Goal: Task Accomplishment & Management: Manage account settings

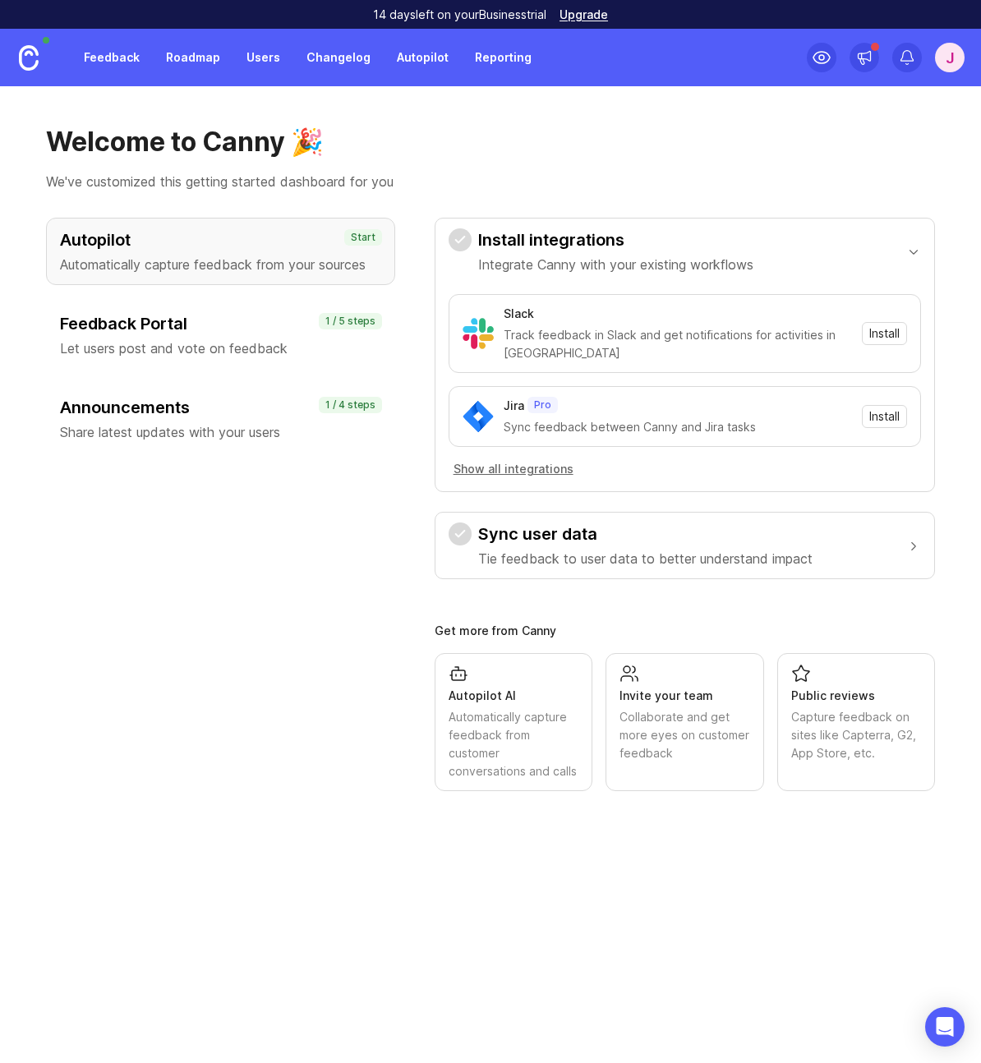
click at [945, 67] on div "J" at bounding box center [950, 58] width 30 height 30
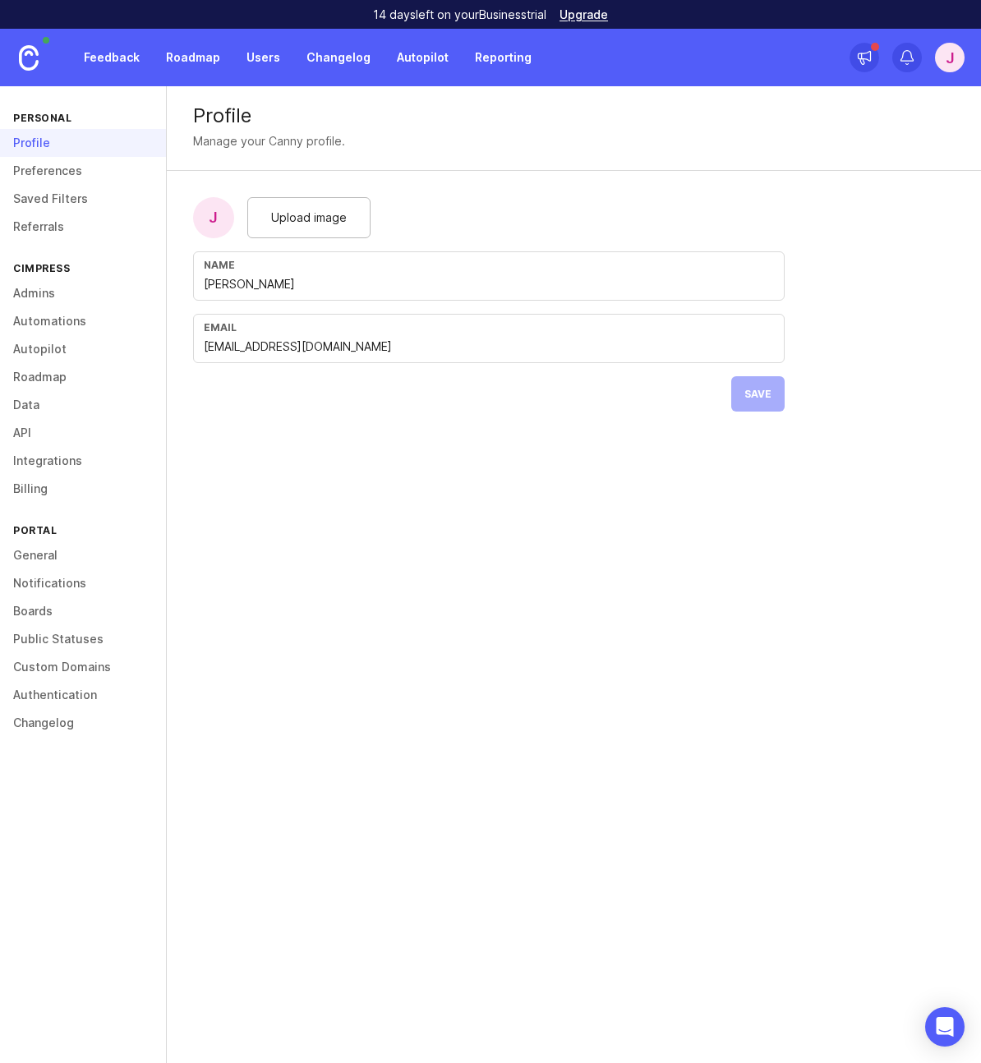
click at [38, 173] on link "Preferences" at bounding box center [83, 171] width 166 height 28
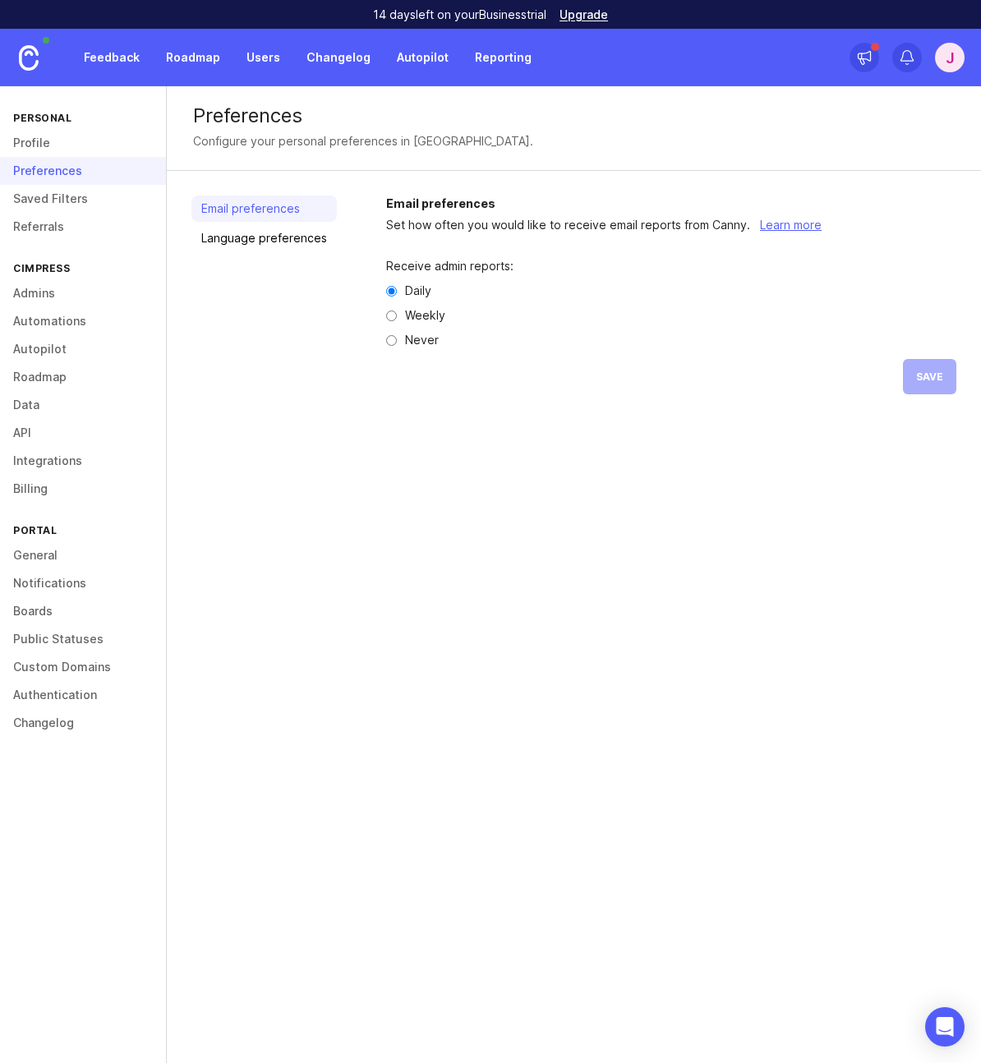
click at [39, 458] on link "Integrations" at bounding box center [83, 461] width 166 height 28
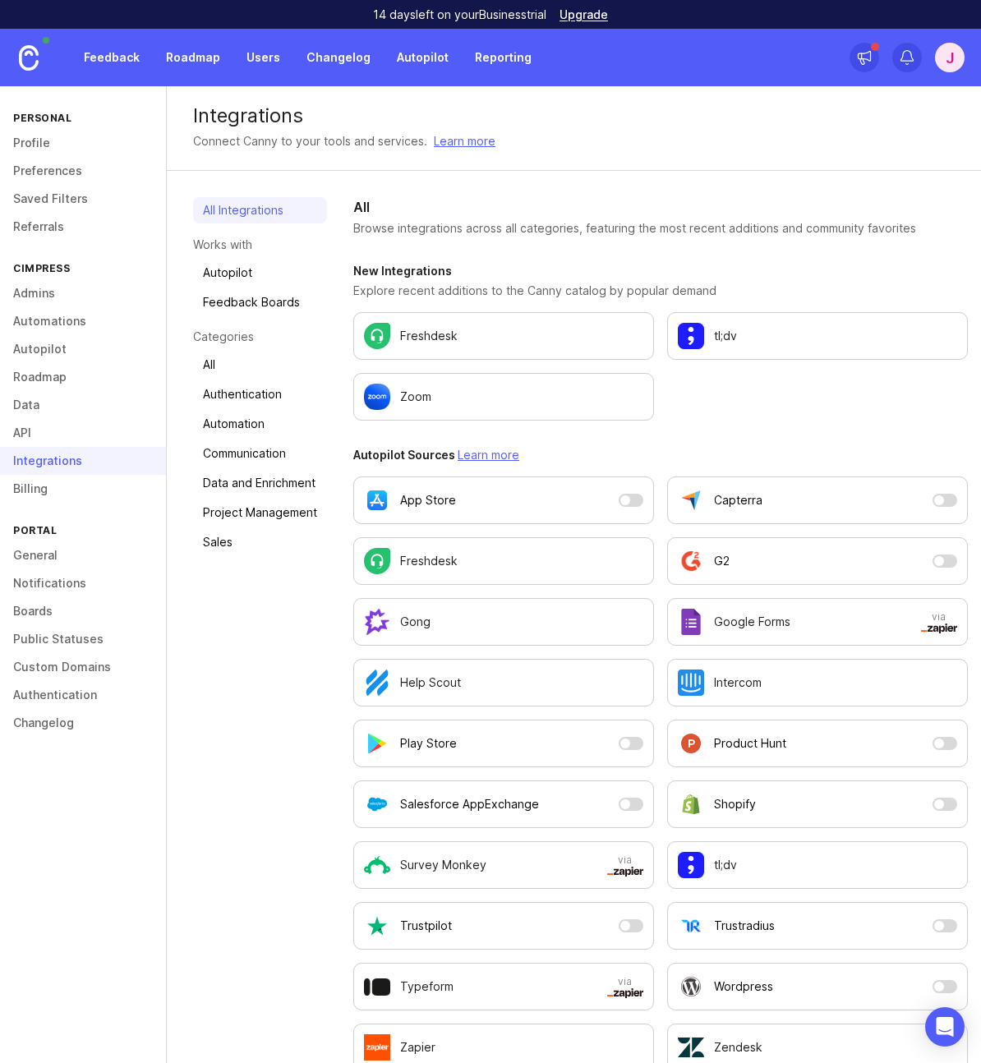
scroll to position [791, 0]
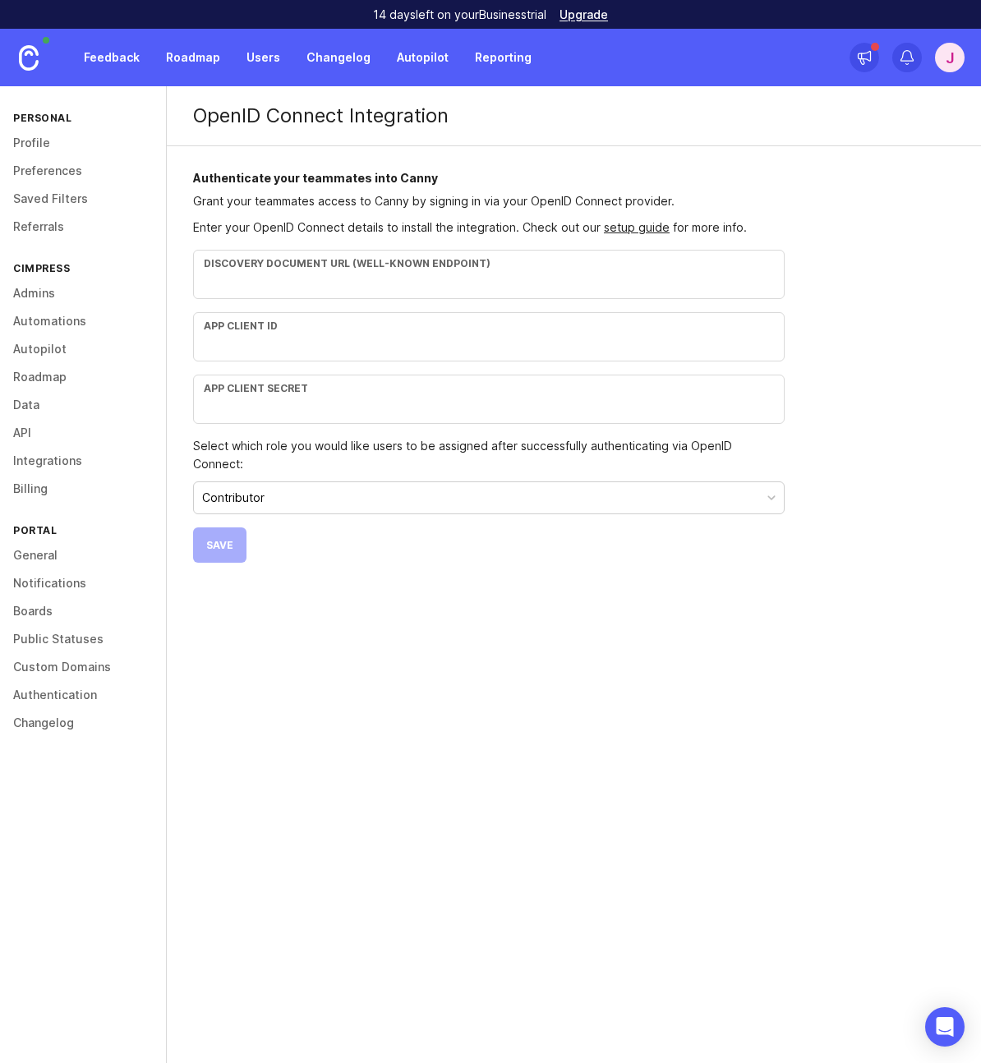
click at [503, 283] on input "text" at bounding box center [489, 283] width 570 height 18
drag, startPoint x: 251, startPoint y: 227, endPoint x: 457, endPoint y: 229, distance: 205.4
click at [457, 229] on p "Enter your OpenID Connect details to install the integration. Check out our set…" at bounding box center [488, 228] width 591 height 18
click at [503, 231] on p "Enter your OpenID Connect details to install the integration. Check out our set…" at bounding box center [488, 228] width 591 height 18
click at [315, 405] on input "text" at bounding box center [489, 407] width 570 height 18
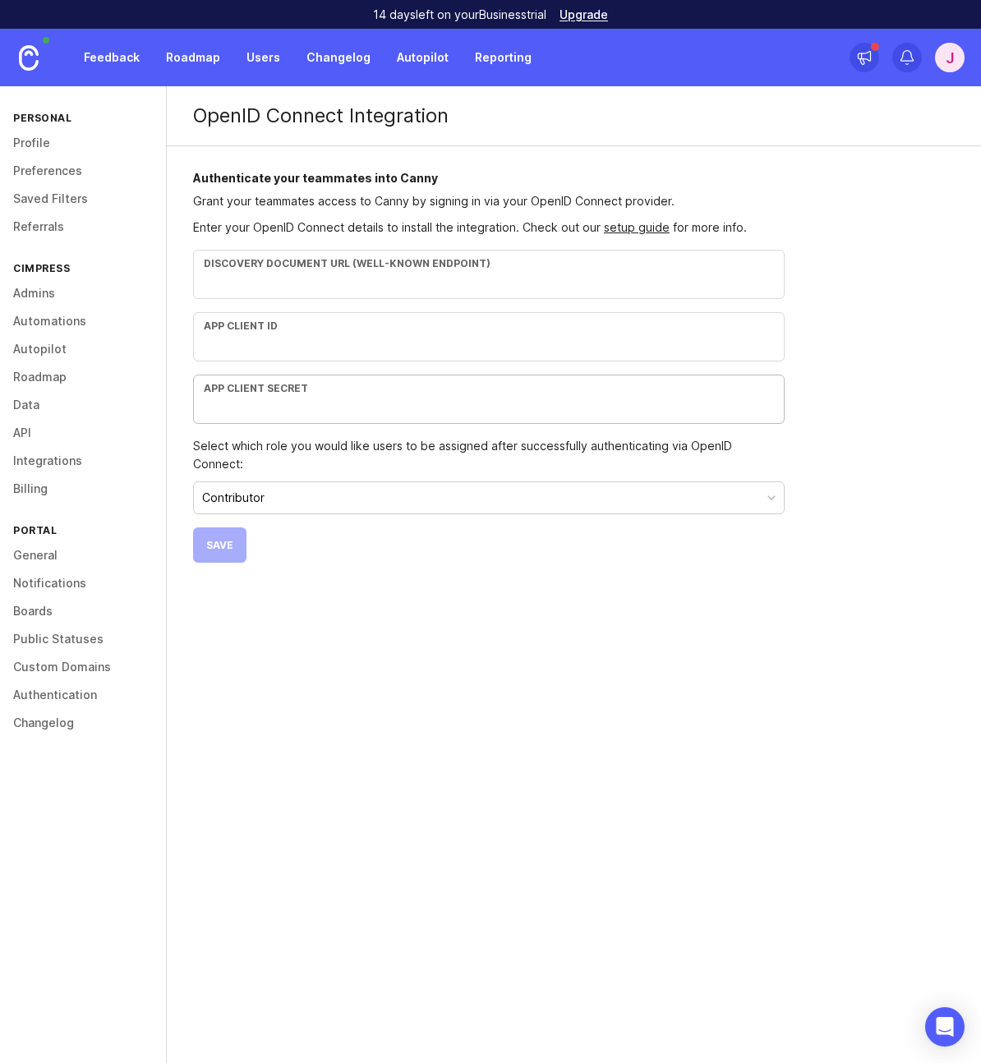
click at [319, 342] on input "text" at bounding box center [489, 345] width 570 height 18
click at [321, 290] on input "text" at bounding box center [489, 283] width 570 height 18
click at [312, 483] on button "Contributor" at bounding box center [488, 497] width 591 height 33
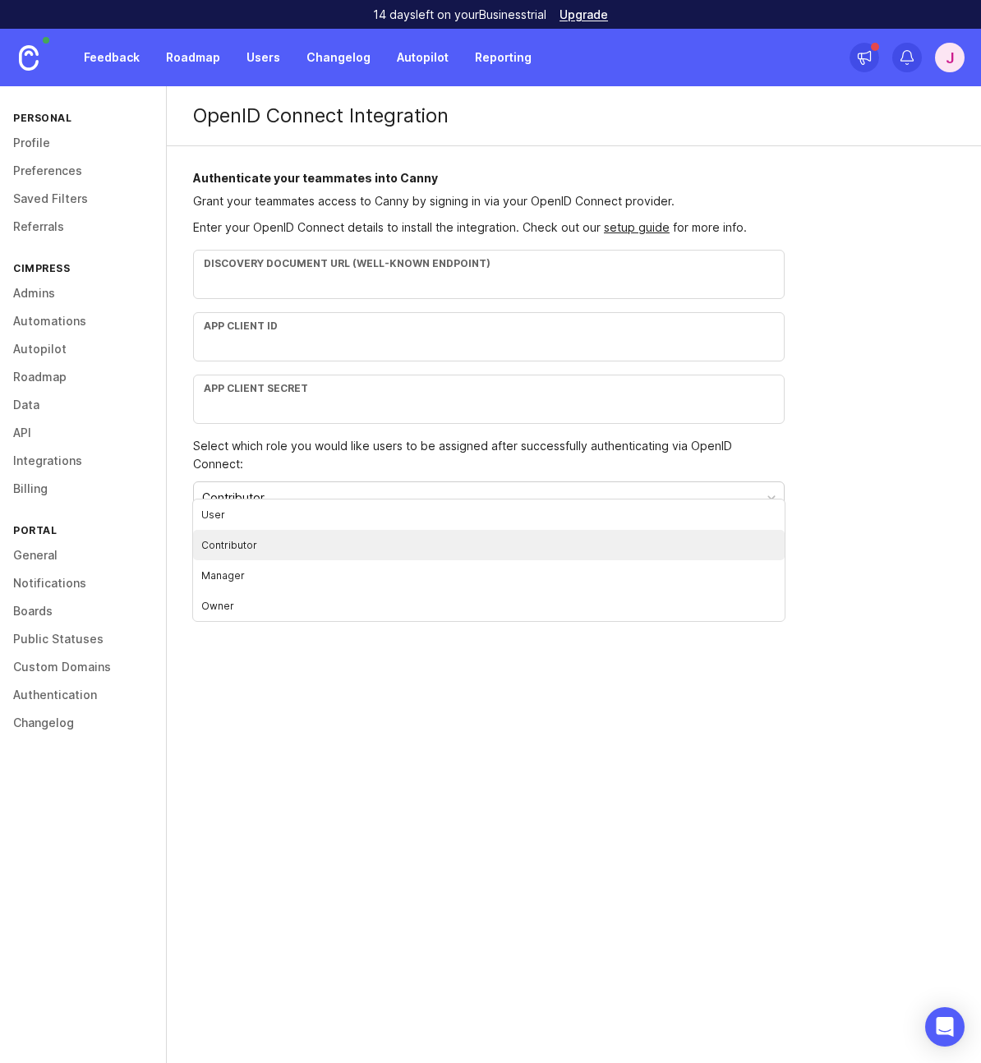
click at [269, 541] on li "Contributor" at bounding box center [488, 545] width 591 height 30
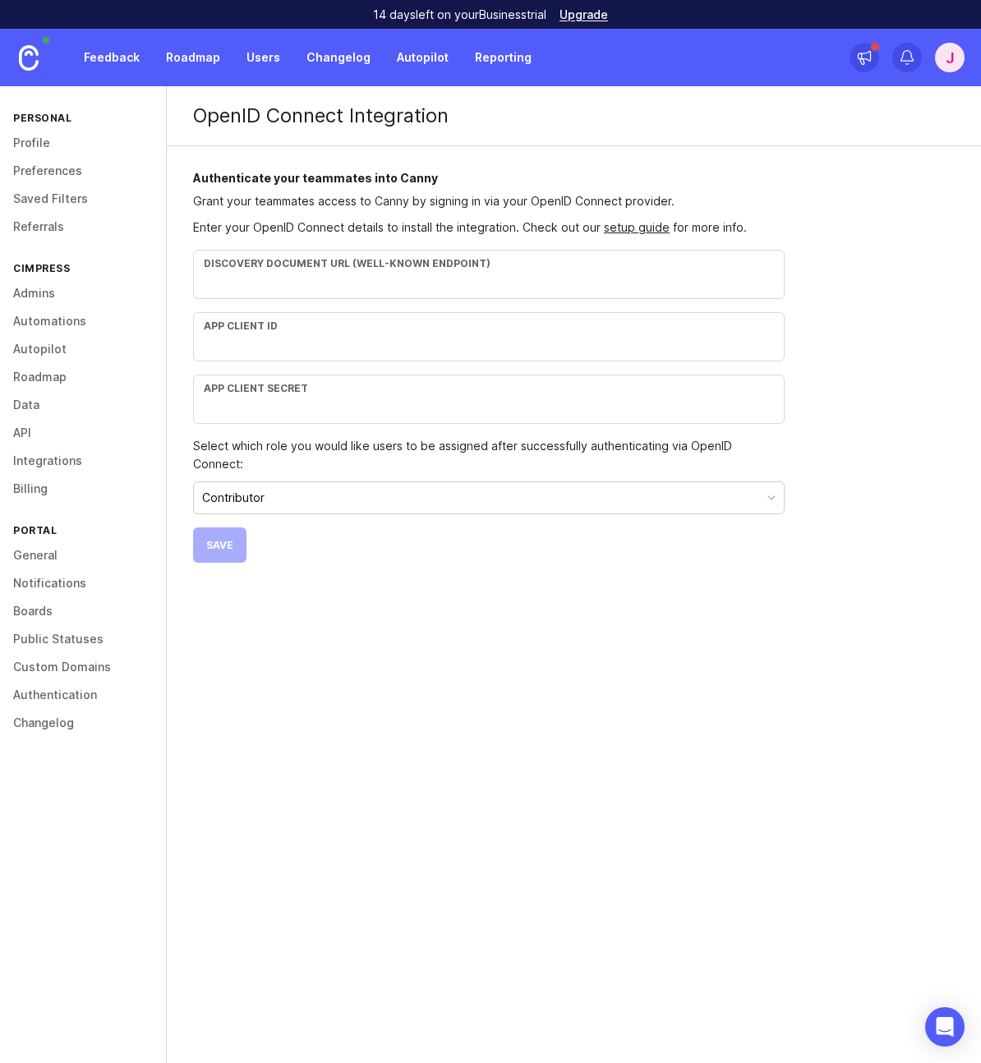
click at [274, 581] on div "OpenID Connect Integration Authenticate your teammates into Canny Grant your te…" at bounding box center [574, 574] width 814 height 977
click at [644, 228] on link "setup guide" at bounding box center [637, 227] width 66 height 14
click at [379, 279] on input "text" at bounding box center [489, 283] width 570 height 18
click at [301, 346] on input "text" at bounding box center [489, 345] width 570 height 18
click at [297, 400] on input "text" at bounding box center [489, 407] width 570 height 18
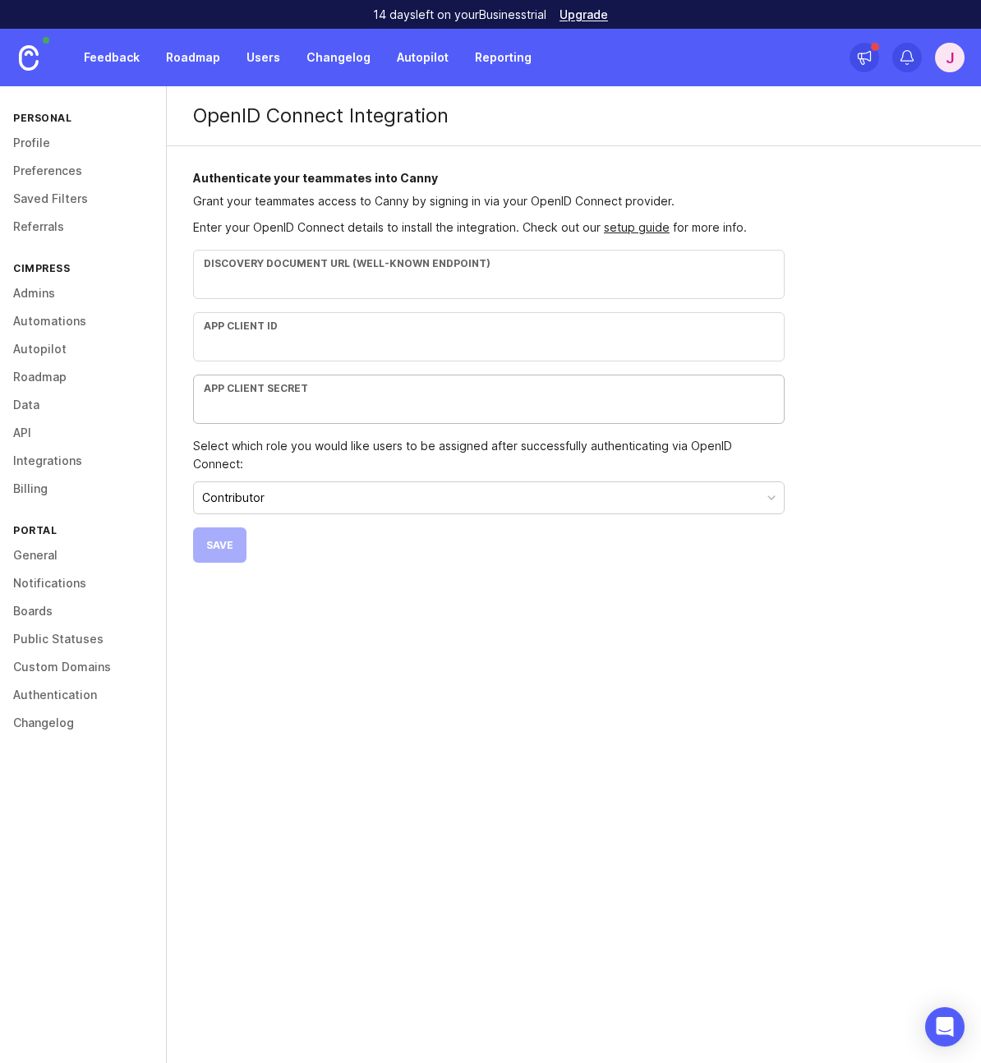
click at [294, 287] on input "text" at bounding box center [489, 283] width 570 height 18
click at [326, 288] on input "text" at bounding box center [489, 283] width 570 height 18
click at [297, 279] on input "text" at bounding box center [489, 283] width 570 height 18
paste input "https://cimpress.auth0.com/authorize"
type input "https://cimpress.auth0.com/authorize"
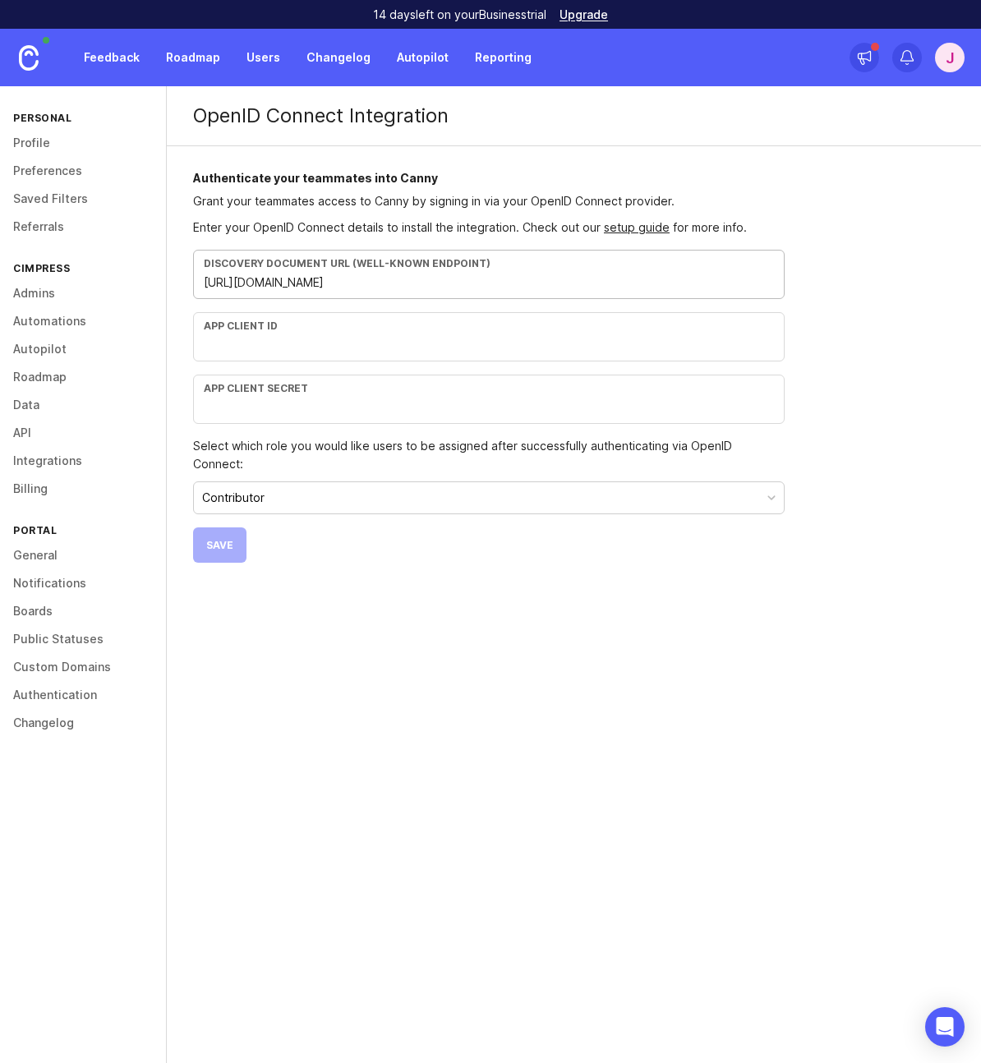
click at [290, 355] on div "App Client ID" at bounding box center [488, 336] width 591 height 49
paste input "sKLb4C7QT5novf6EUQIKU3xvcY0bdbJB"
type input "sKLb4C7QT5novf6EUQIKU3xvcY0bdbJB"
click at [334, 408] on input "text" at bounding box center [489, 407] width 570 height 18
click at [332, 410] on input "text" at bounding box center [489, 407] width 570 height 18
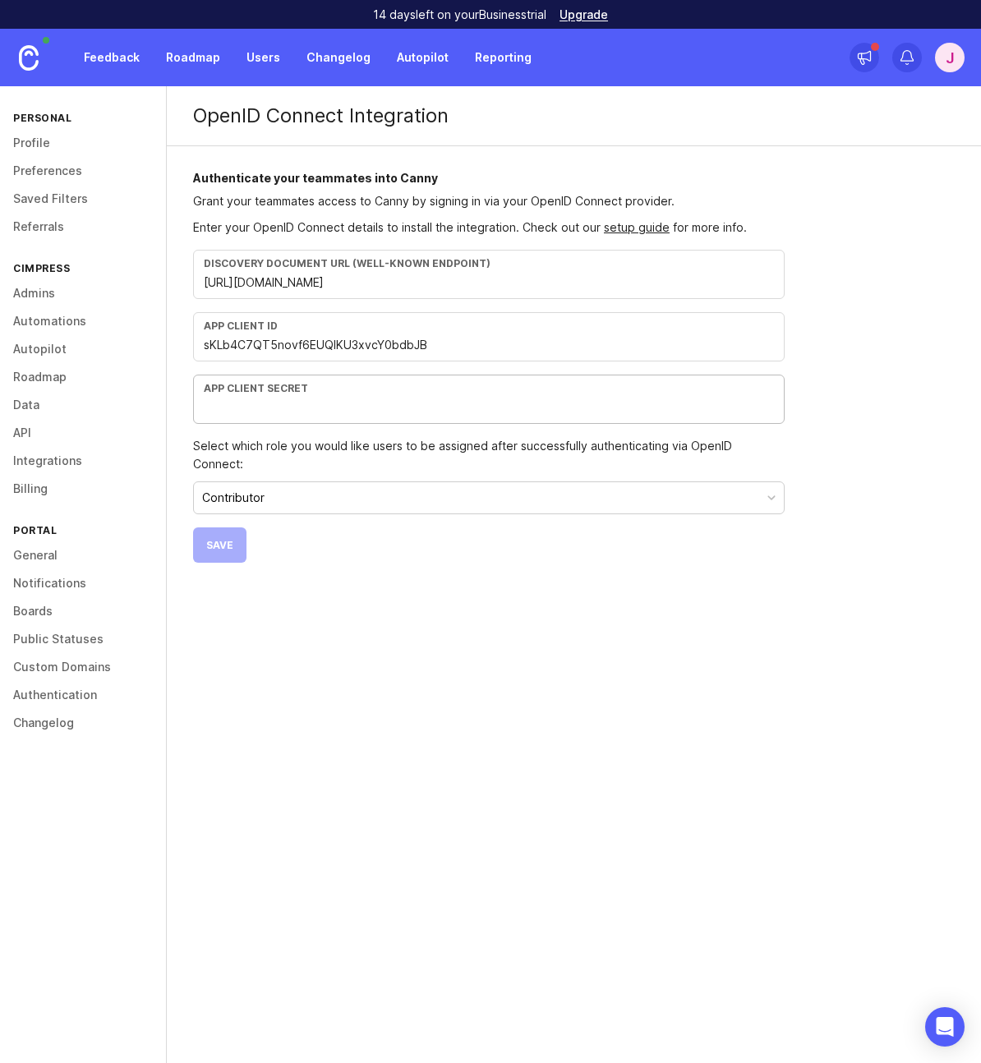
paste input "5846a73d2bcc85ca3239c7d5447609540a06a108d2efbedd9c5b971c40eb413e3d7033ba4b6253d…"
type input "5846a73d2bcc85ca3239c7d5447609540a06a108d2efbedd9c5b971c40eb413e3d7033ba4b6253d…"
click at [231, 536] on button "Save" at bounding box center [219, 544] width 53 height 35
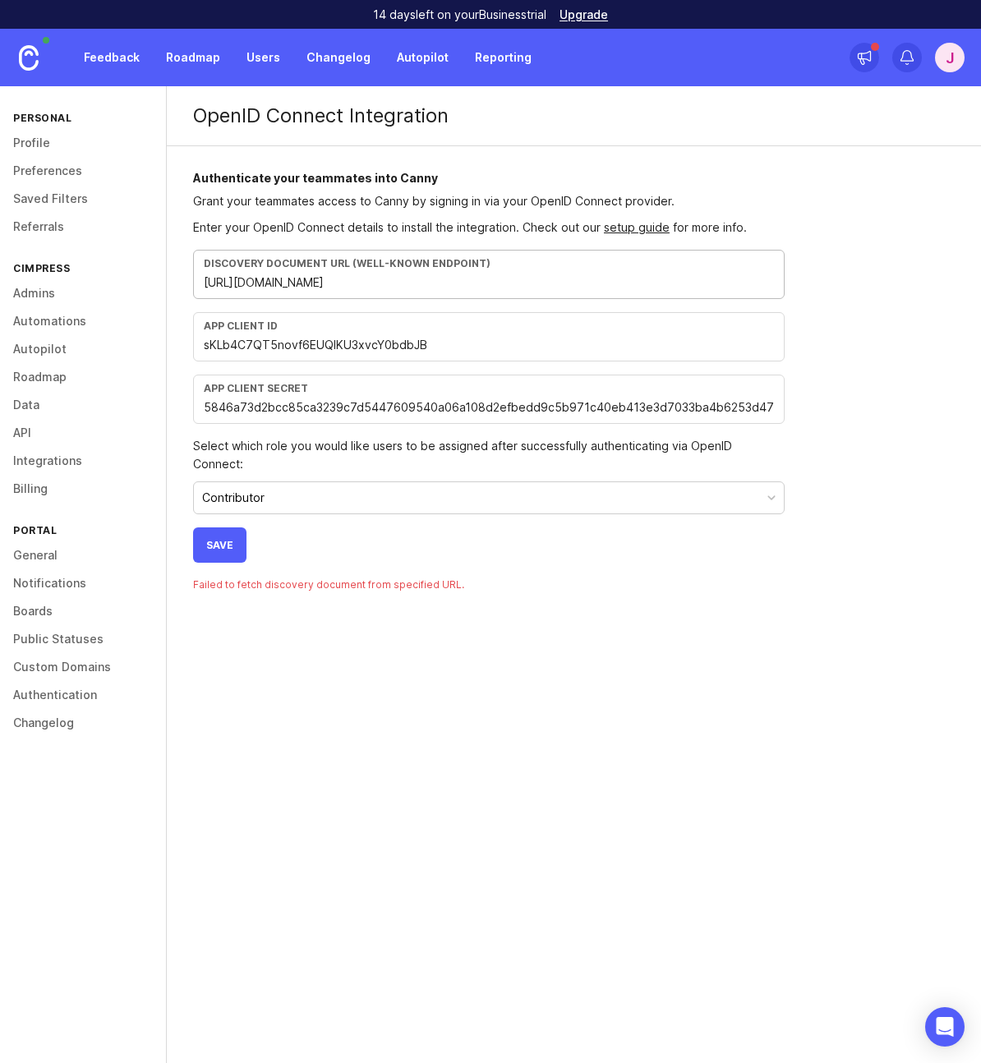
drag, startPoint x: 245, startPoint y: 282, endPoint x: 151, endPoint y: 285, distance: 93.7
click at [151, 285] on div "Personal Profile Preferences Saved Filters Referrals Cimpress Admins Automation…" at bounding box center [490, 574] width 981 height 977
click at [215, 534] on button "Save" at bounding box center [219, 544] width 53 height 35
drag, startPoint x: 393, startPoint y: 284, endPoint x: 352, endPoint y: 347, distance: 74.7
click at [315, 283] on input "cimpress.auth0.com/authorize" at bounding box center [489, 283] width 570 height 18
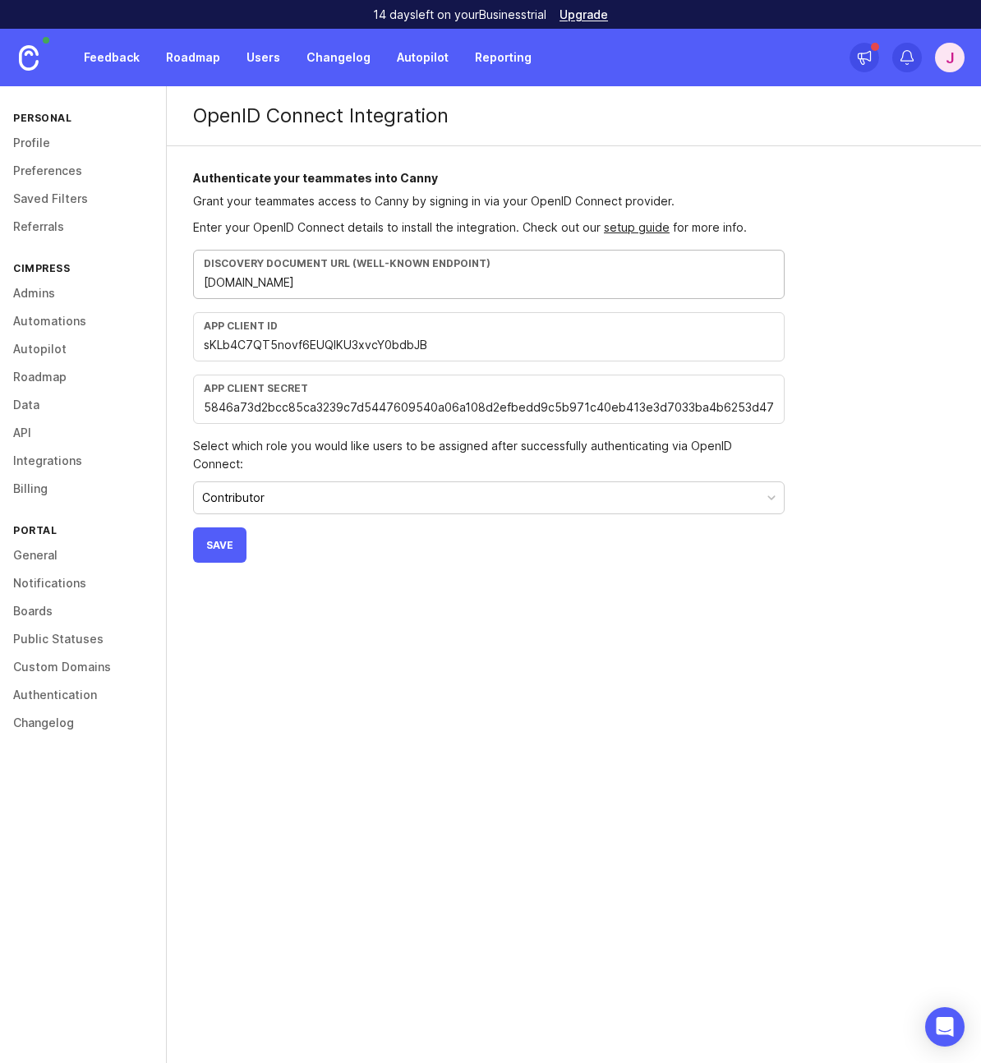
type input "cimpress.auth0.com"
click at [221, 539] on span "Save" at bounding box center [219, 545] width 27 height 12
click at [65, 697] on link "Authentication" at bounding box center [83, 695] width 166 height 28
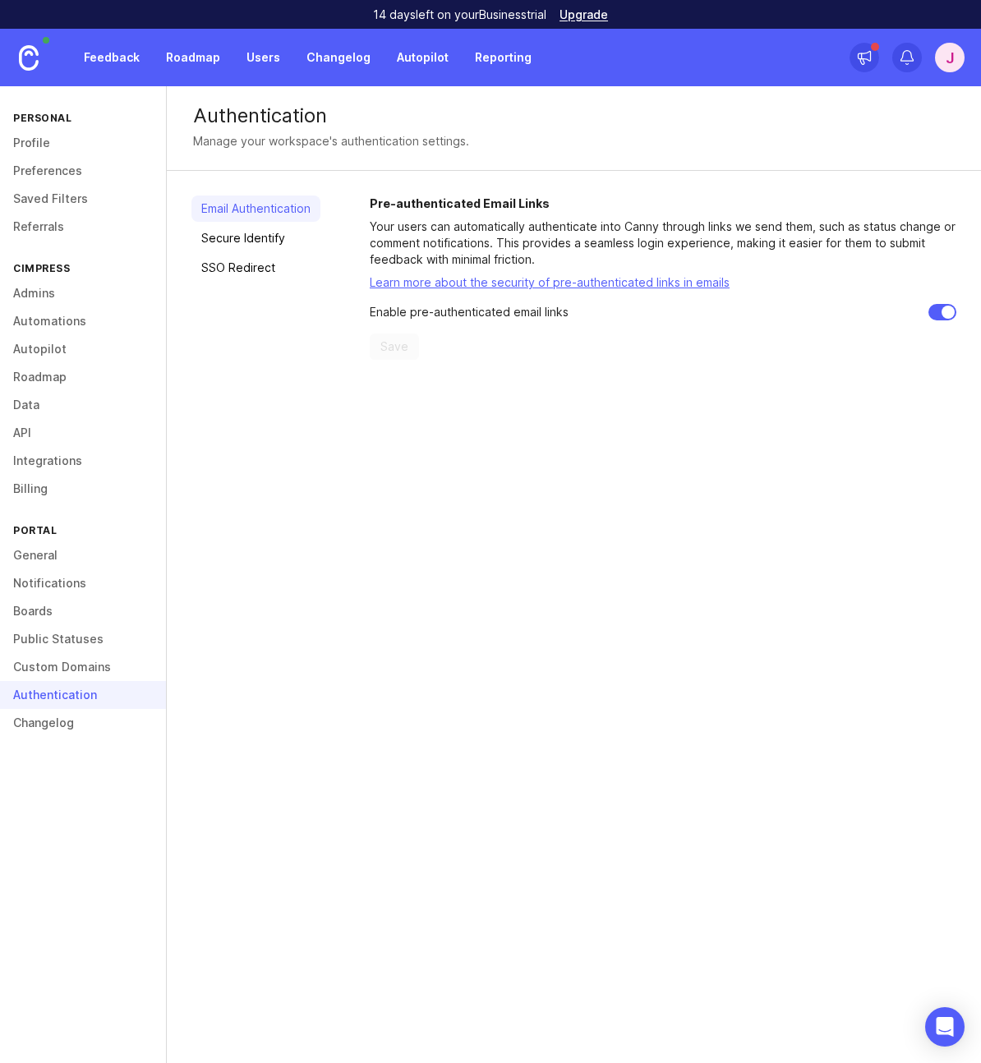
click at [65, 697] on div "Authentication" at bounding box center [83, 695] width 166 height 28
click at [41, 448] on link "Integrations" at bounding box center [83, 461] width 166 height 28
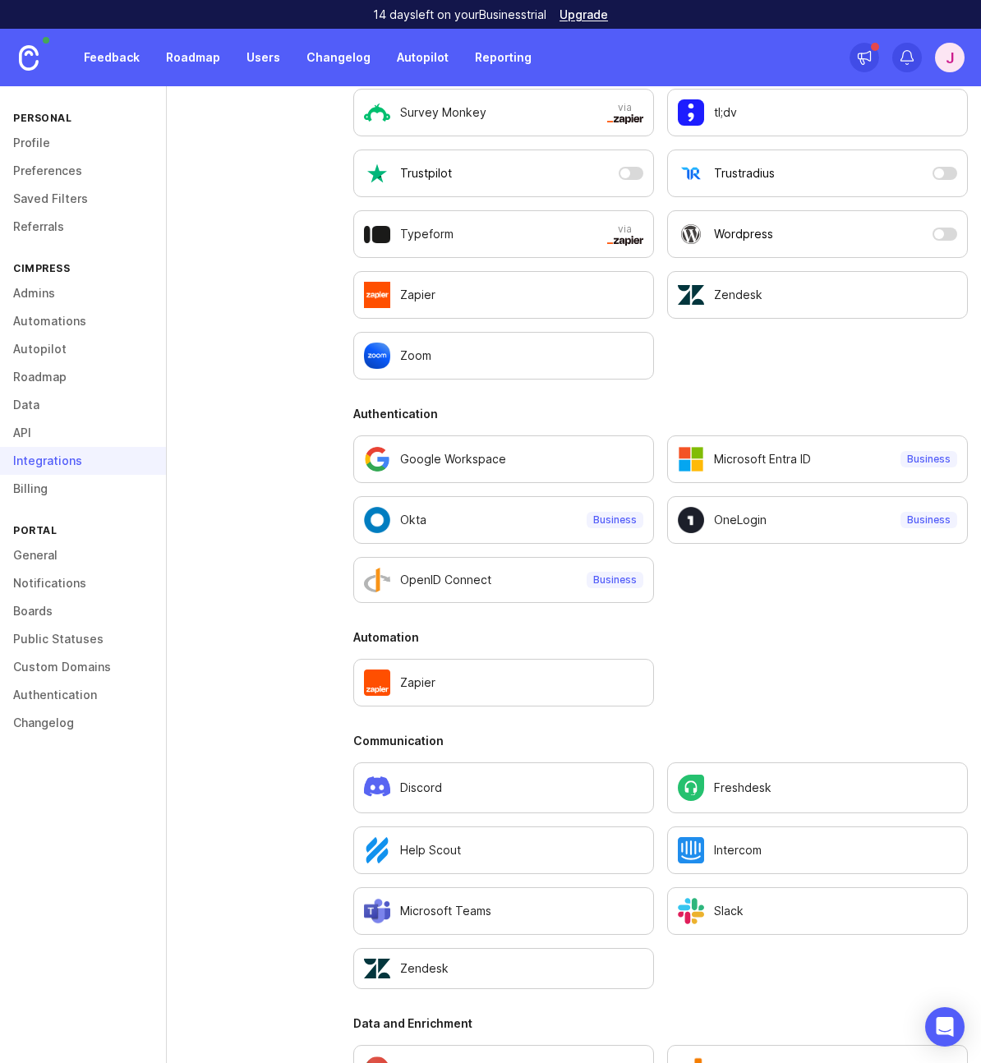
scroll to position [753, 0]
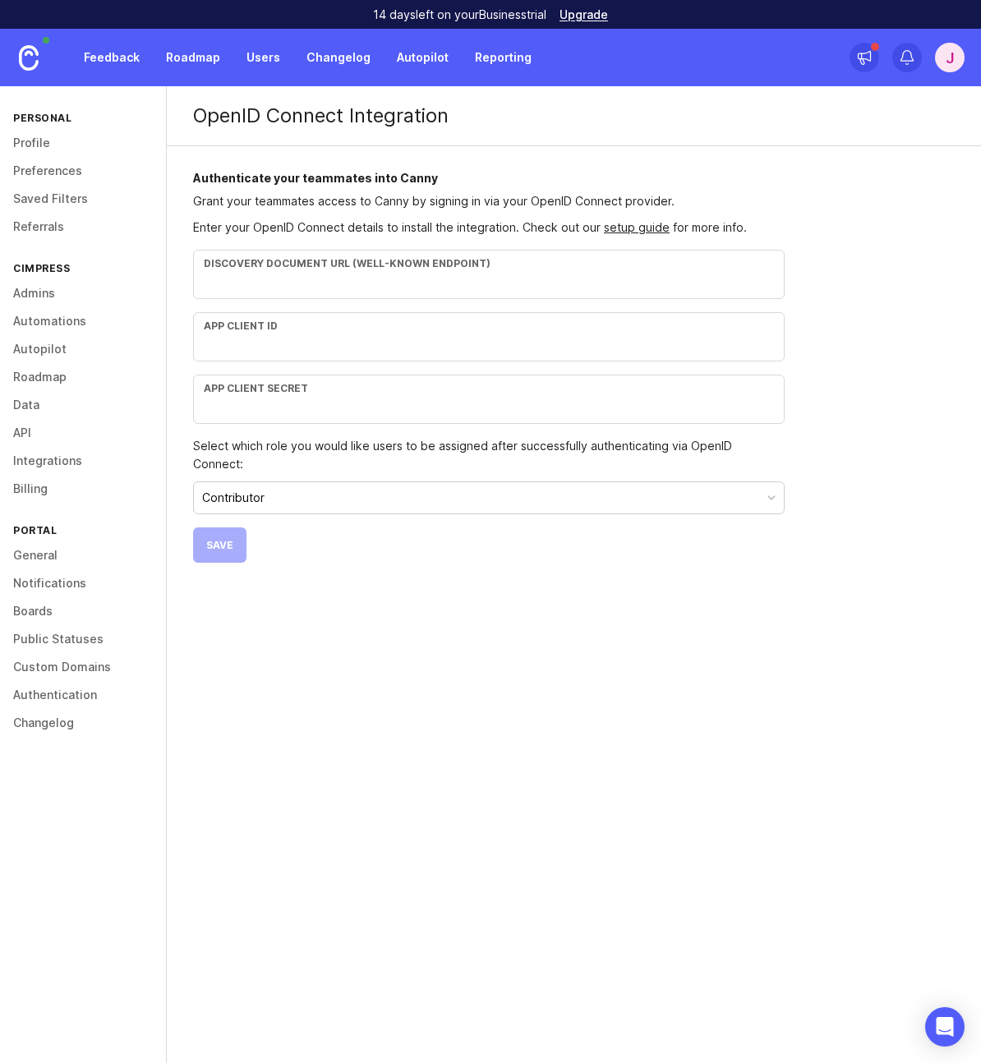
click at [405, 281] on input "text" at bounding box center [489, 283] width 570 height 18
click at [274, 348] on input "text" at bounding box center [489, 345] width 570 height 18
click at [283, 413] on input "text" at bounding box center [489, 407] width 570 height 18
paste input "5846a73d2bcc85ca3239c7d5447609540a06a108d2efbedd9c5b971c40eb413e3d7033ba4b6253d…"
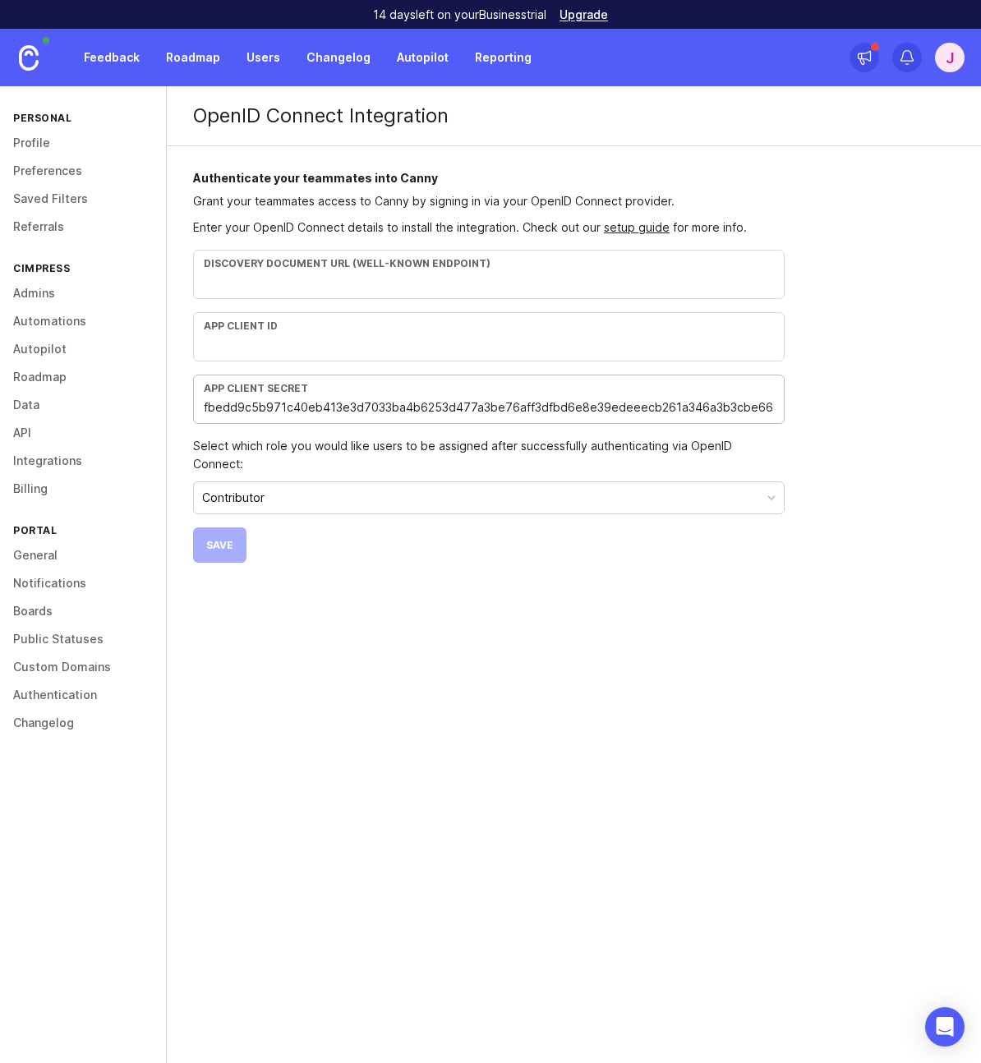
type input "5846a73d2bcc85ca3239c7d5447609540a06a108d2efbedd9c5b971c40eb413e3d7033ba4b6253d…"
click at [267, 355] on div "App Client ID" at bounding box center [488, 336] width 591 height 49
click at [261, 351] on input "text" at bounding box center [489, 345] width 570 height 18
paste input "sKLb4C7QT5novf6EUQIKU3xvcY0bdbJB"
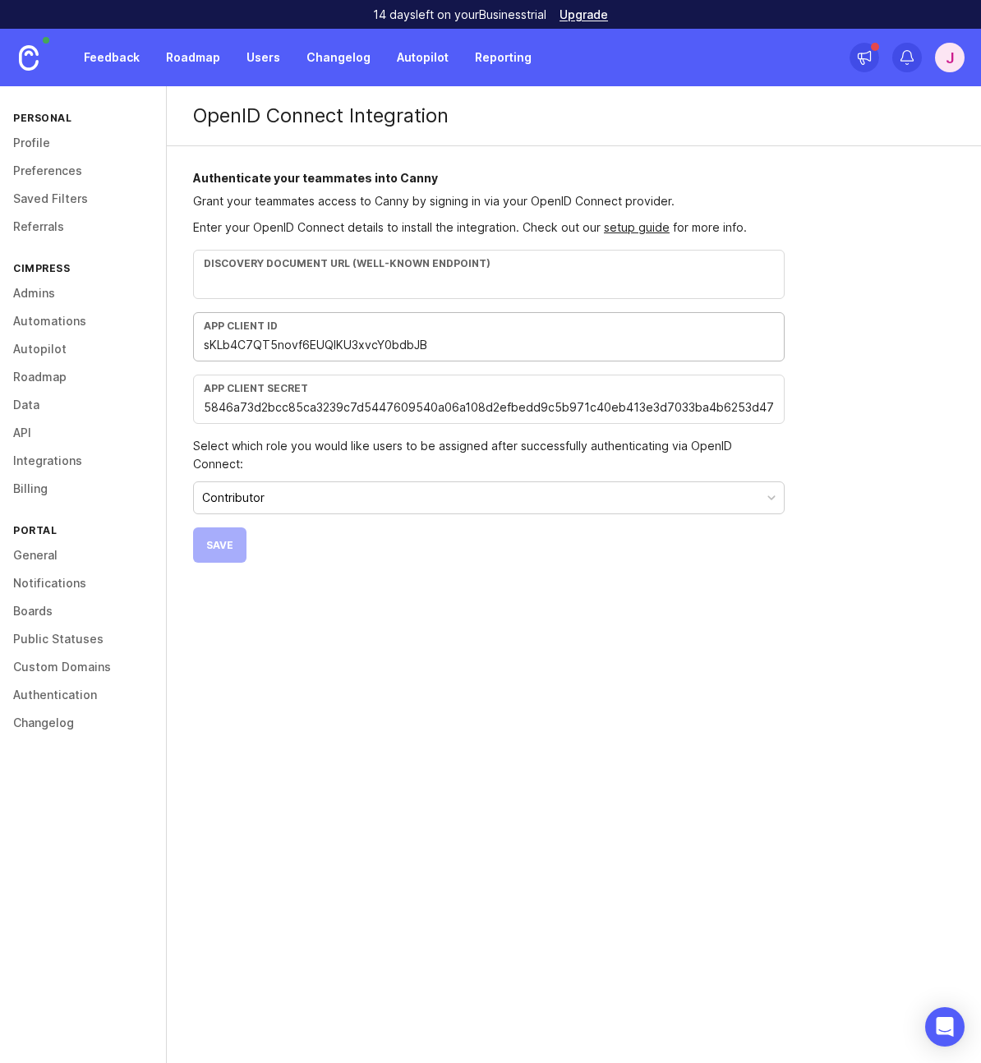
type input "sKLb4C7QT5novf6EUQIKU3xvcY0bdbJB"
click at [361, 584] on div "OpenID Connect Integration Authenticate your teammates into Canny Grant your te…" at bounding box center [574, 574] width 814 height 977
click at [348, 481] on button "Contributor" at bounding box center [488, 497] width 591 height 33
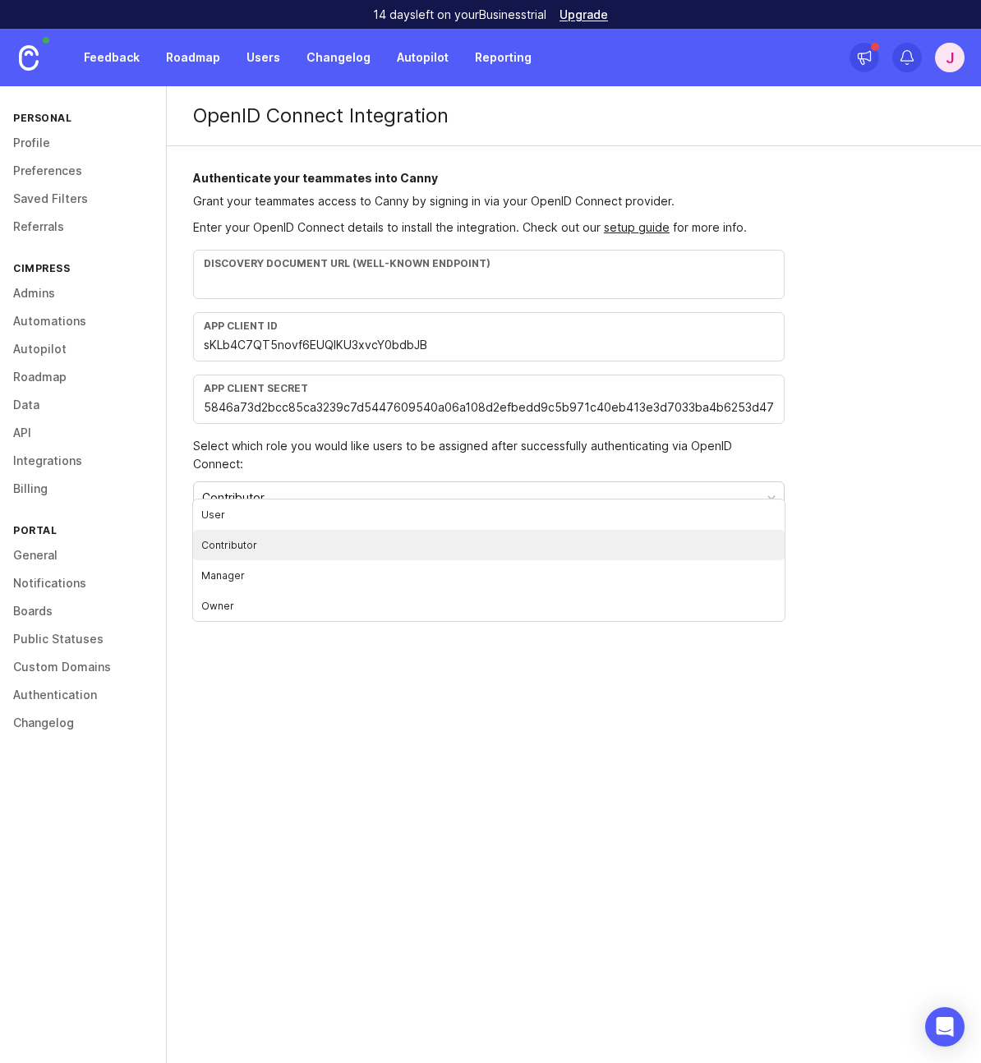
click at [280, 543] on li "Contributor" at bounding box center [488, 545] width 591 height 30
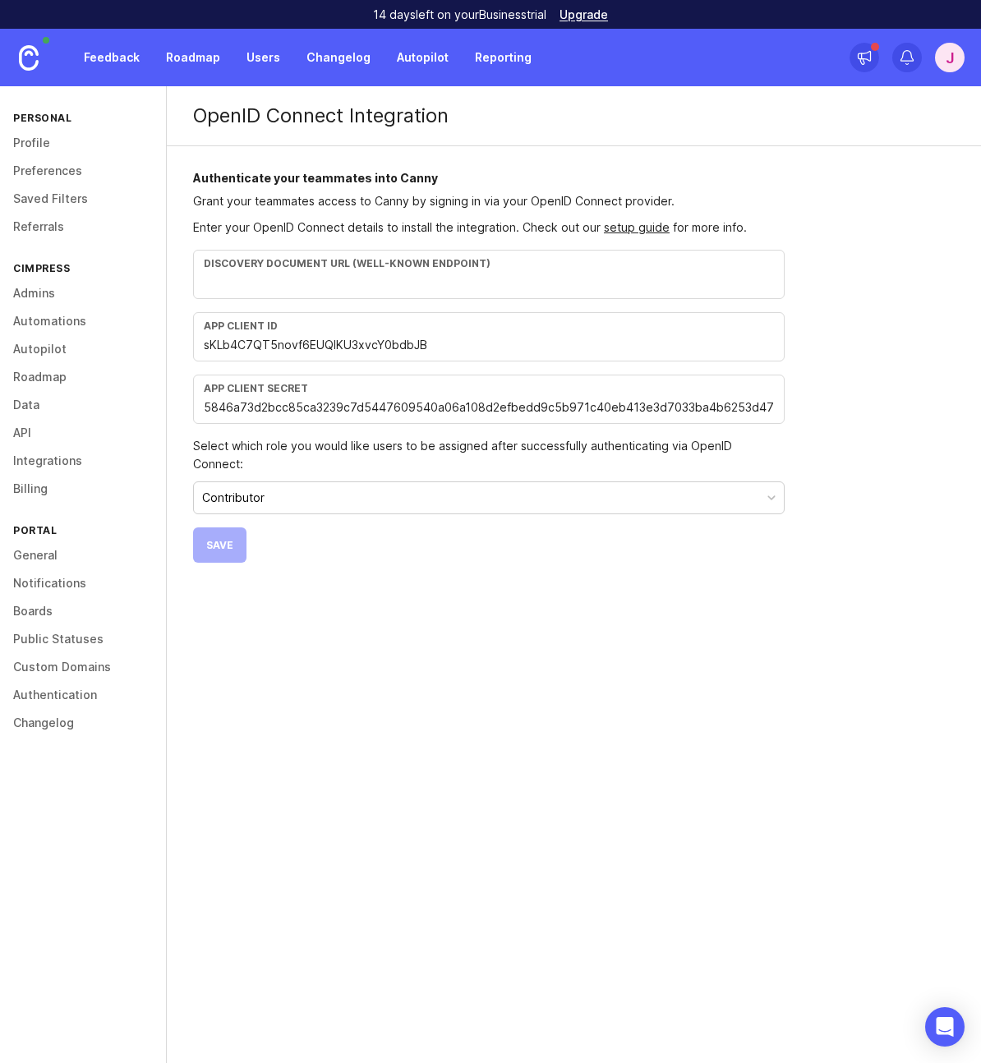
click at [378, 573] on div "OpenID Connect Integration Authenticate your teammates into Canny Grant your te…" at bounding box center [574, 574] width 814 height 977
click at [324, 285] on input "text" at bounding box center [489, 283] width 570 height 18
click at [377, 277] on input "text" at bounding box center [489, 283] width 570 height 18
paste input "https://cimpress.auth0.com/.well-known/openid-configuration"
type input "https://cimpress.auth0.com/.well-known/openid-configuration"
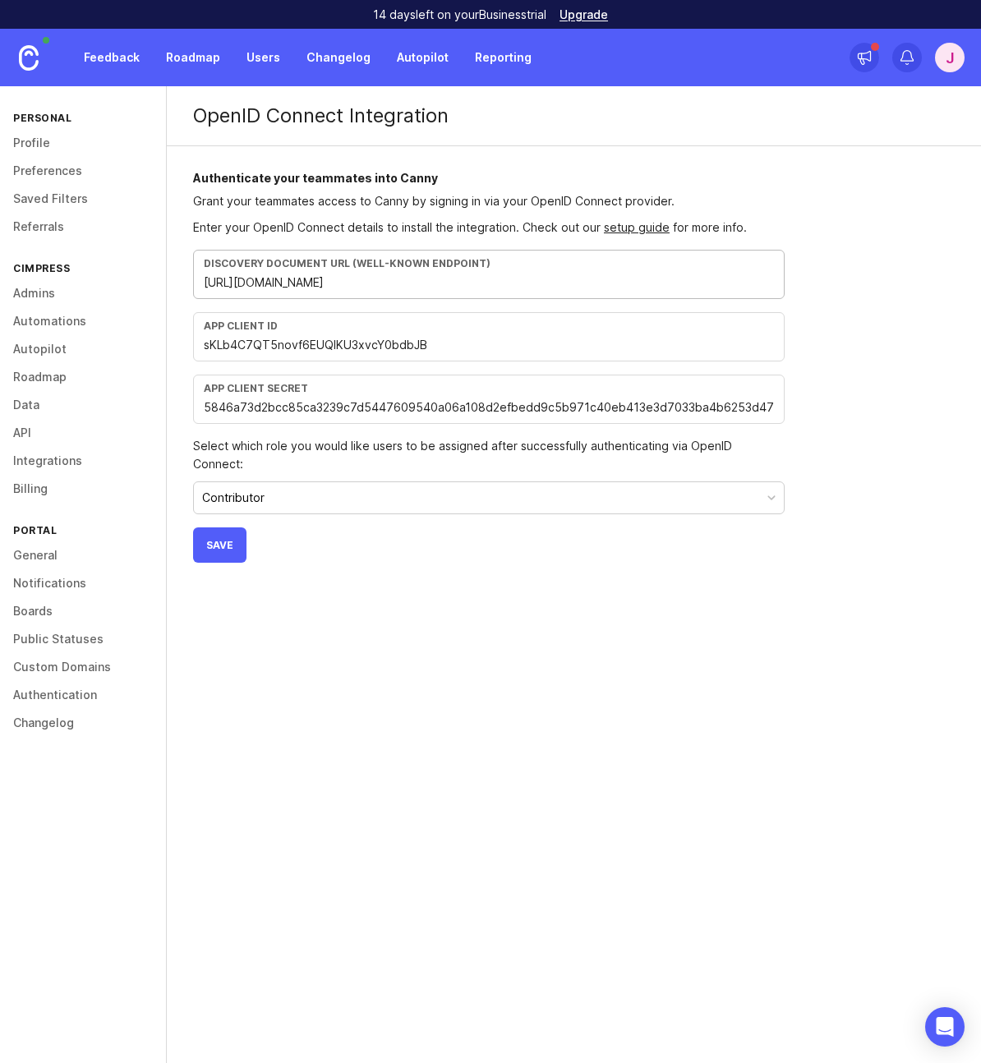
click at [218, 539] on span "Save" at bounding box center [219, 545] width 27 height 12
click at [306, 539] on span "Test" at bounding box center [302, 545] width 28 height 12
click at [548, 729] on div "OpenID Connect Integration Authenticate your teammates into Canny Grant your te…" at bounding box center [574, 574] width 814 height 977
click at [505, 564] on div "Authenticate your teammates into Canny Grant your teammates access to Canny by …" at bounding box center [489, 367] width 644 height 443
click at [952, 59] on div "J" at bounding box center [950, 58] width 30 height 30
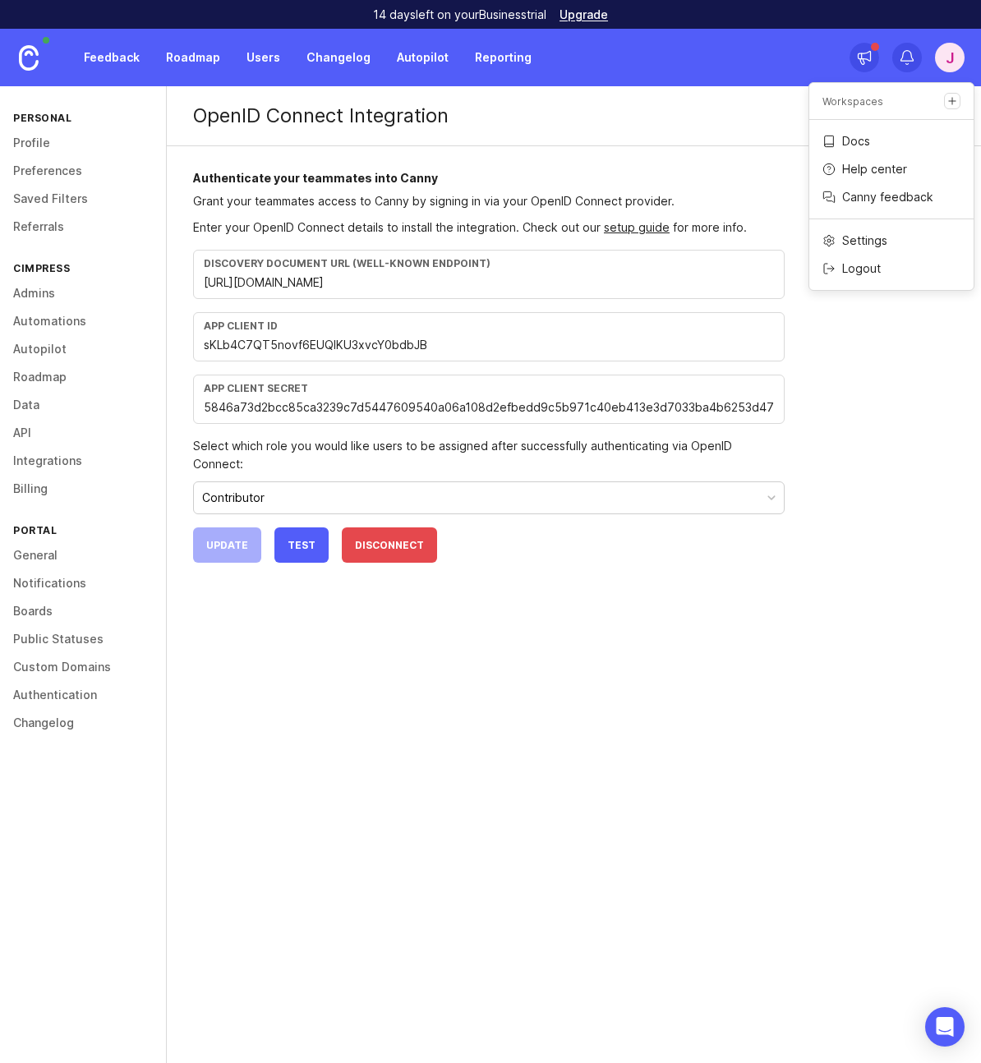
click at [952, 59] on div "J" at bounding box center [950, 58] width 30 height 30
click at [45, 295] on link "Admins" at bounding box center [83, 293] width 166 height 28
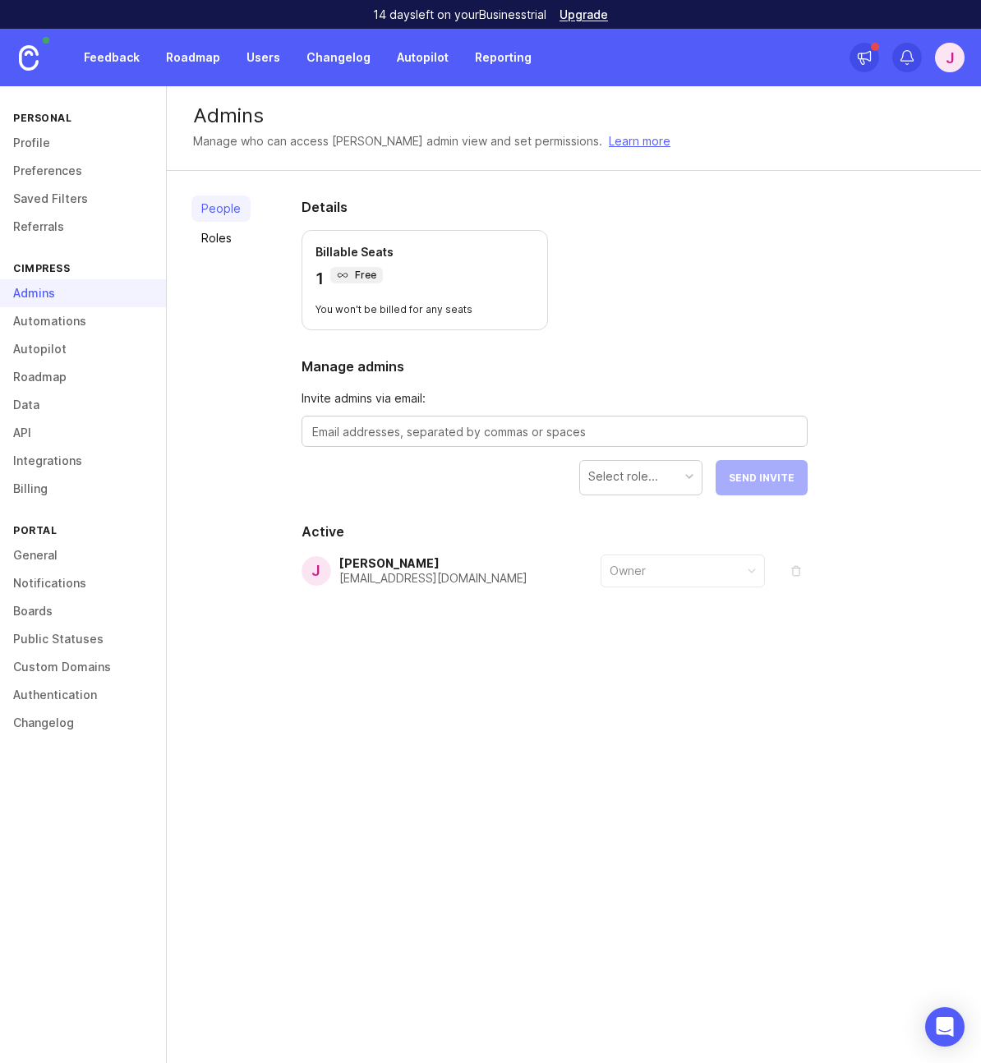
click at [230, 290] on div "People Roles" at bounding box center [220, 432] width 59 height 472
click at [742, 576] on div "Owner" at bounding box center [682, 570] width 163 height 31
click at [742, 574] on div "Owner" at bounding box center [682, 570] width 163 height 31
click at [35, 169] on link "Preferences" at bounding box center [83, 171] width 166 height 28
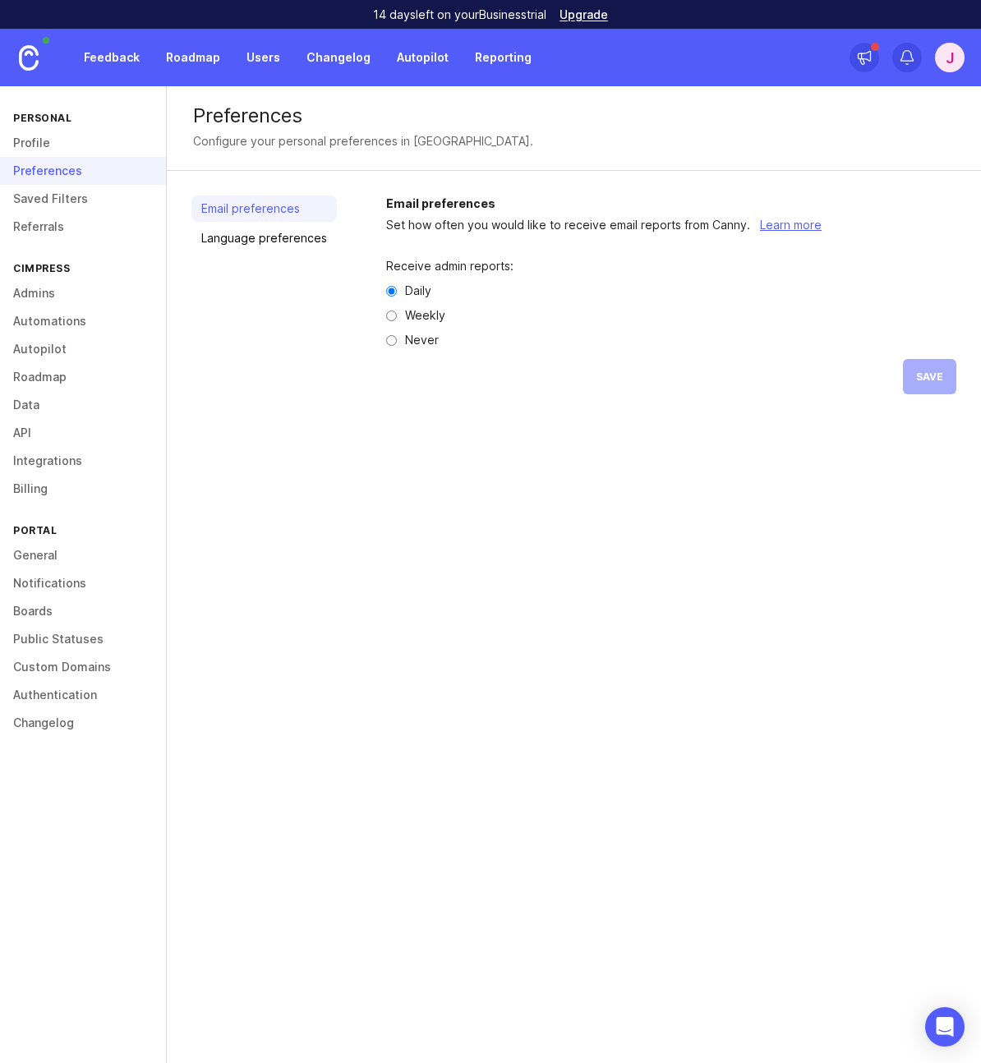
click at [406, 342] on label "Never" at bounding box center [422, 340] width 34 height 12
click at [397, 342] on input "Never" at bounding box center [391, 340] width 11 height 11
radio input "true"
click at [945, 377] on button "Save" at bounding box center [929, 376] width 53 height 35
click at [36, 146] on link "Profile" at bounding box center [83, 143] width 166 height 28
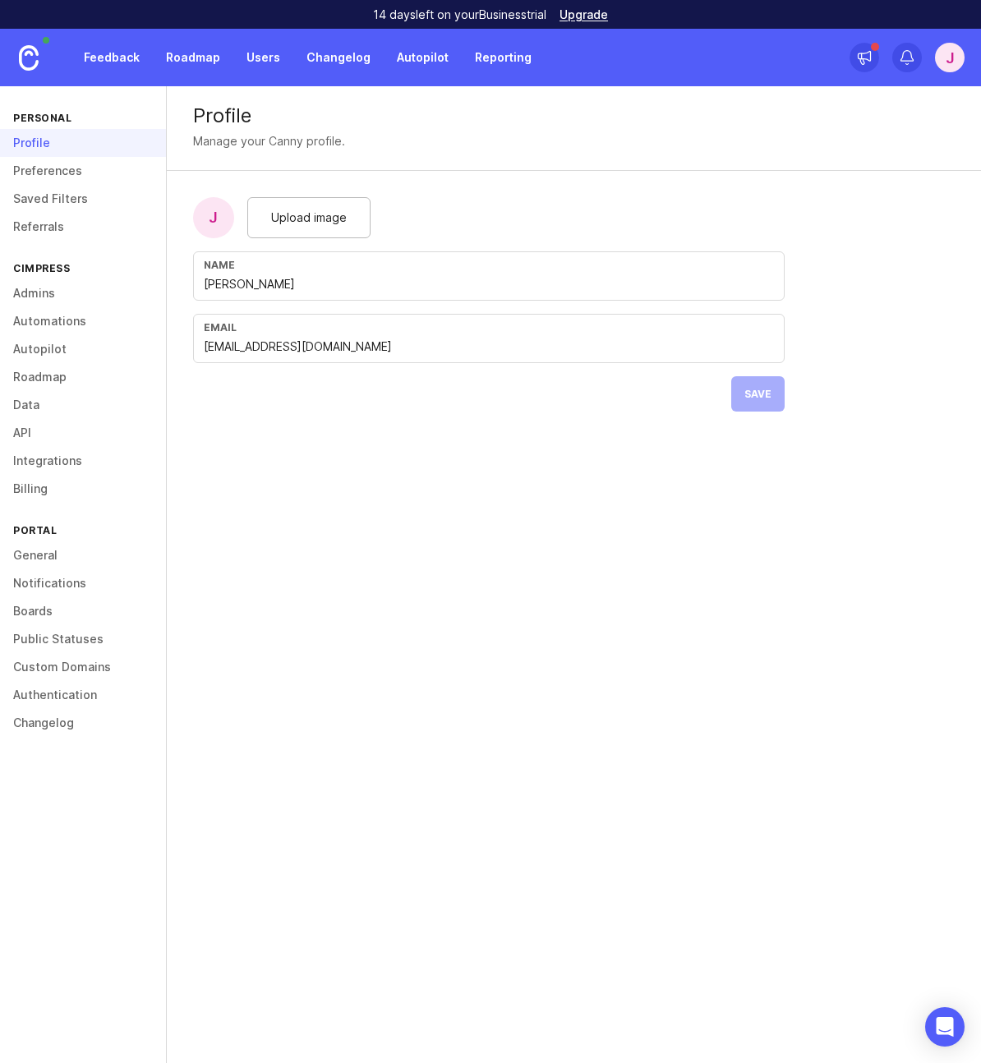
click at [37, 348] on link "Autopilot" at bounding box center [83, 349] width 166 height 28
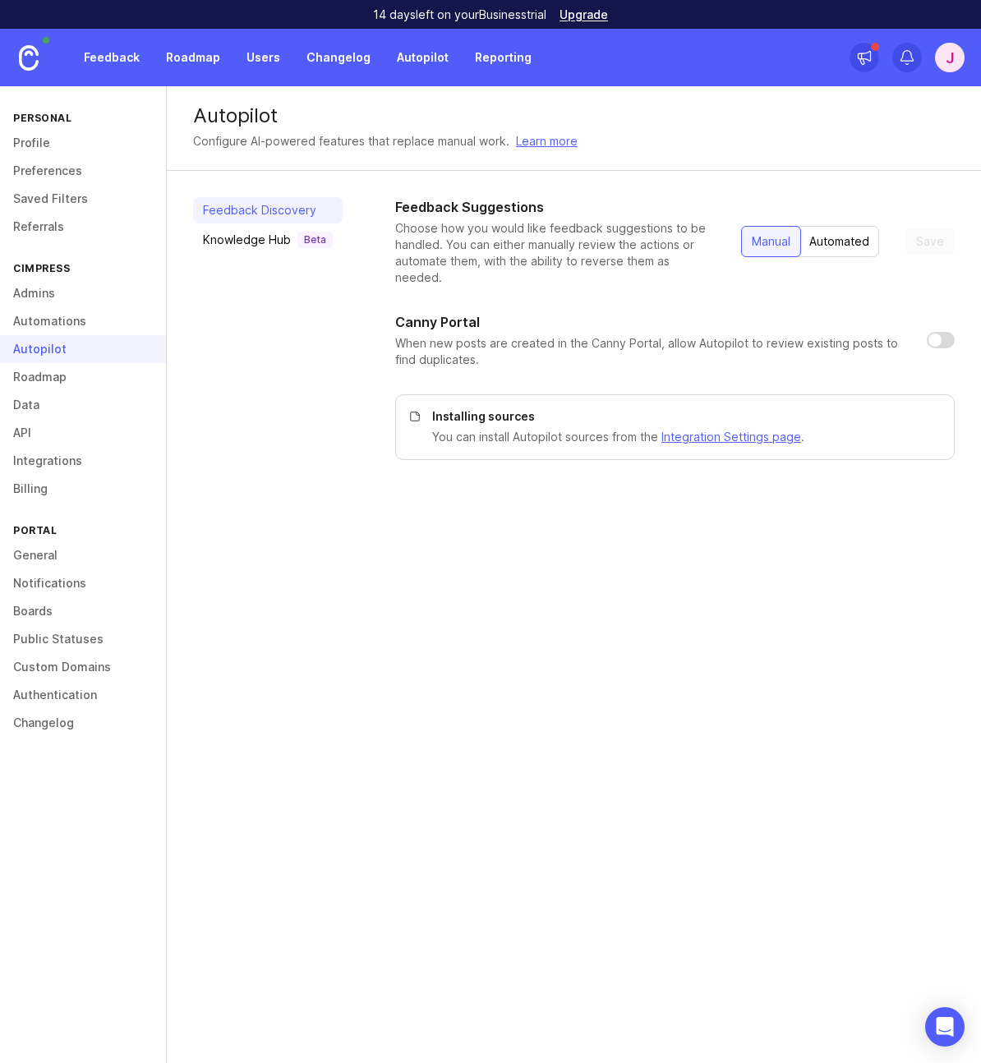
click at [948, 332] on input "checkbox" at bounding box center [941, 340] width 28 height 16
checkbox input "true"
click at [242, 241] on div "Knowledge Hub Beta" at bounding box center [268, 240] width 130 height 16
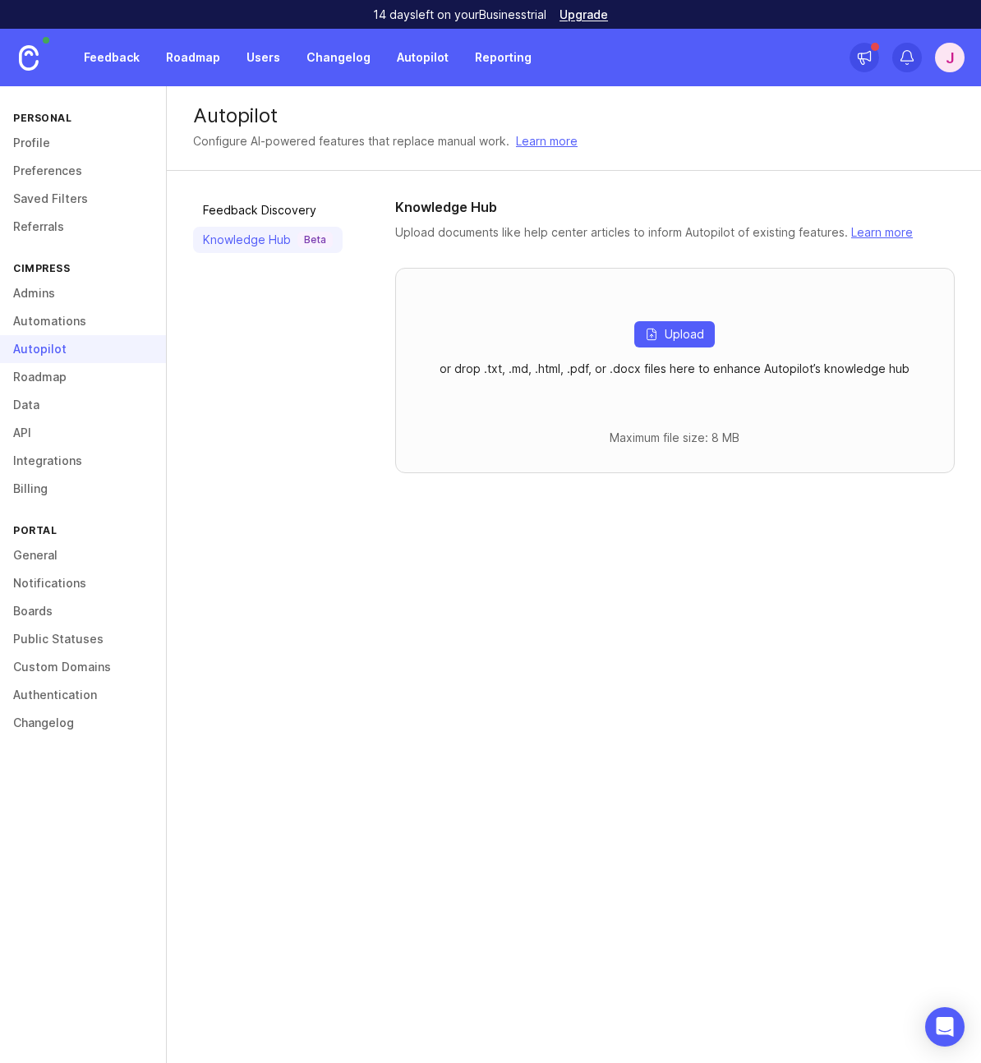
click at [255, 221] on link "Feedback Discovery" at bounding box center [268, 210] width 150 height 26
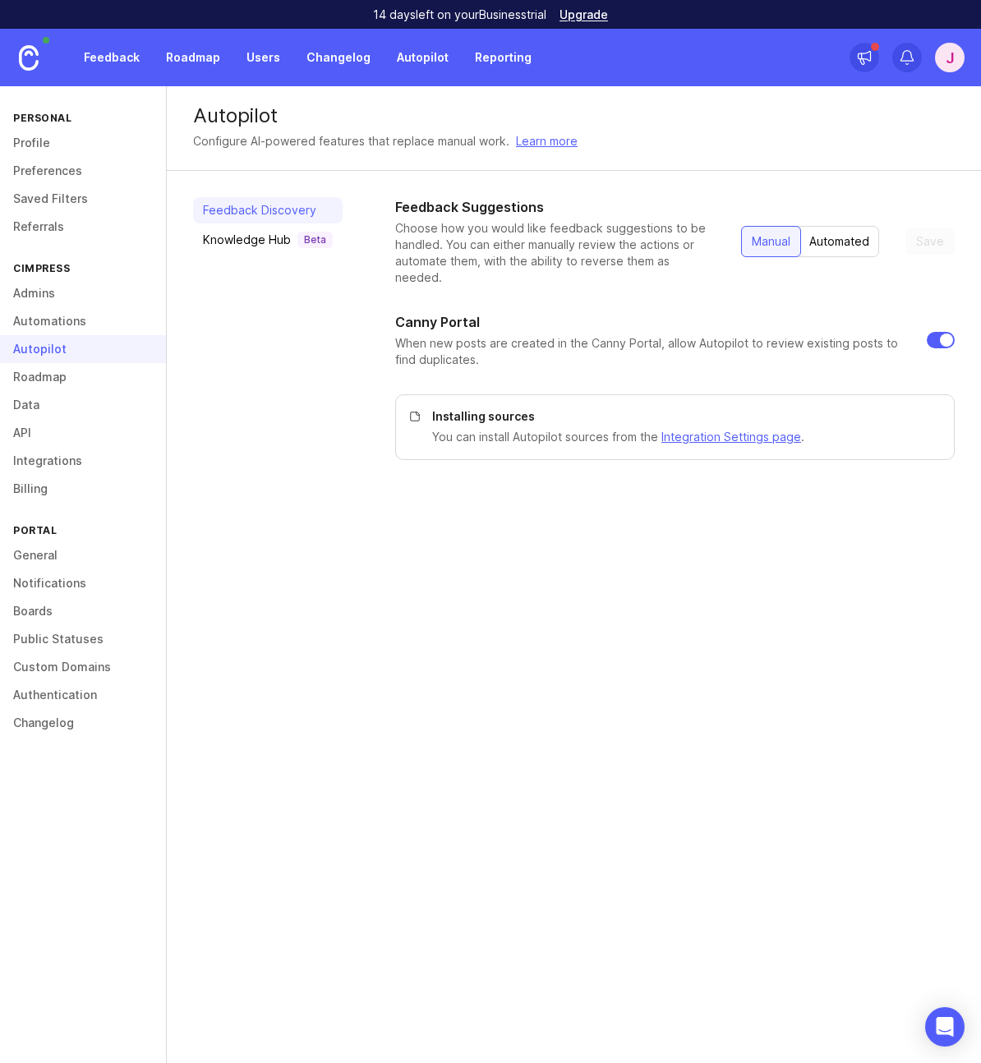
click at [31, 380] on link "Roadmap" at bounding box center [83, 377] width 166 height 28
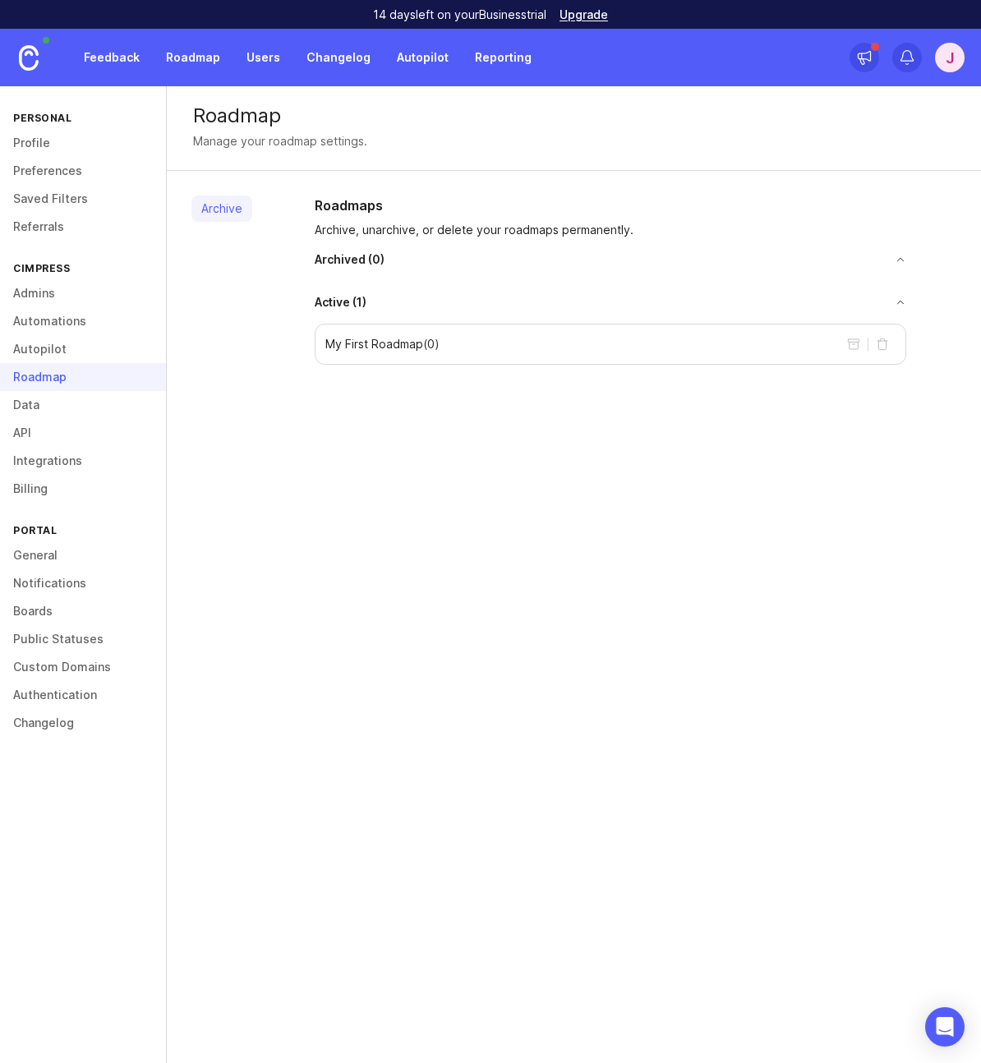
click at [36, 296] on link "Admins" at bounding box center [83, 293] width 166 height 28
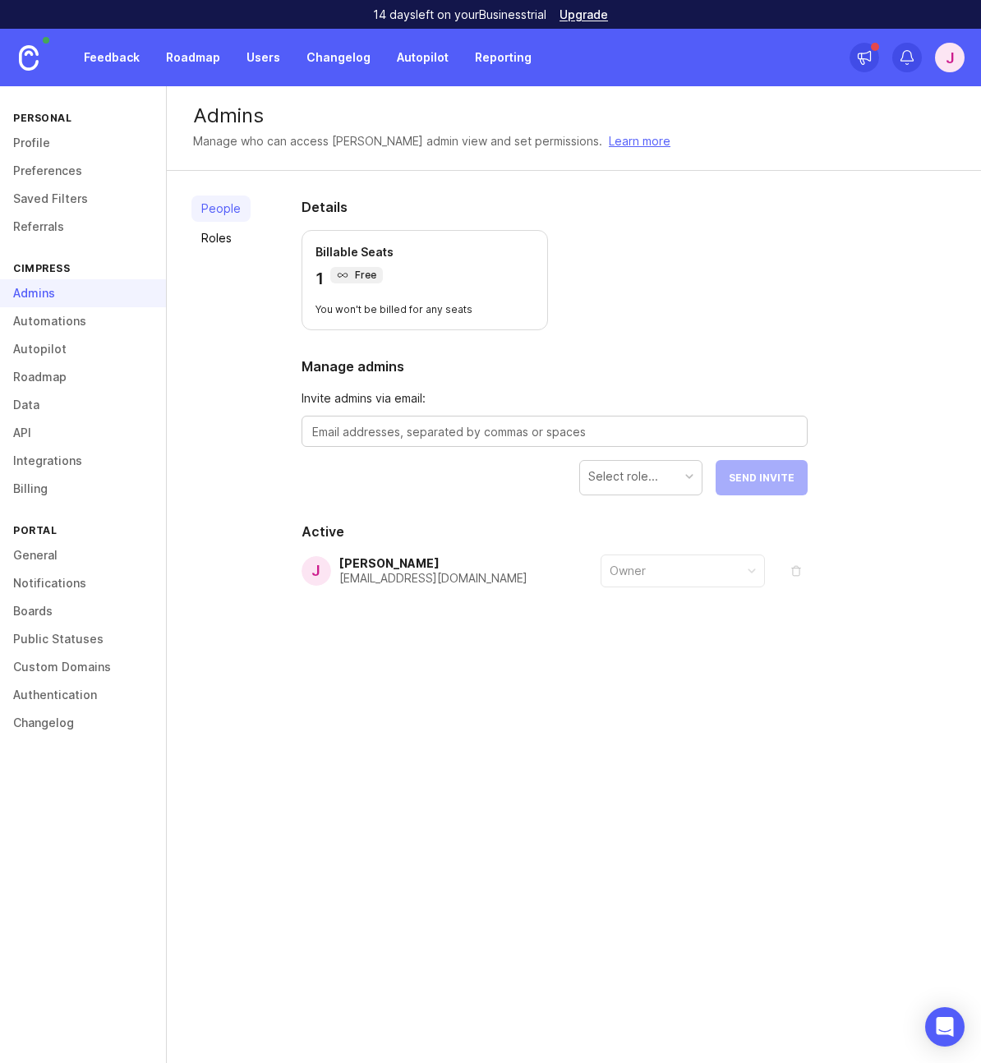
click at [219, 242] on link "Roles" at bounding box center [220, 238] width 59 height 26
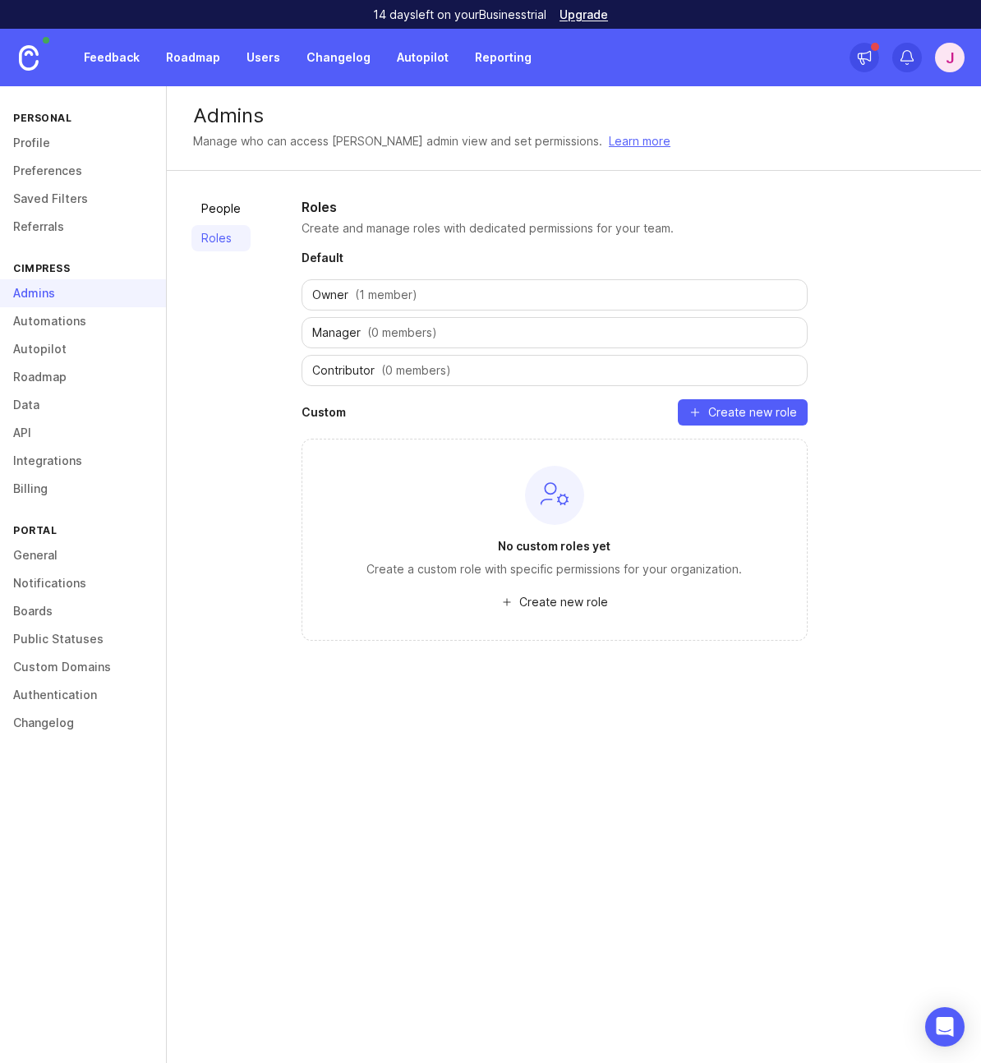
click at [201, 471] on div "People Roles" at bounding box center [220, 419] width 59 height 447
click at [32, 554] on link "General" at bounding box center [83, 555] width 166 height 28
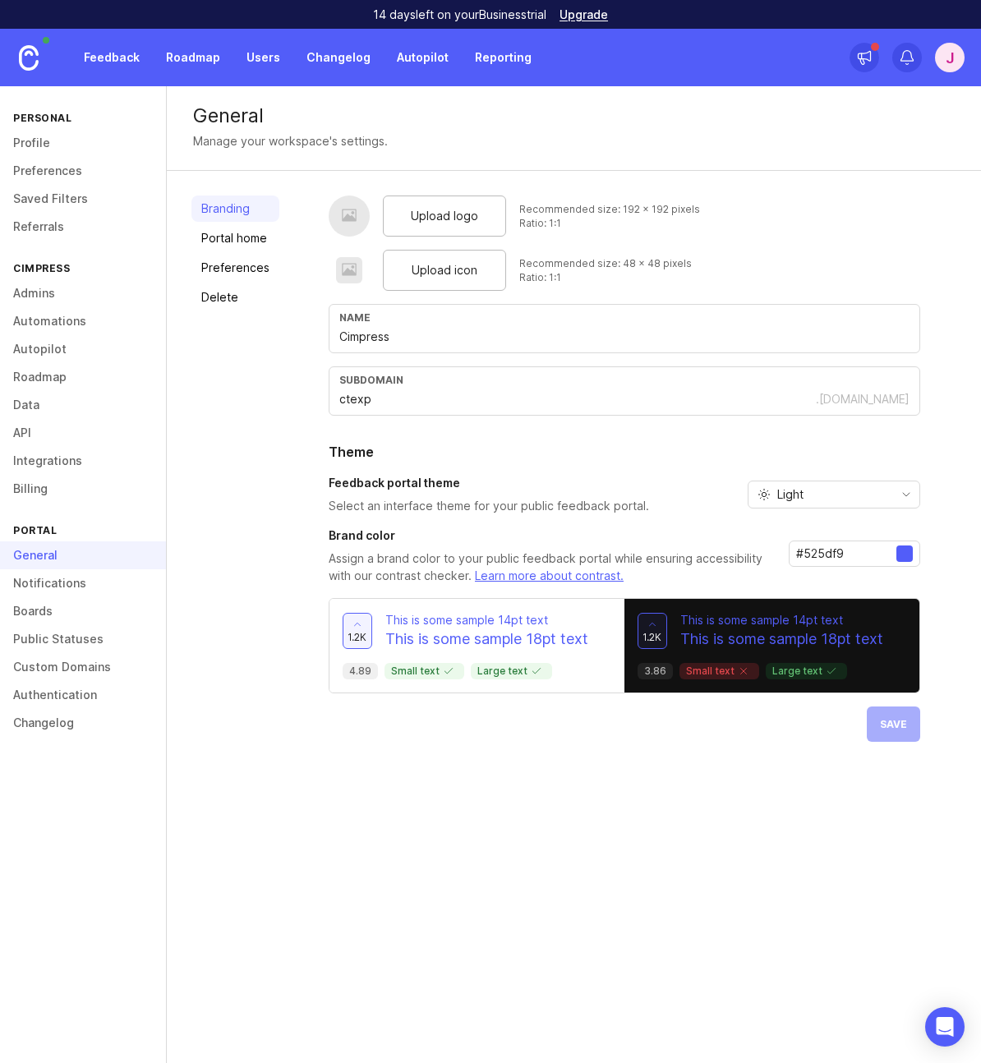
click at [859, 501] on div "Light" at bounding box center [820, 494] width 145 height 26
click at [833, 527] on span "System preference" at bounding box center [829, 527] width 106 height 18
click at [888, 730] on button "Save" at bounding box center [893, 723] width 53 height 35
click at [246, 242] on link "Portal home" at bounding box center [235, 238] width 88 height 26
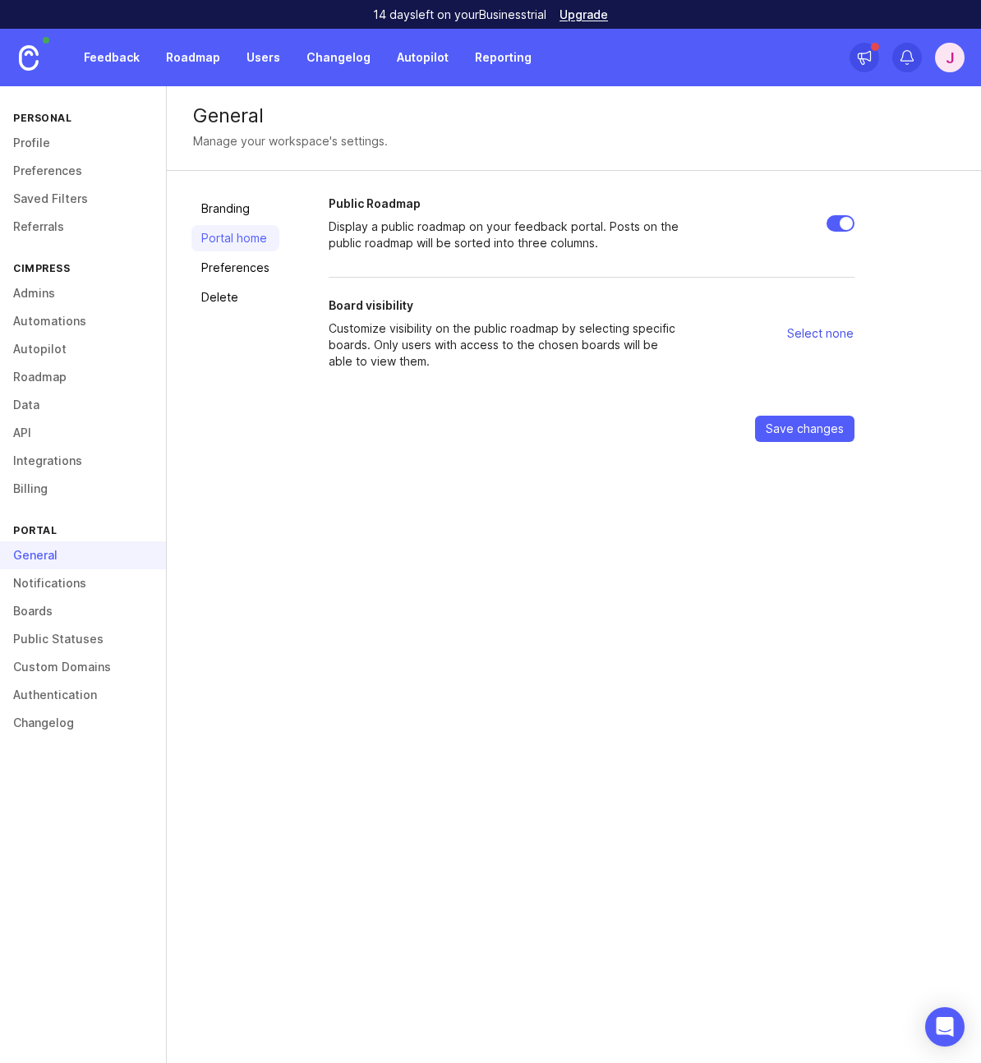
click at [828, 334] on span "Select none" at bounding box center [820, 333] width 67 height 16
click at [823, 338] on span "Select none" at bounding box center [820, 333] width 67 height 16
click at [563, 342] on p "Customize visibility on the public roadmap by selecting specific boards. Only u…" at bounding box center [506, 344] width 355 height 49
click at [235, 267] on link "Preferences" at bounding box center [235, 268] width 88 height 26
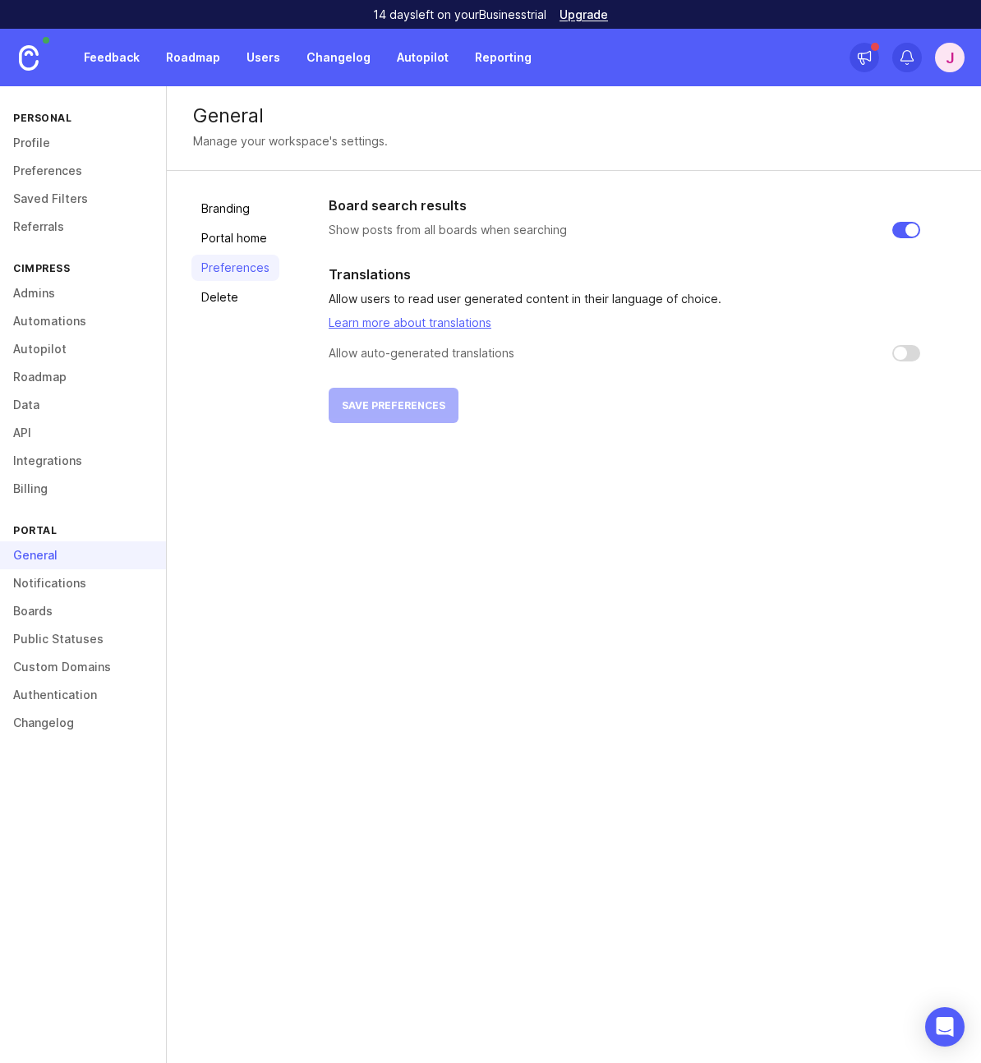
click at [35, 612] on link "Boards" at bounding box center [83, 611] width 166 height 28
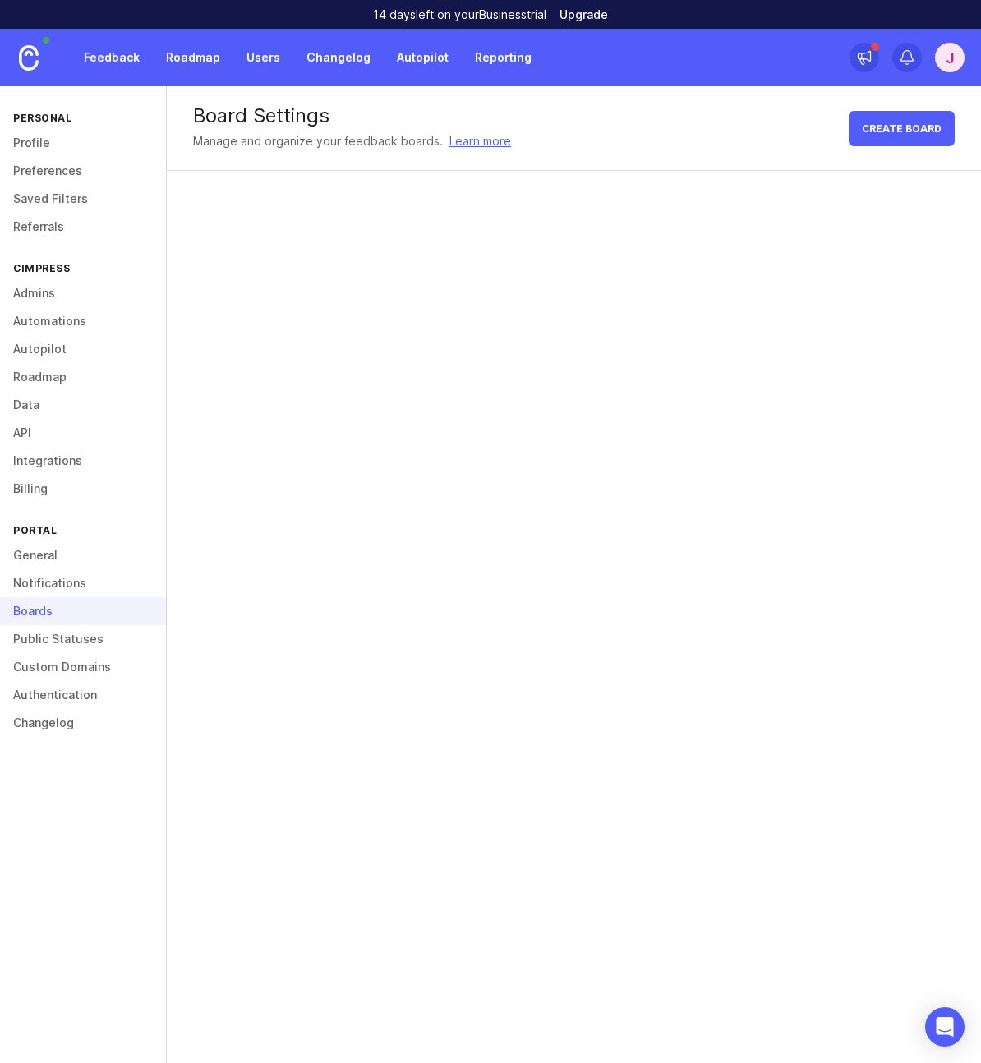
click at [48, 642] on link "Public Statuses" at bounding box center [83, 639] width 166 height 28
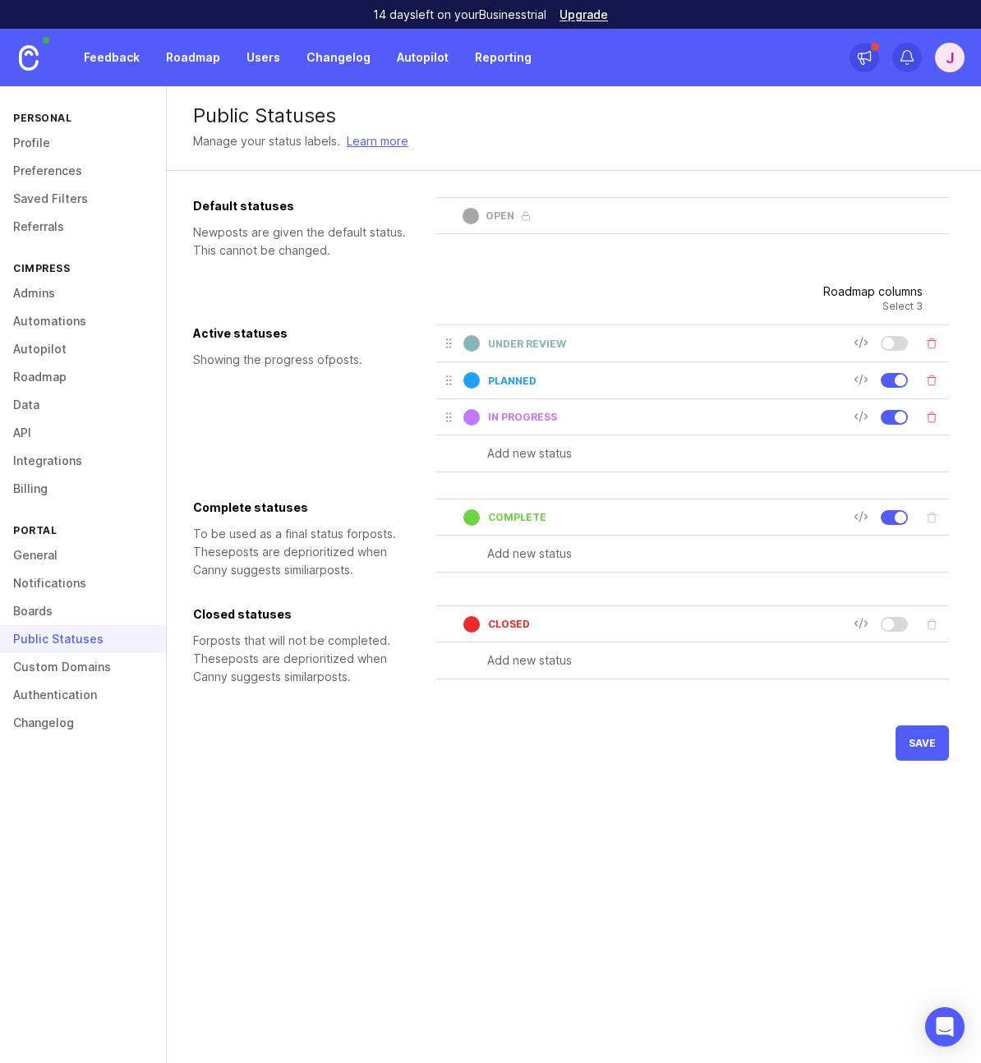
click at [44, 666] on link "Custom Domains" at bounding box center [83, 667] width 166 height 28
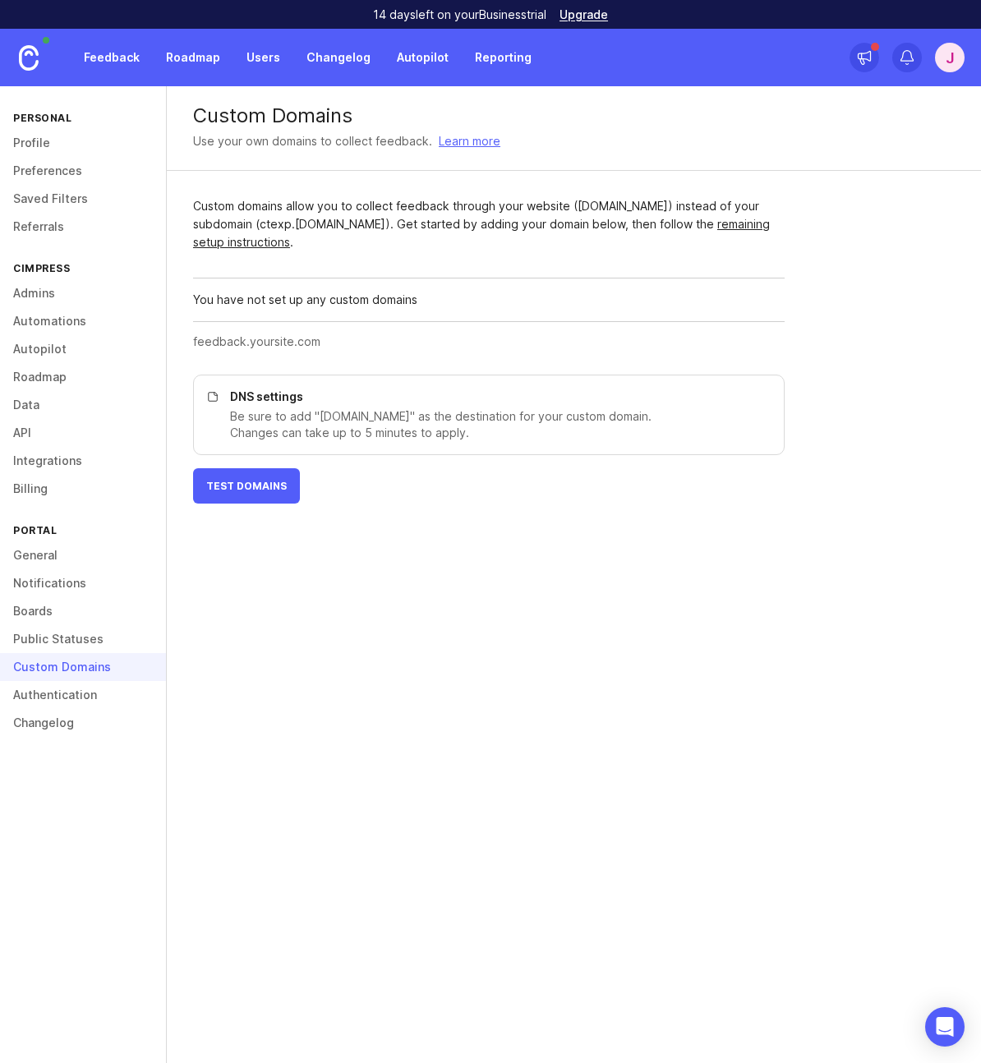
click at [44, 697] on link "Authentication" at bounding box center [83, 695] width 166 height 28
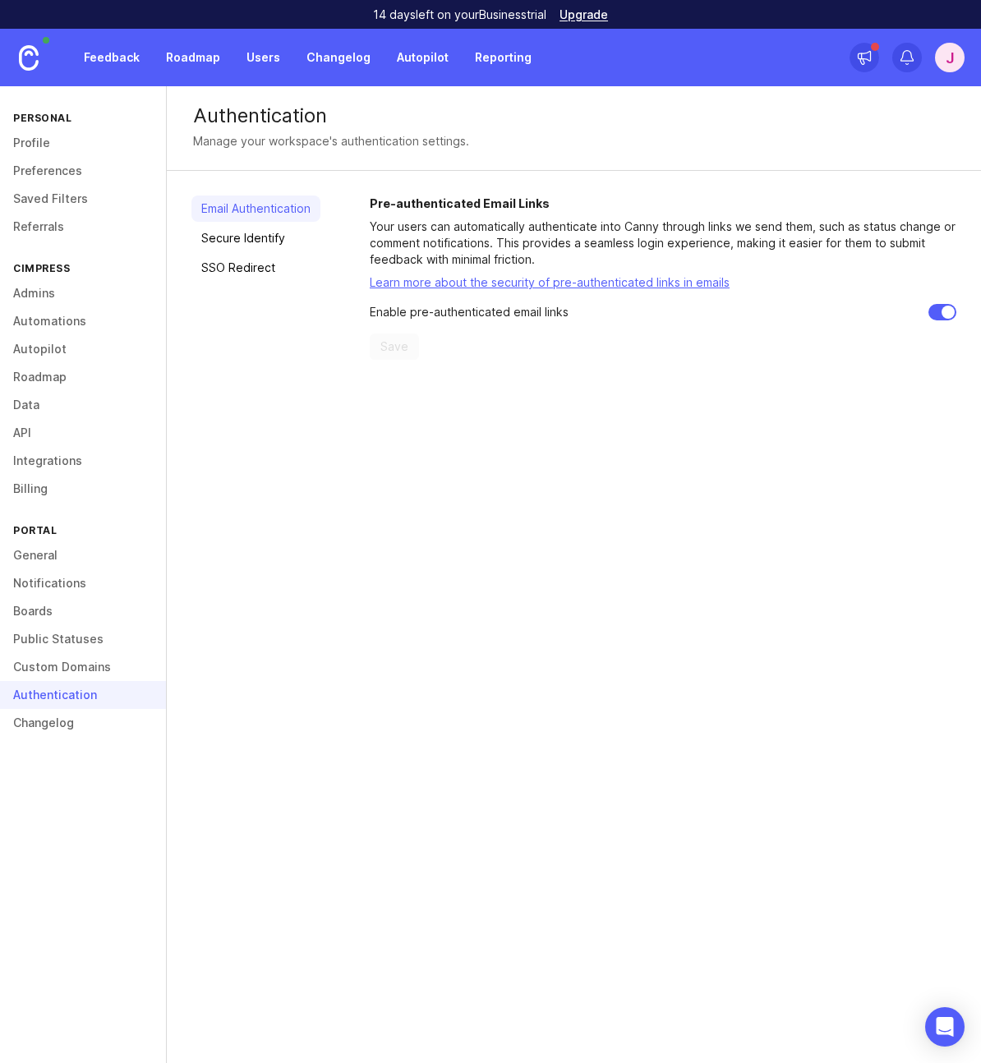
click at [938, 315] on input "checkbox" at bounding box center [942, 312] width 28 height 16
checkbox input "false"
click at [401, 346] on span "Save" at bounding box center [394, 346] width 28 height 16
click at [255, 242] on link "Secure Identify" at bounding box center [255, 238] width 129 height 26
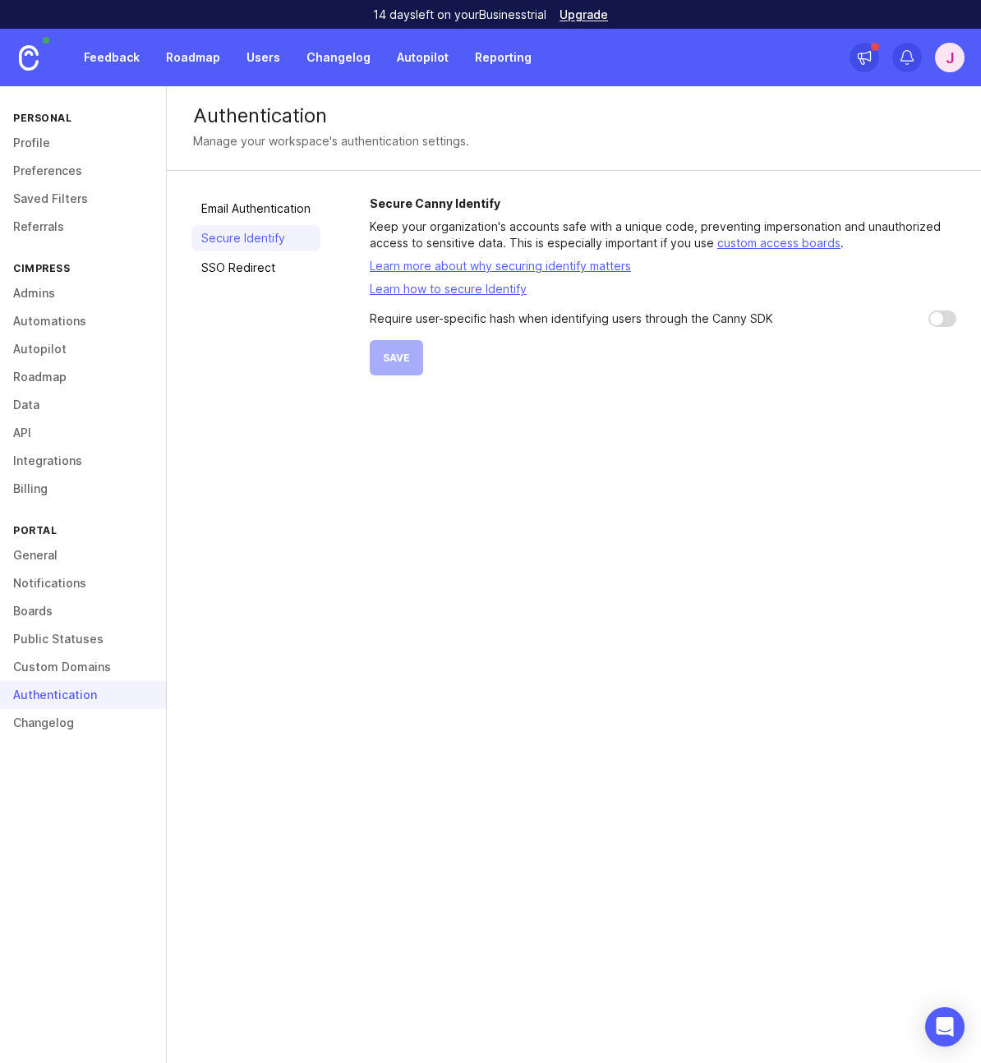
click at [249, 269] on link "SSO Redirect" at bounding box center [255, 268] width 129 height 26
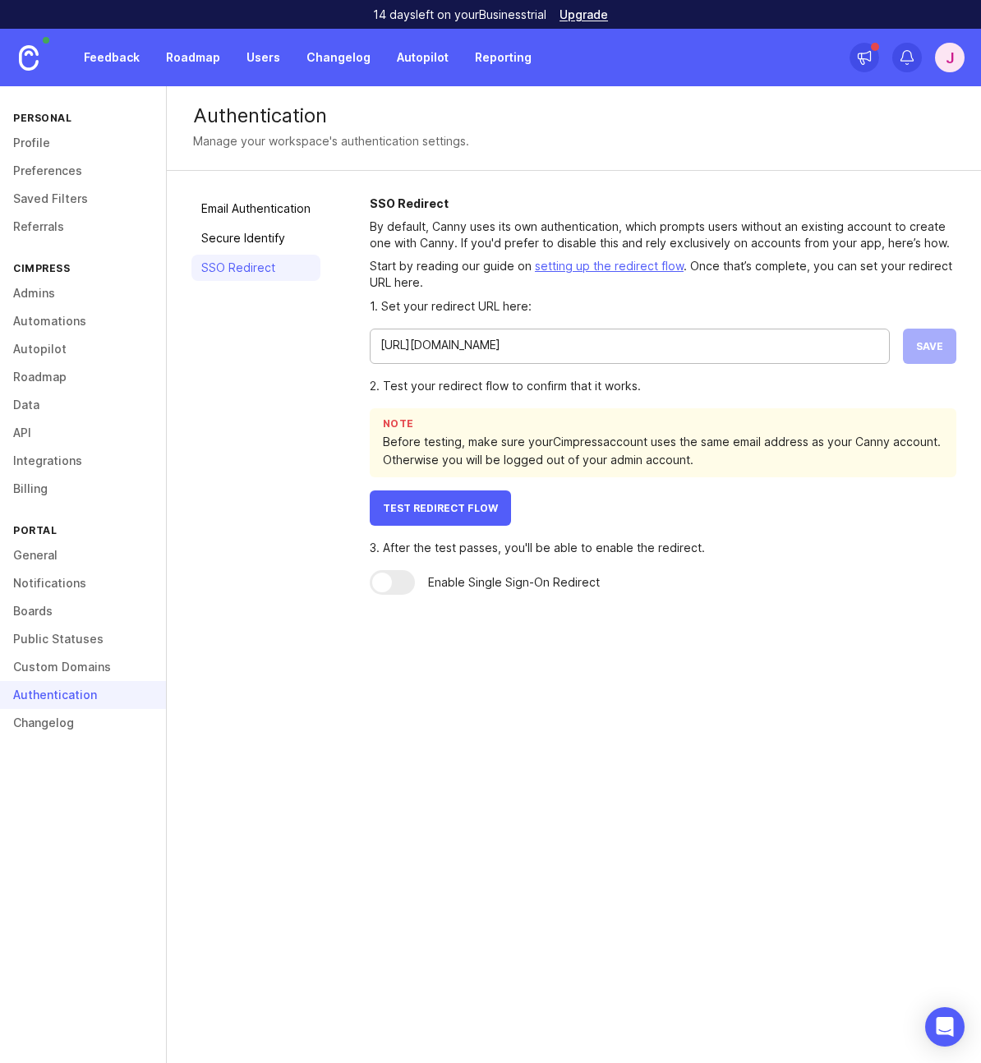
click at [676, 348] on input "https://cimpress.auth0.com/authorize?client_id=sKLb4C7QT5novf6EUQIKU3xvcY0bdbJB…" at bounding box center [629, 345] width 499 height 18
drag, startPoint x: 897, startPoint y: 356, endPoint x: 927, endPoint y: 355, distance: 30.4
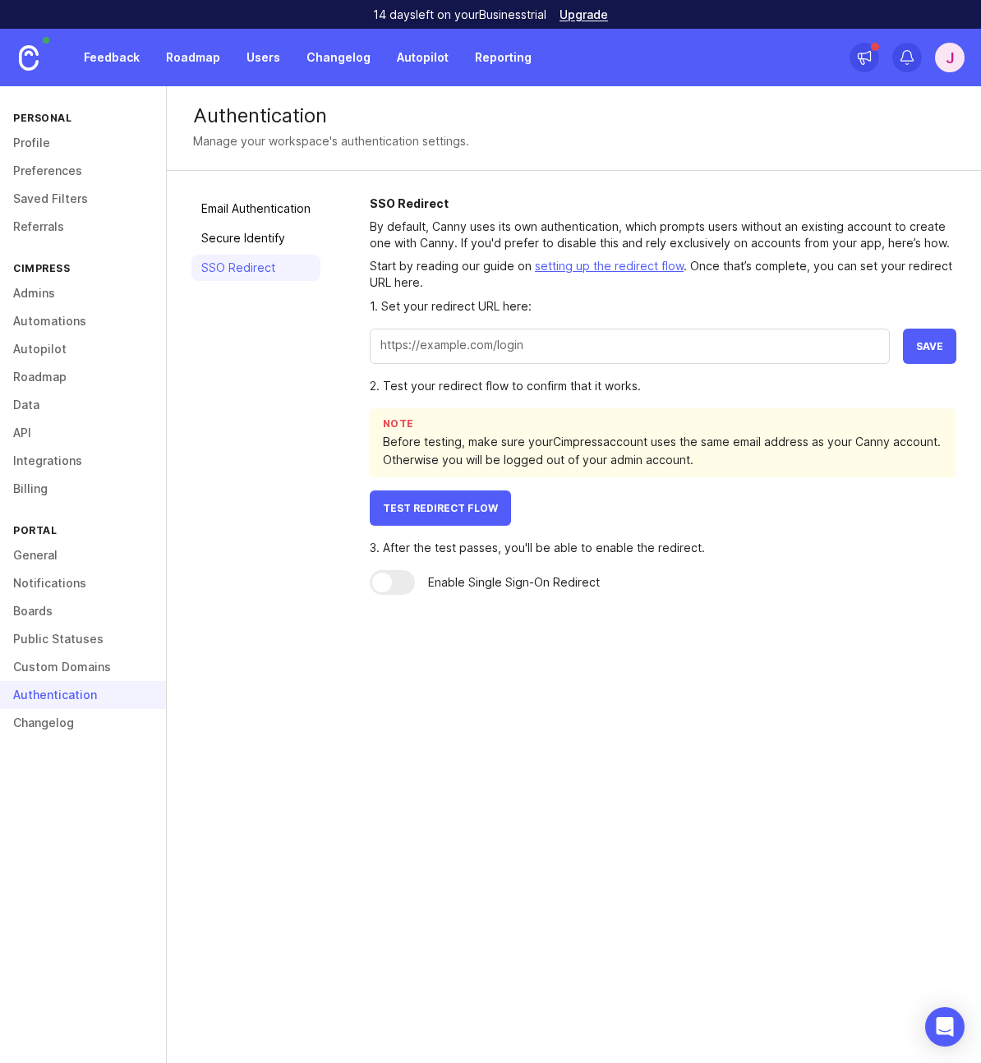
click at [918, 357] on div "Save" at bounding box center [663, 346] width 587 height 35
click at [927, 355] on button "Save" at bounding box center [929, 346] width 53 height 35
click at [30, 560] on link "General" at bounding box center [83, 555] width 166 height 28
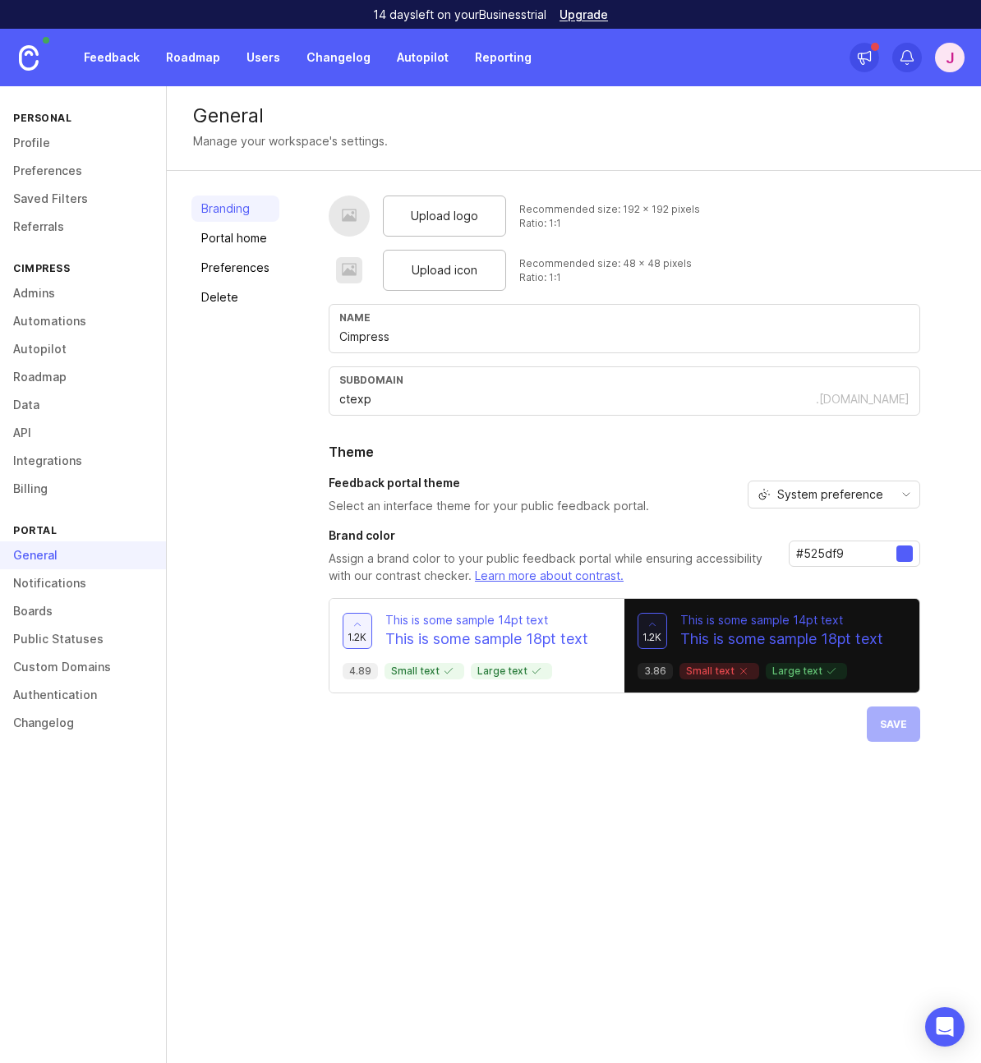
click at [106, 59] on link "Feedback" at bounding box center [112, 58] width 76 height 30
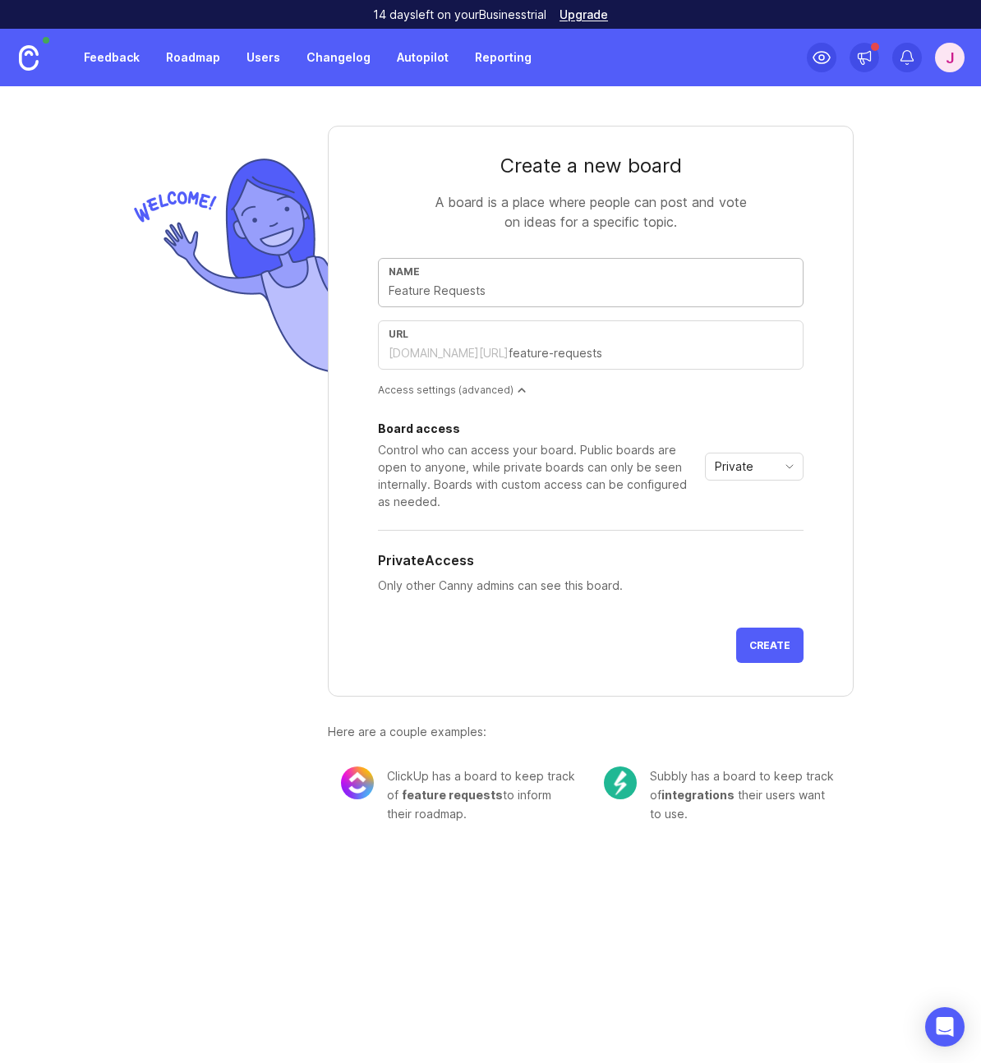
click at [186, 61] on link "Roadmap" at bounding box center [193, 58] width 74 height 30
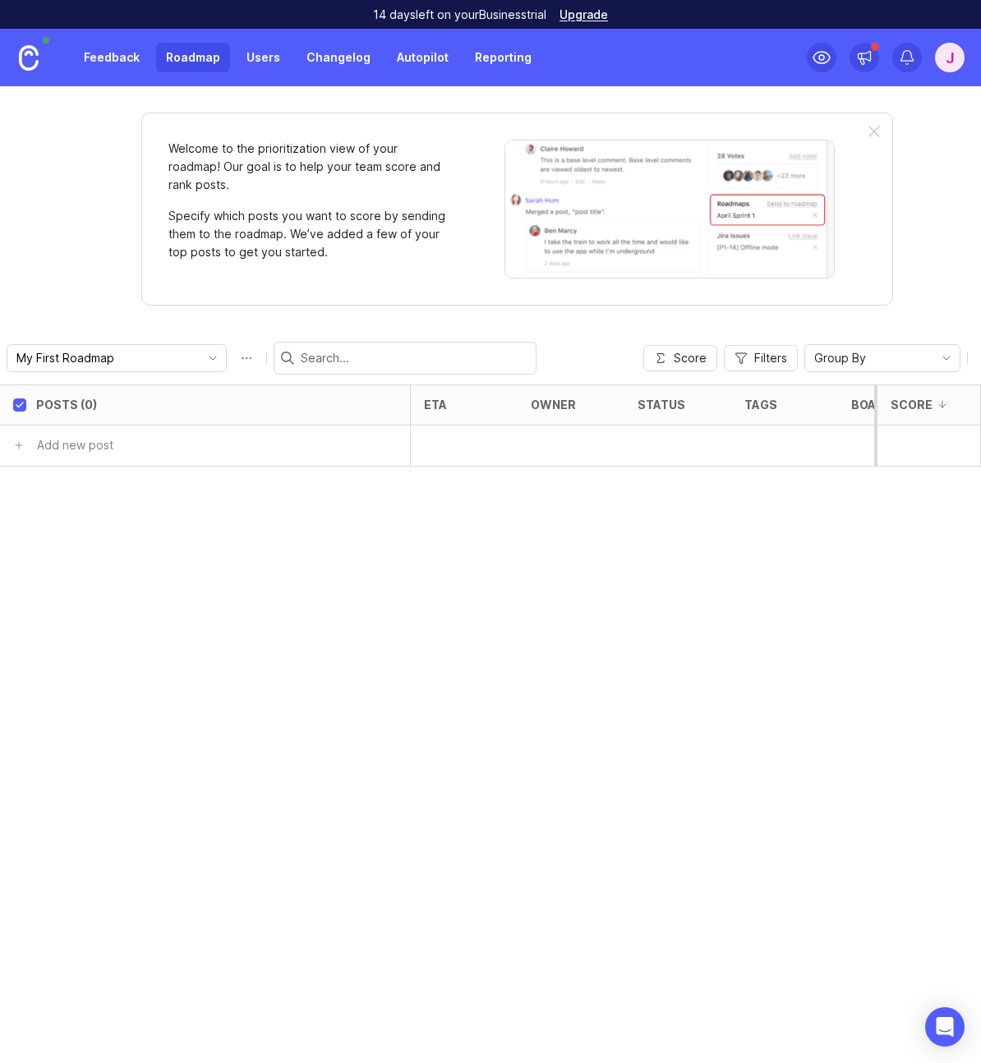
click at [265, 59] on link "Users" at bounding box center [263, 58] width 53 height 30
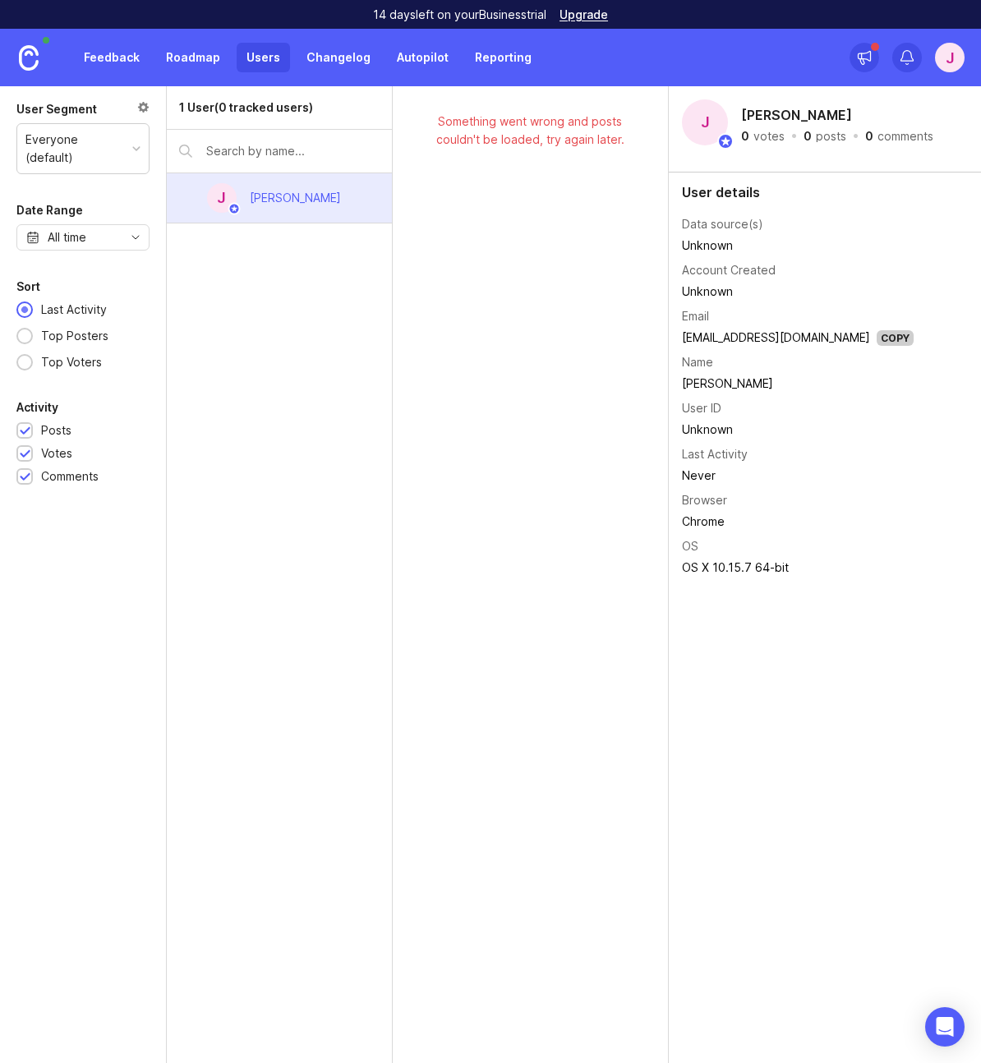
click at [324, 61] on link "Changelog" at bounding box center [339, 58] width 84 height 30
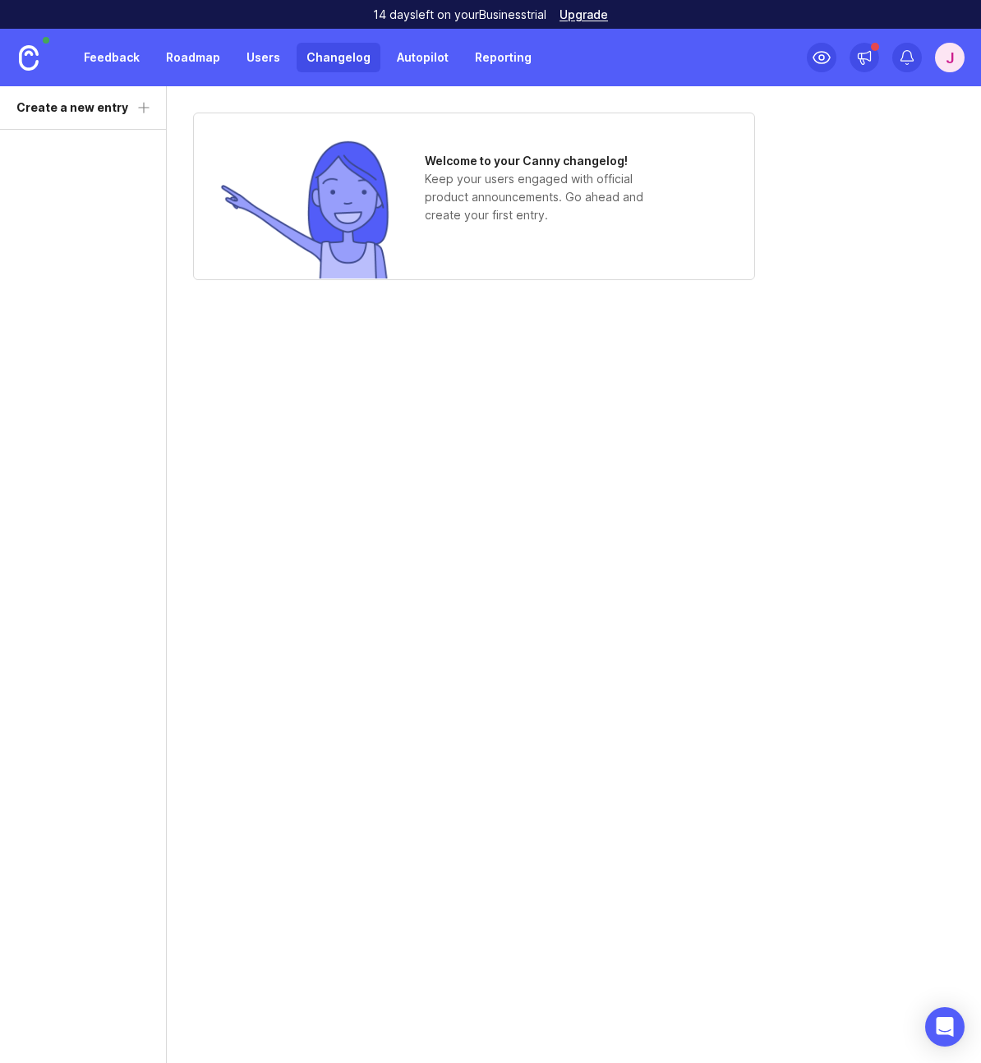
click at [413, 59] on link "Autopilot" at bounding box center [422, 58] width 71 height 30
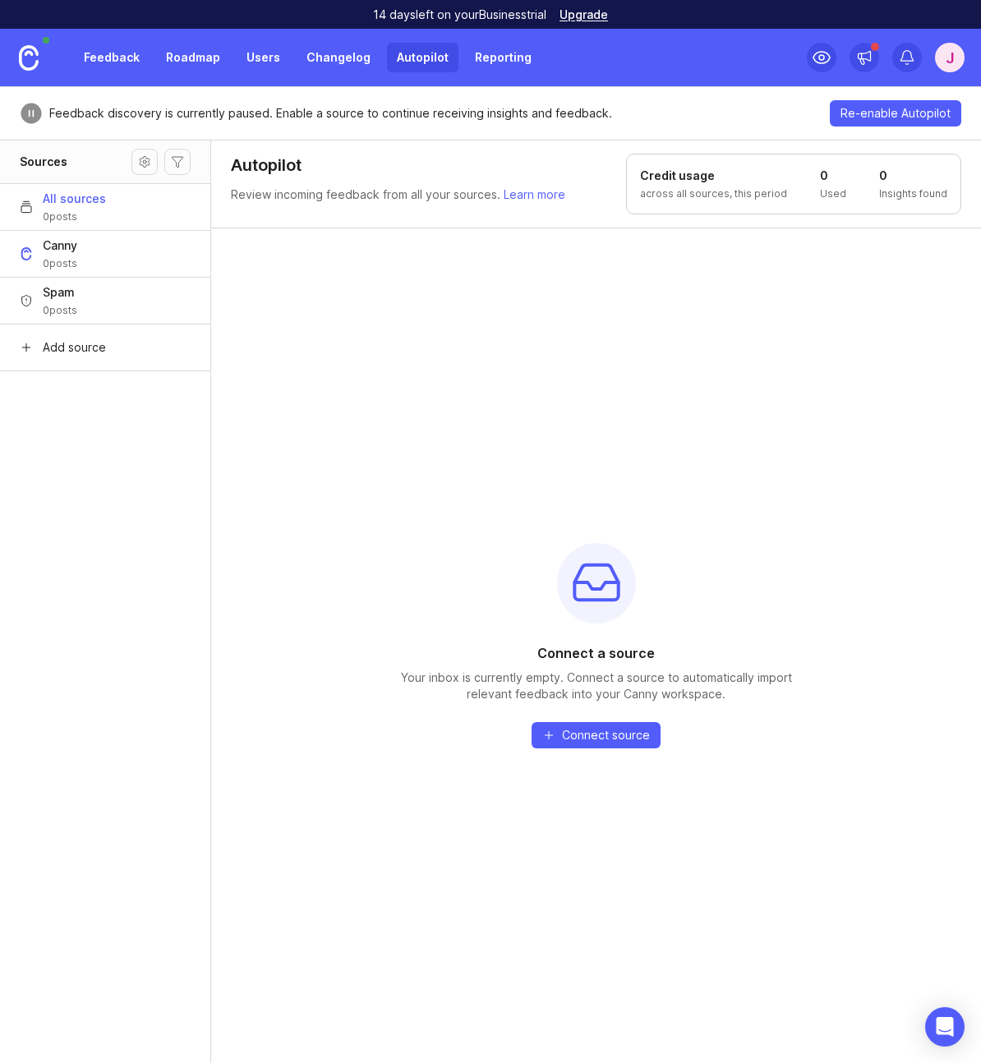
click at [499, 60] on link "Reporting" at bounding box center [503, 58] width 76 height 30
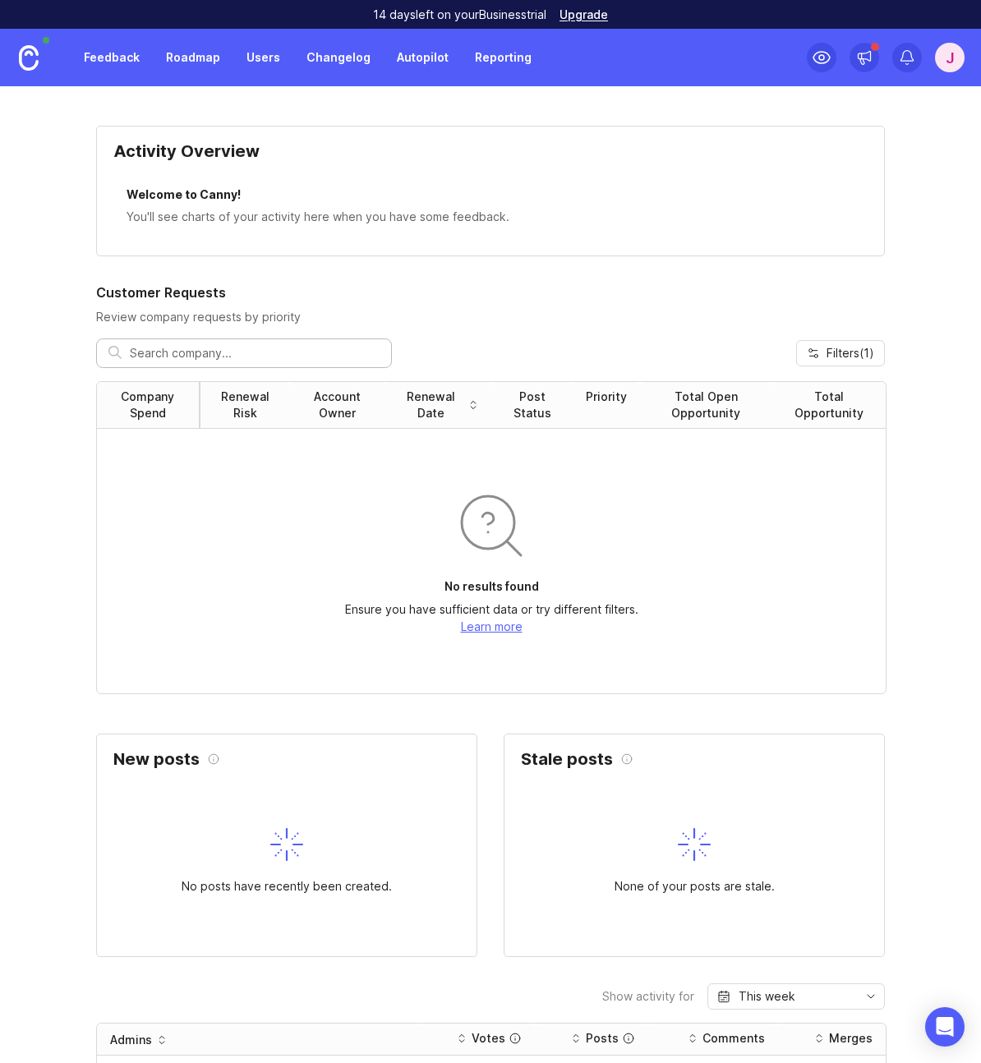
click at [113, 59] on link "Feedback" at bounding box center [112, 58] width 76 height 30
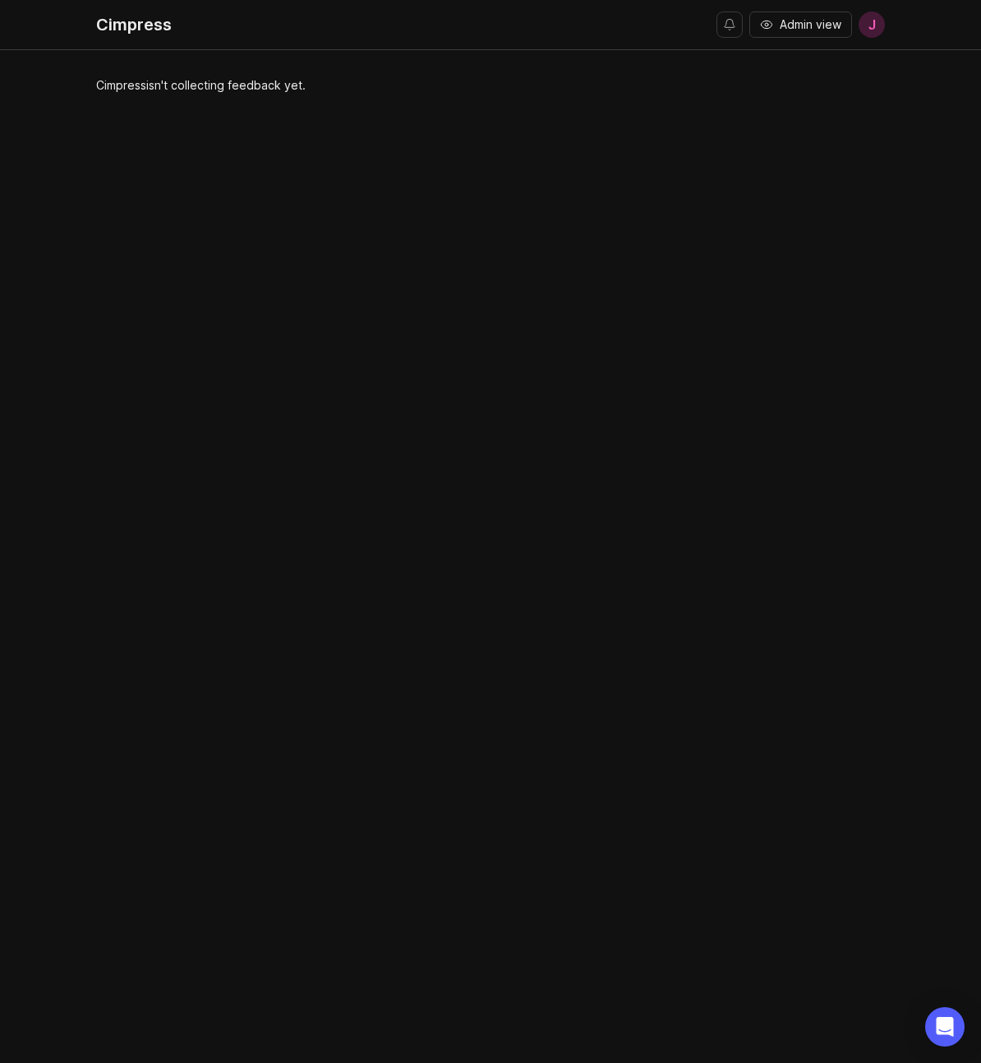
click at [872, 28] on span "J" at bounding box center [871, 25] width 7 height 20
click at [790, 101] on p "Logout" at bounding box center [781, 98] width 39 height 16
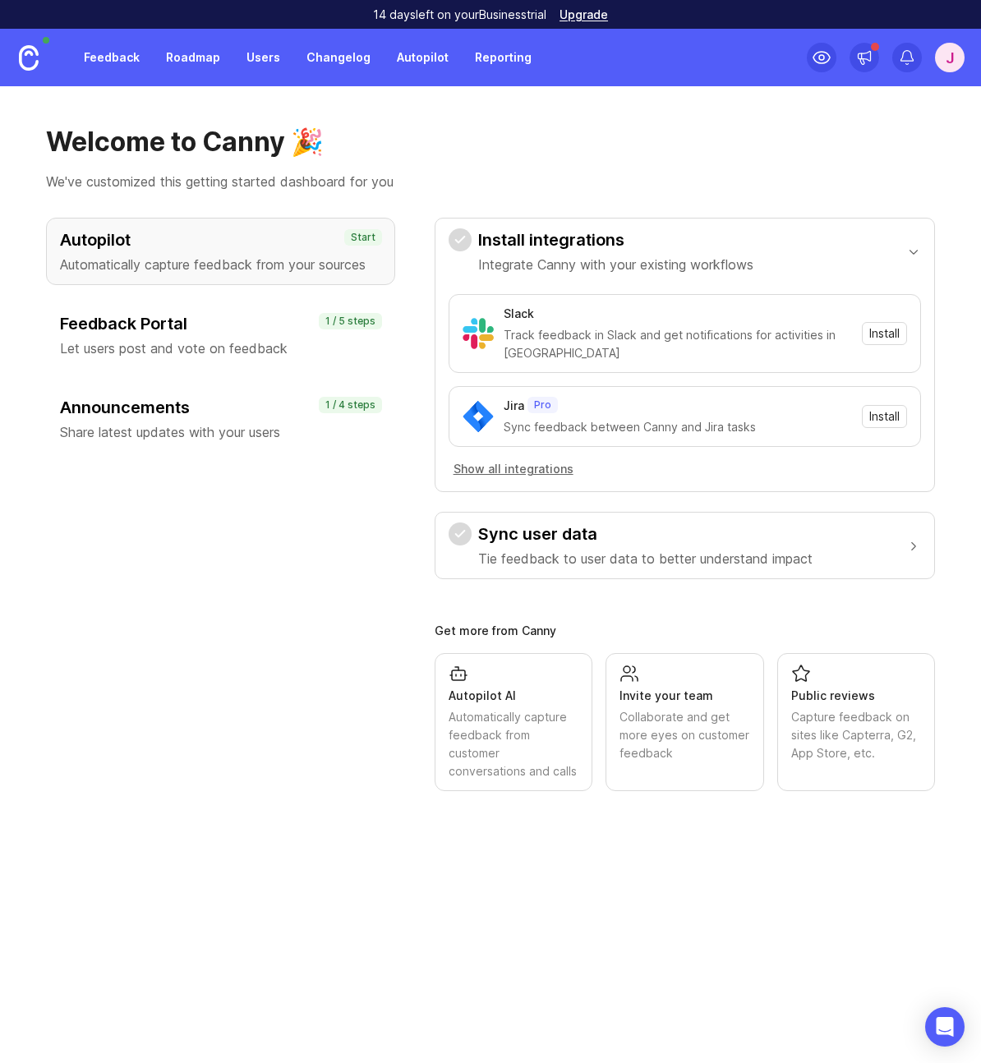
click at [951, 62] on div "J" at bounding box center [950, 58] width 30 height 30
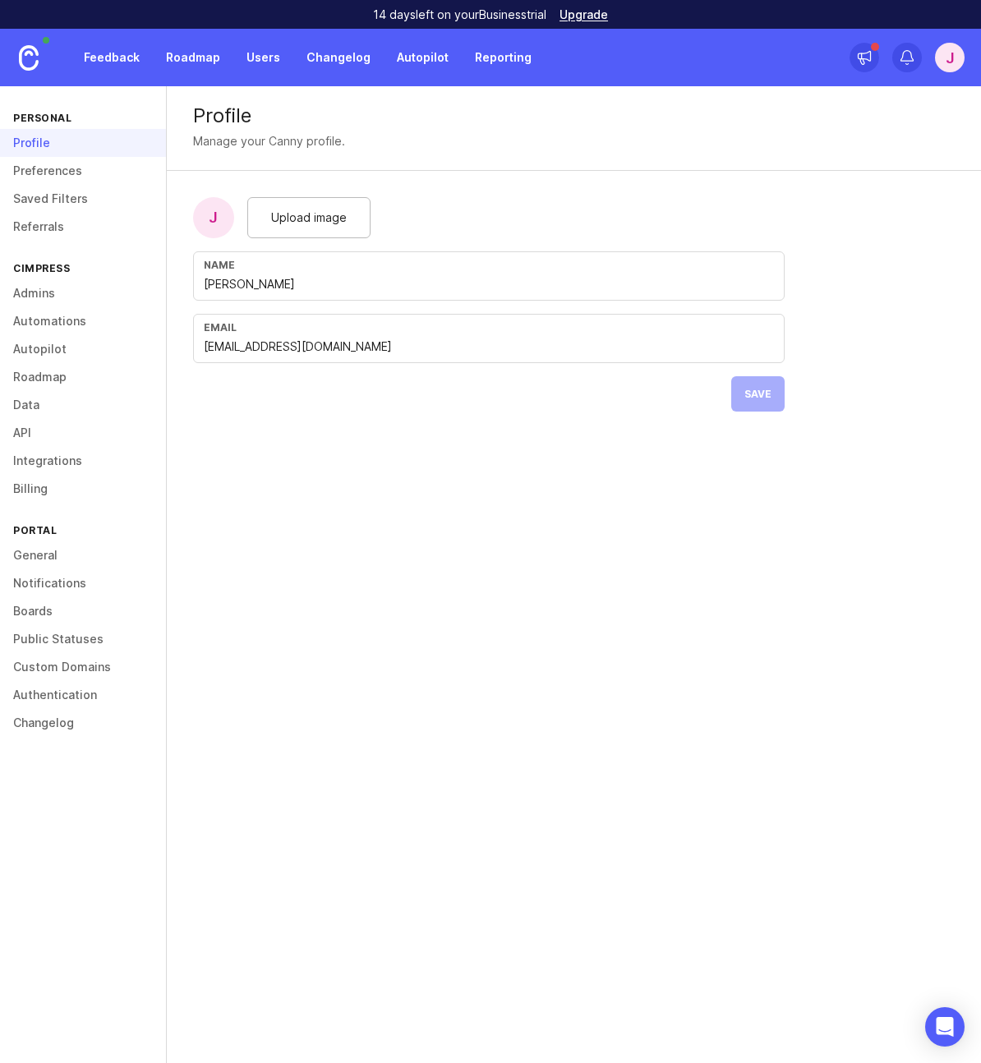
click at [39, 462] on link "Integrations" at bounding box center [83, 461] width 166 height 28
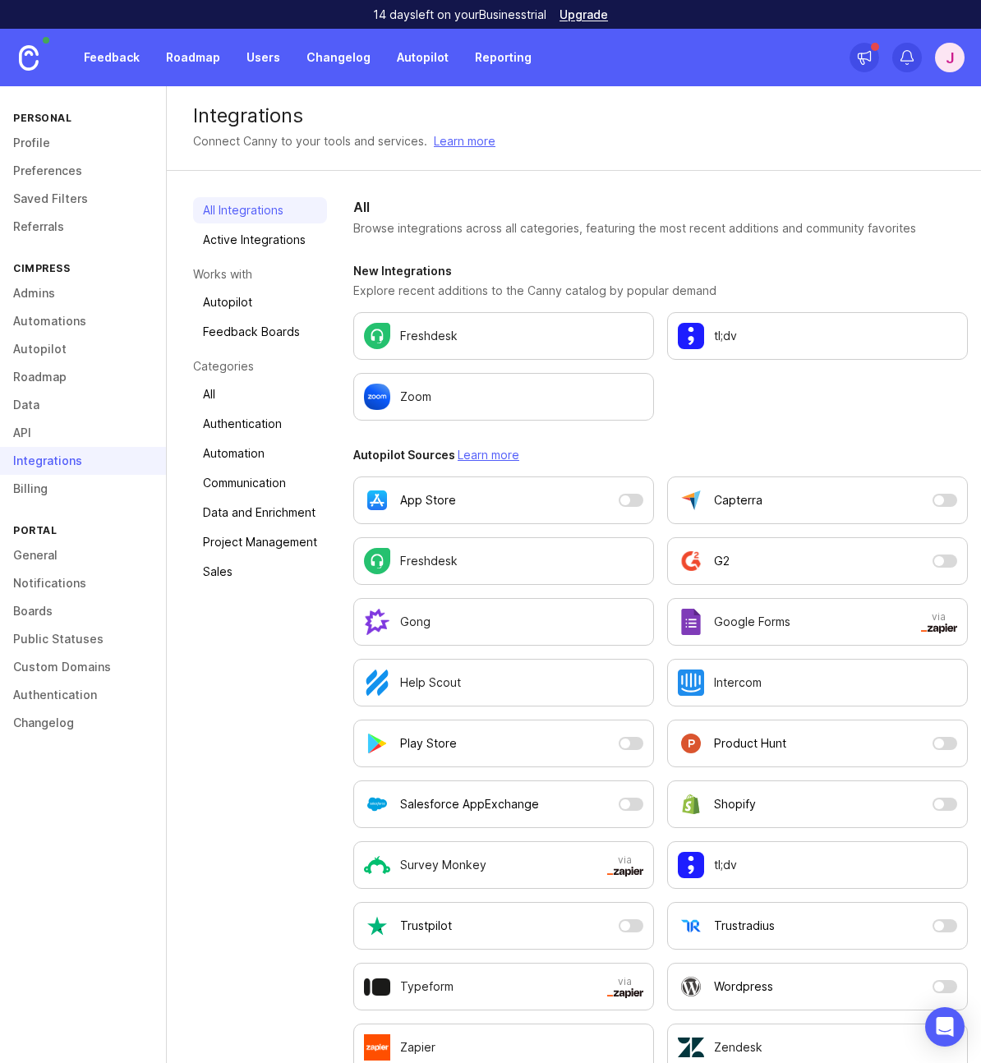
click at [278, 230] on link "Active Integrations" at bounding box center [260, 240] width 134 height 26
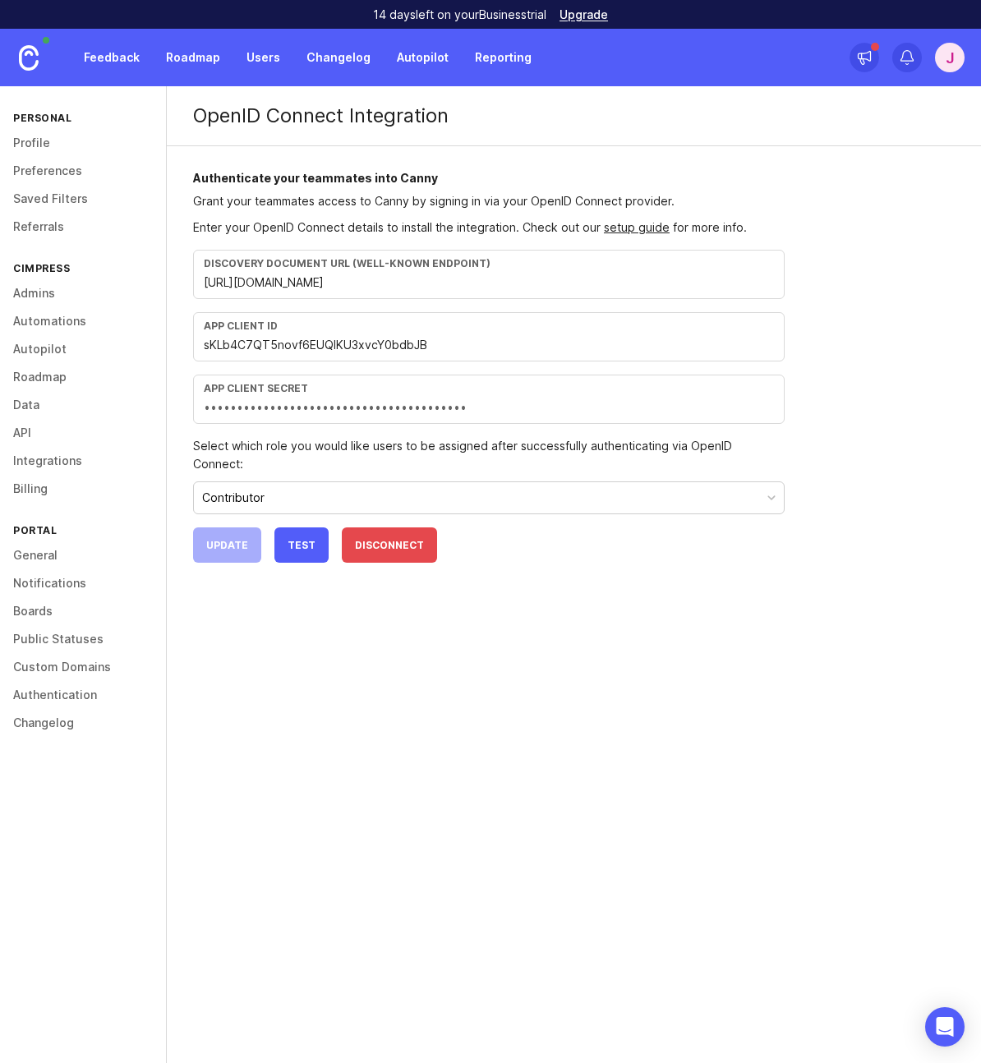
click at [38, 615] on link "Boards" at bounding box center [83, 611] width 166 height 28
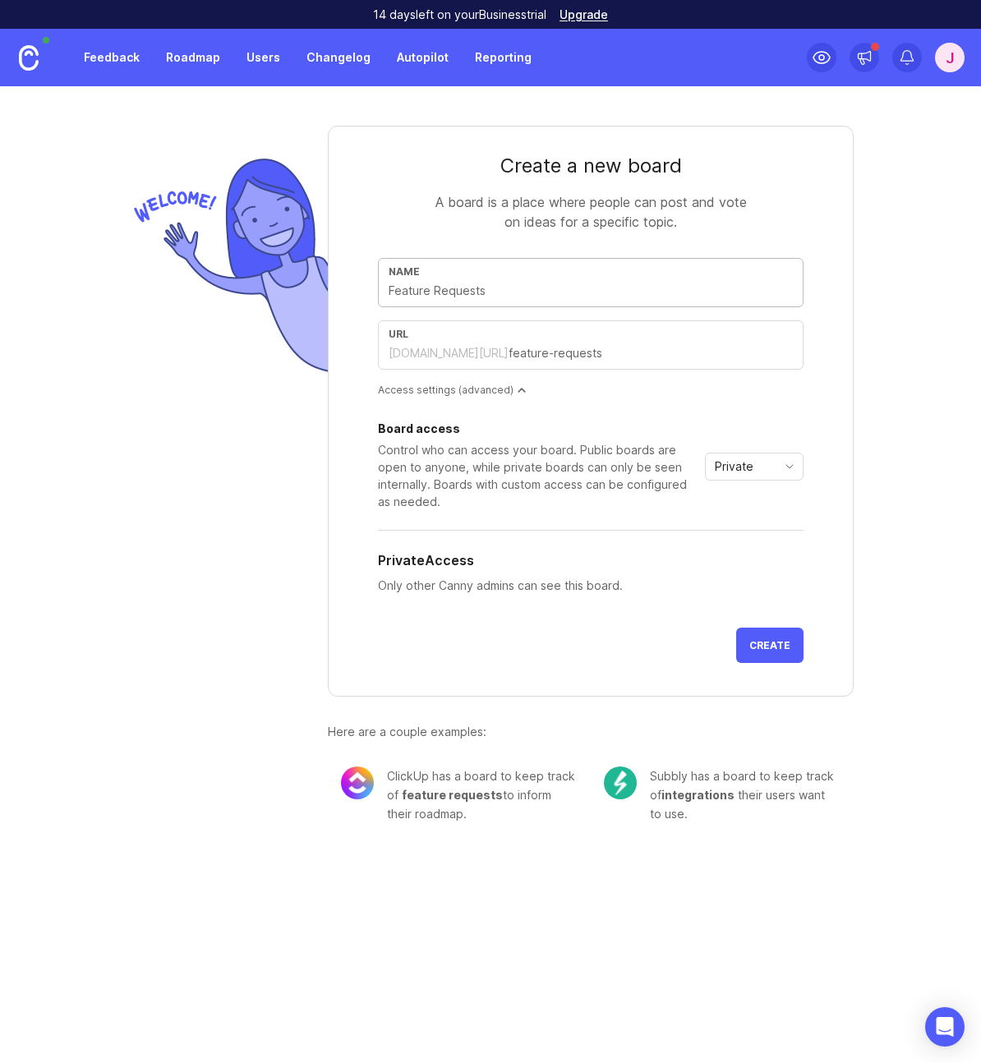
click at [748, 468] on span "Private" at bounding box center [734, 467] width 39 height 18
click at [751, 553] on span "Custom" at bounding box center [736, 553] width 41 height 18
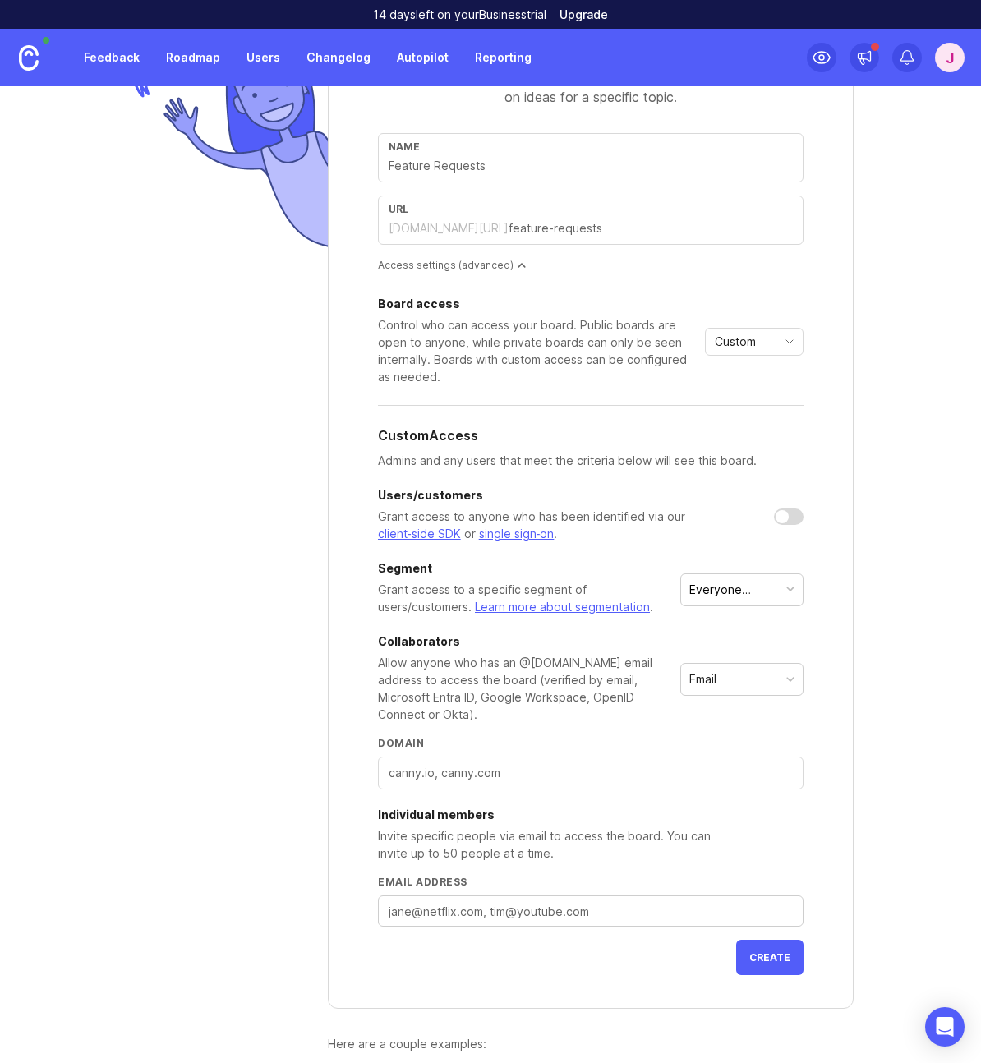
scroll to position [223, 0]
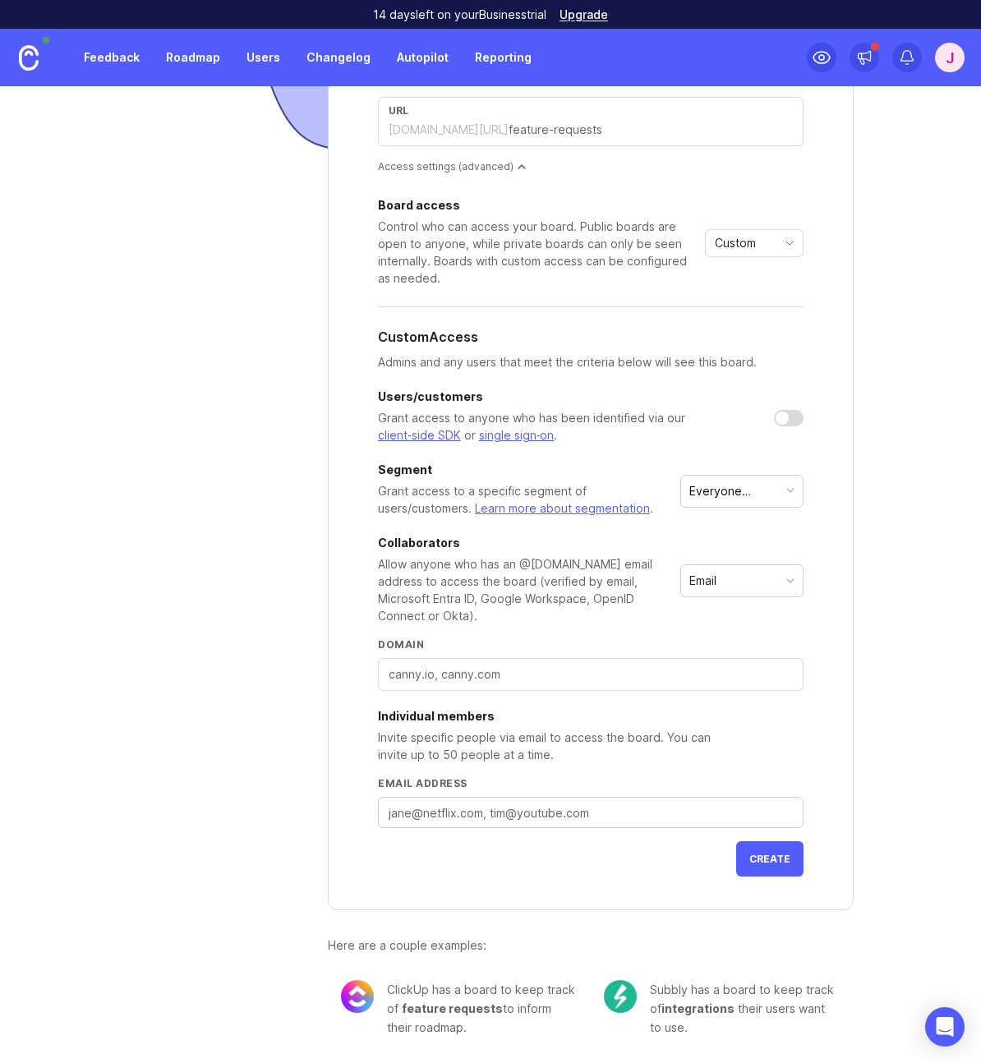
click at [570, 670] on input "Domain" at bounding box center [591, 674] width 404 height 18
click at [757, 241] on div "Custom" at bounding box center [741, 243] width 71 height 26
click at [735, 281] on span "Private" at bounding box center [730, 275] width 39 height 18
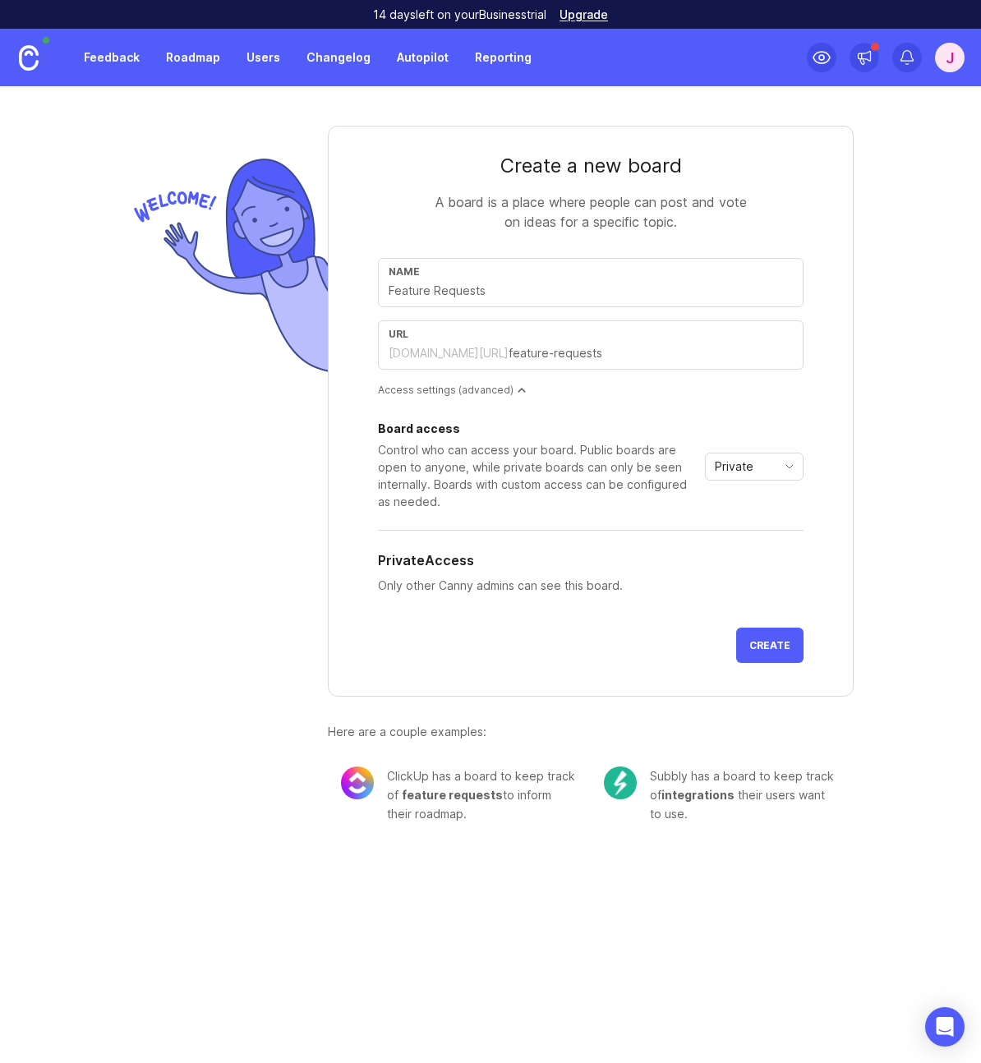
scroll to position [0, 0]
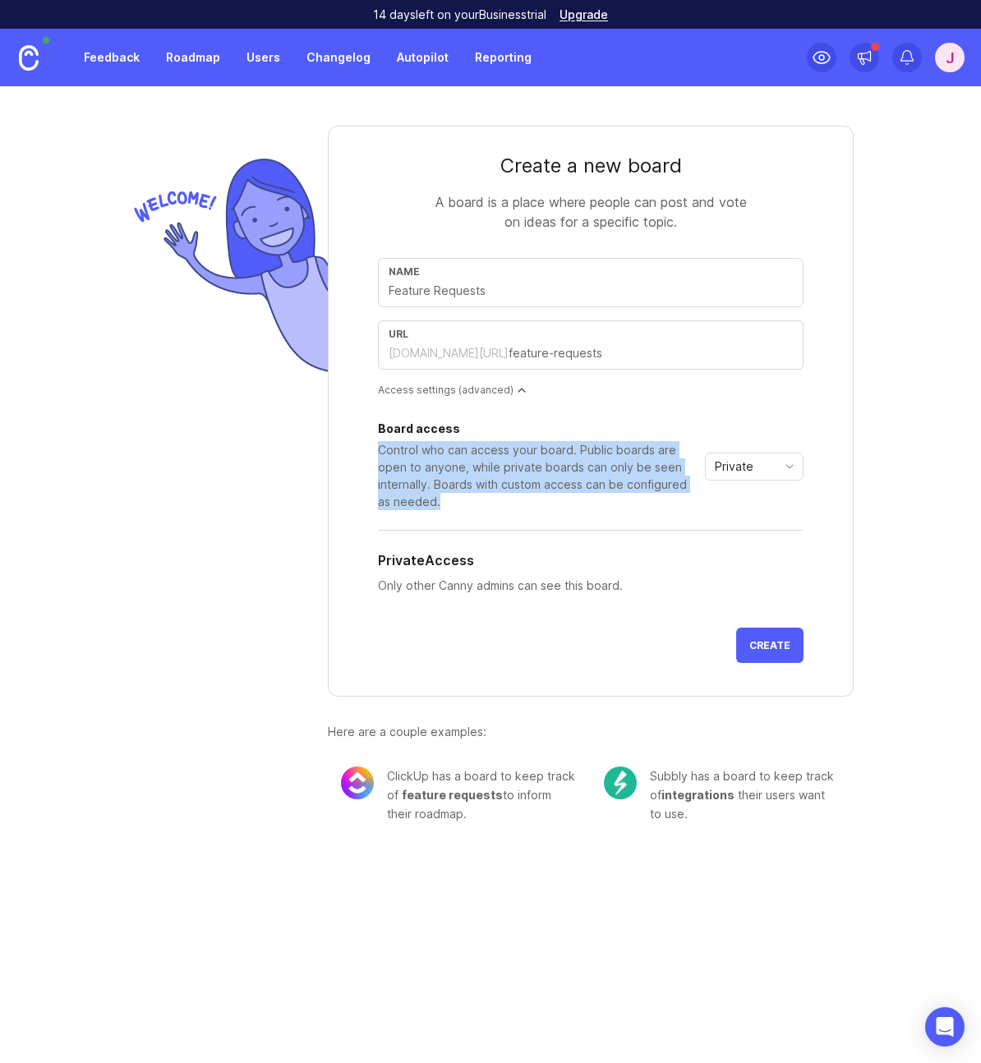
drag, startPoint x: 380, startPoint y: 450, endPoint x: 674, endPoint y: 497, distance: 298.6
click at [674, 497] on div "Control who can access your board. Public boards are open to anyone, while priv…" at bounding box center [538, 475] width 320 height 69
click at [588, 499] on div "Control who can access your board. Public boards are open to anyone, while priv…" at bounding box center [538, 475] width 320 height 69
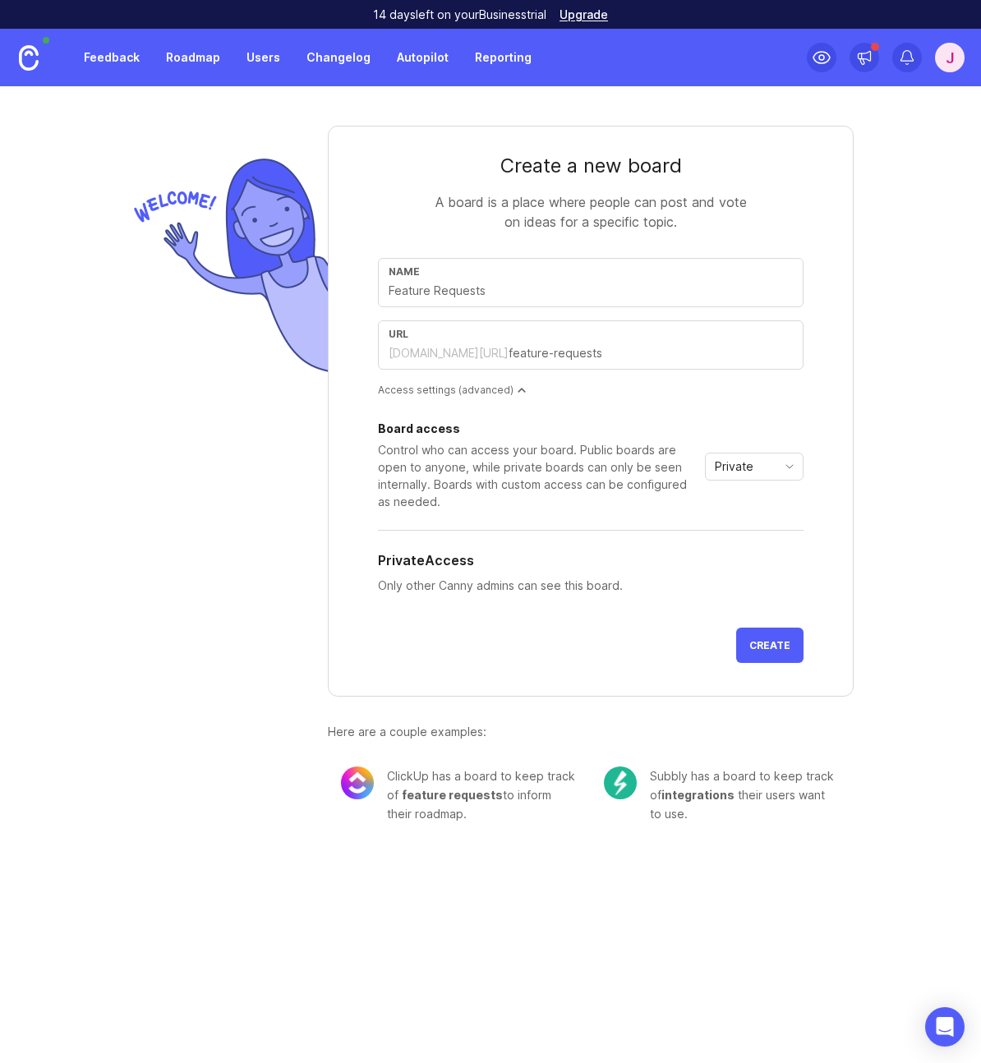
click at [753, 467] on div "Private" at bounding box center [741, 466] width 71 height 26
click at [747, 548] on span "Custom" at bounding box center [736, 553] width 41 height 18
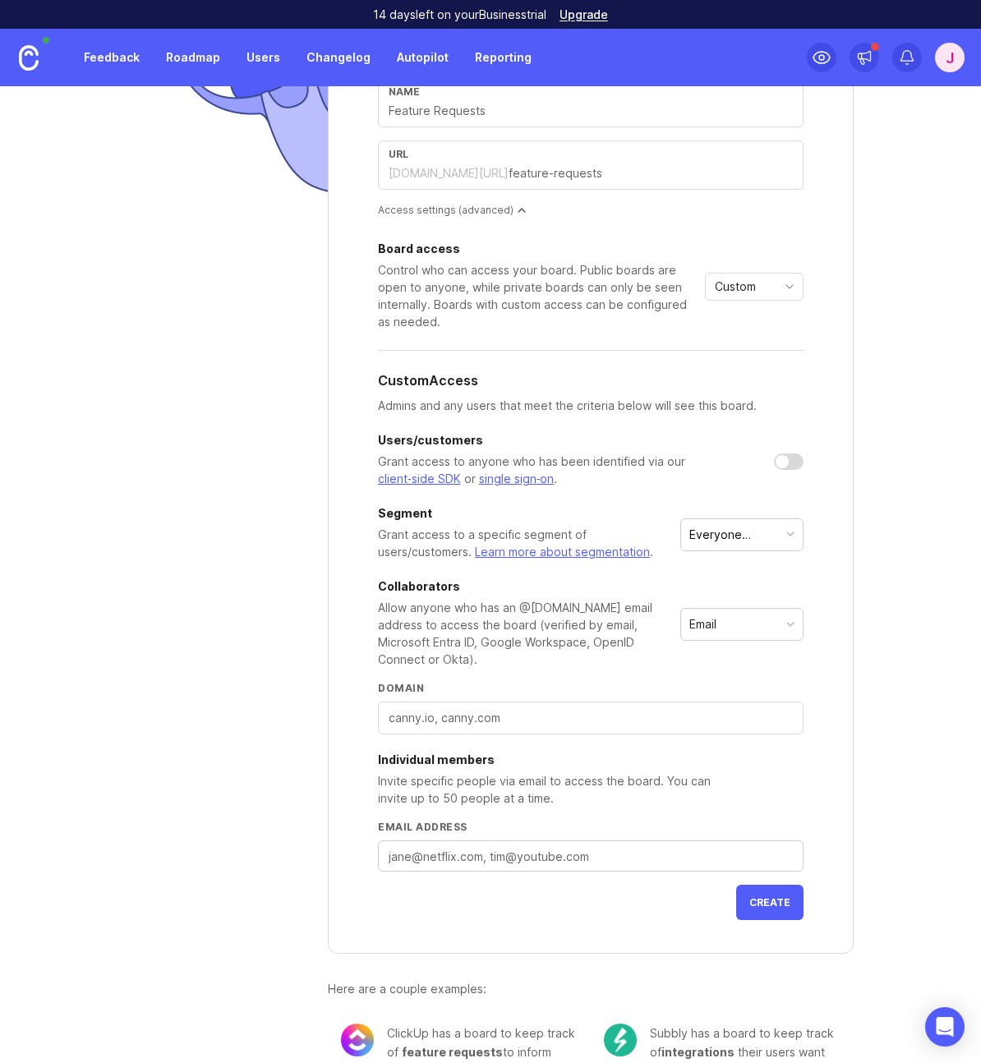
scroll to position [223, 0]
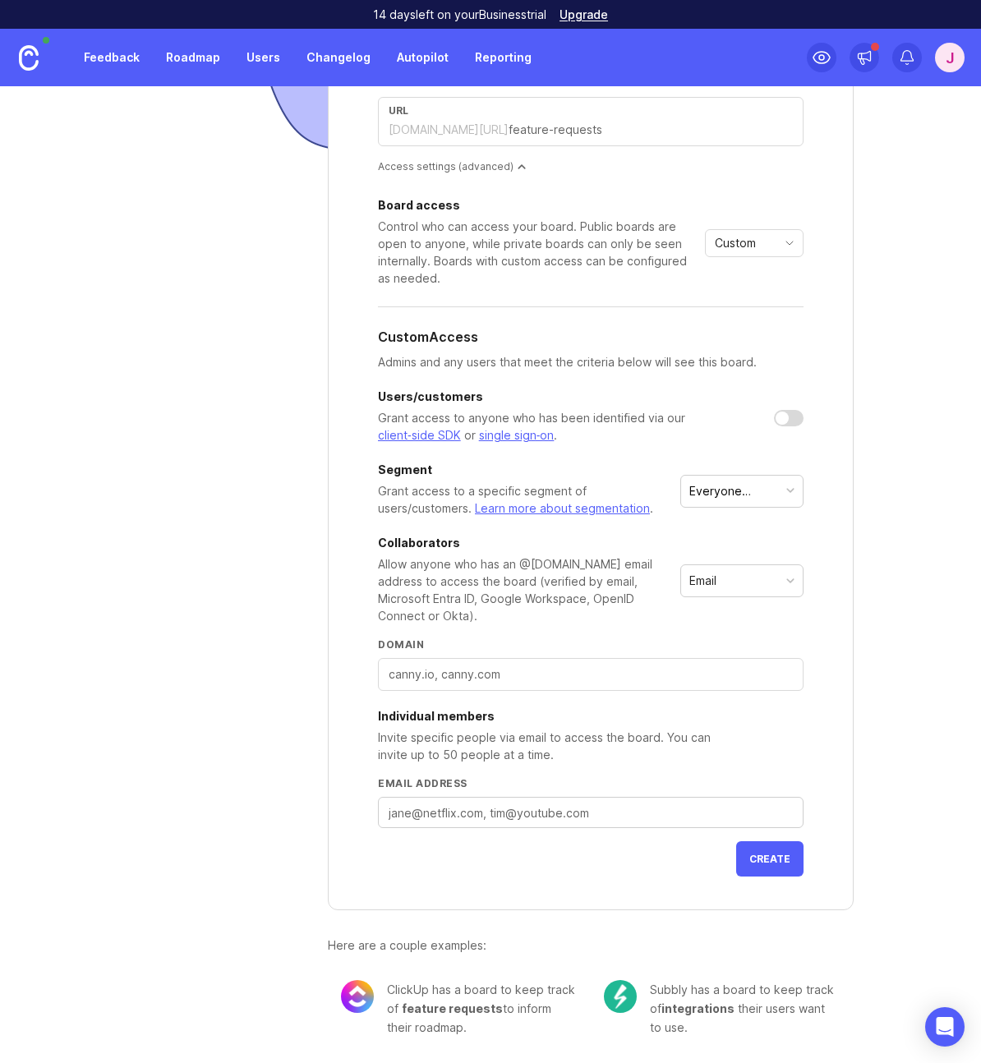
click at [726, 582] on div "Email" at bounding box center [742, 580] width 122 height 31
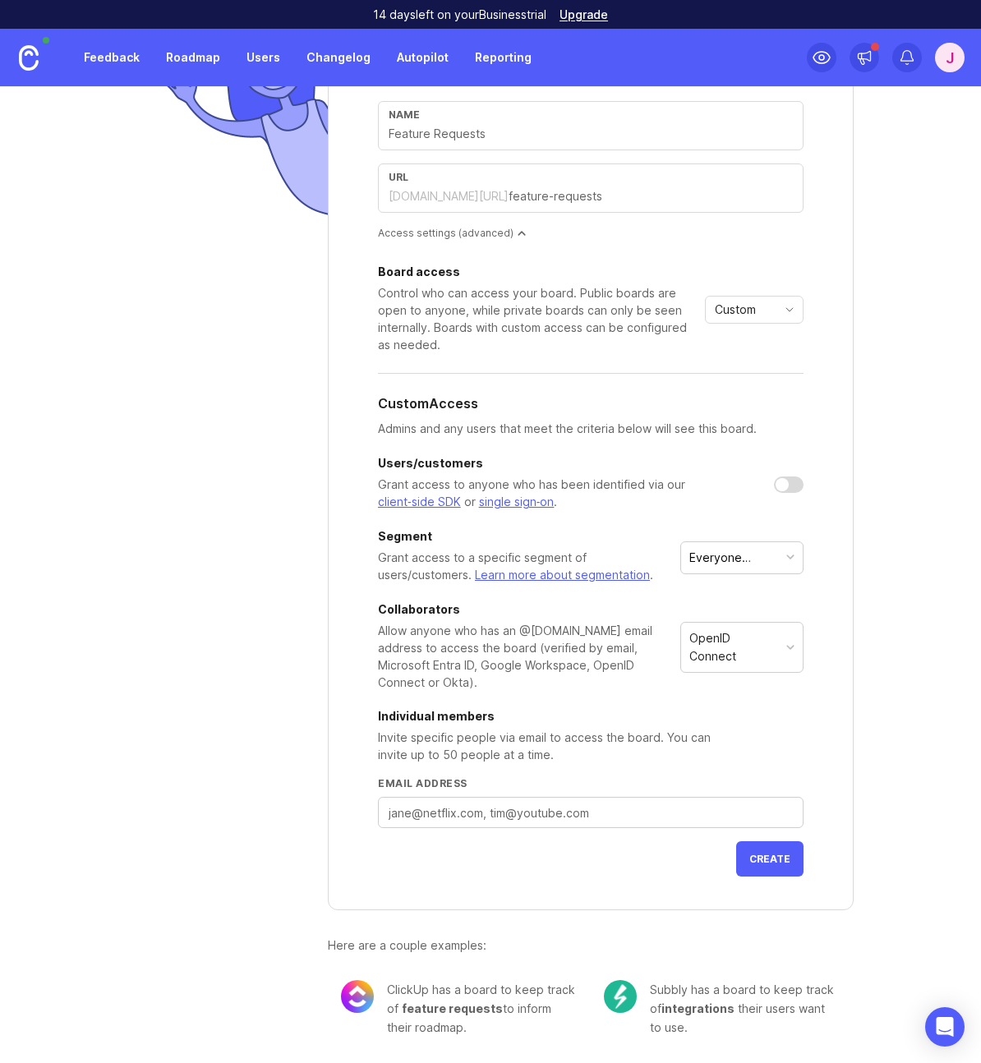
click at [789, 480] on div at bounding box center [789, 484] width 30 height 16
click at [790, 485] on div at bounding box center [795, 484] width 13 height 13
click at [748, 562] on div "Everyone (default)" at bounding box center [734, 558] width 90 height 18
click at [755, 558] on div "Everyone (default)" at bounding box center [734, 558] width 90 height 18
click at [753, 860] on span "Create" at bounding box center [769, 859] width 41 height 12
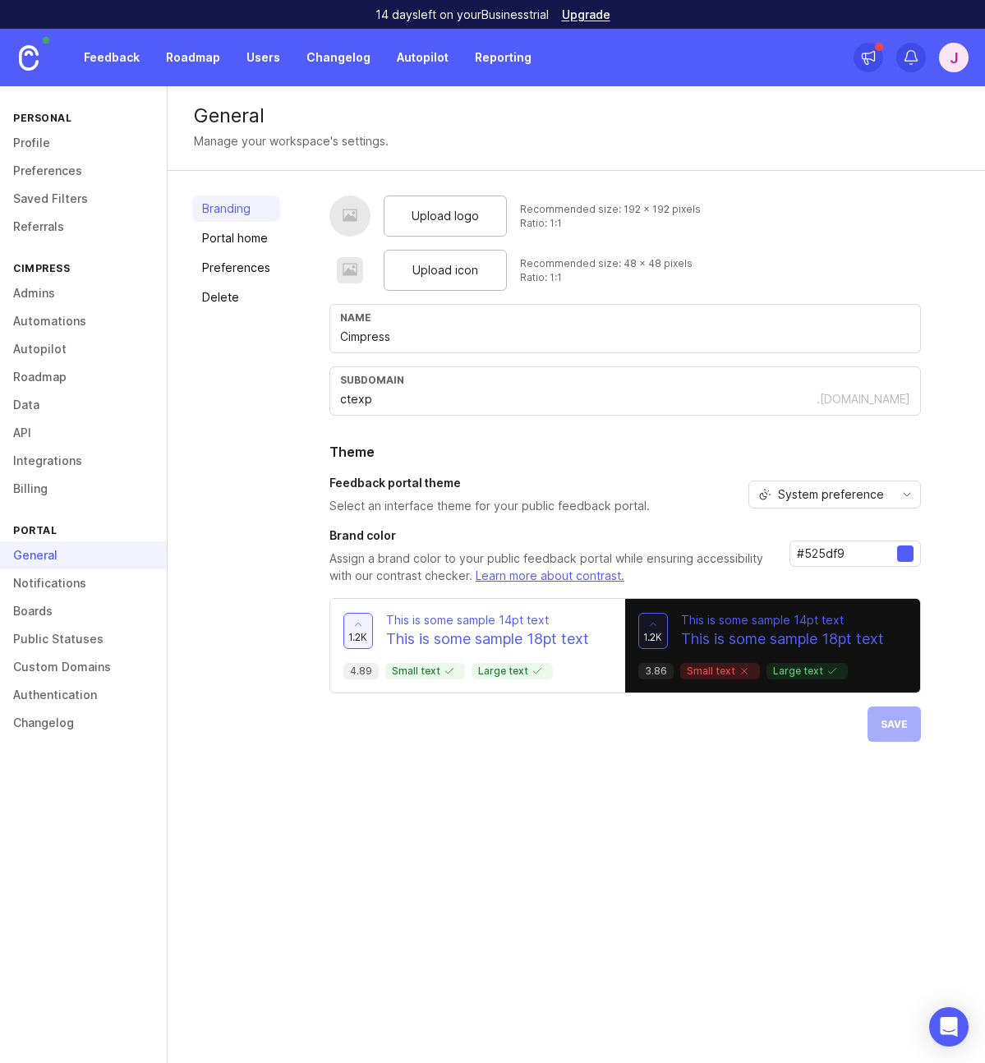
click at [47, 621] on link "Boards" at bounding box center [83, 611] width 167 height 28
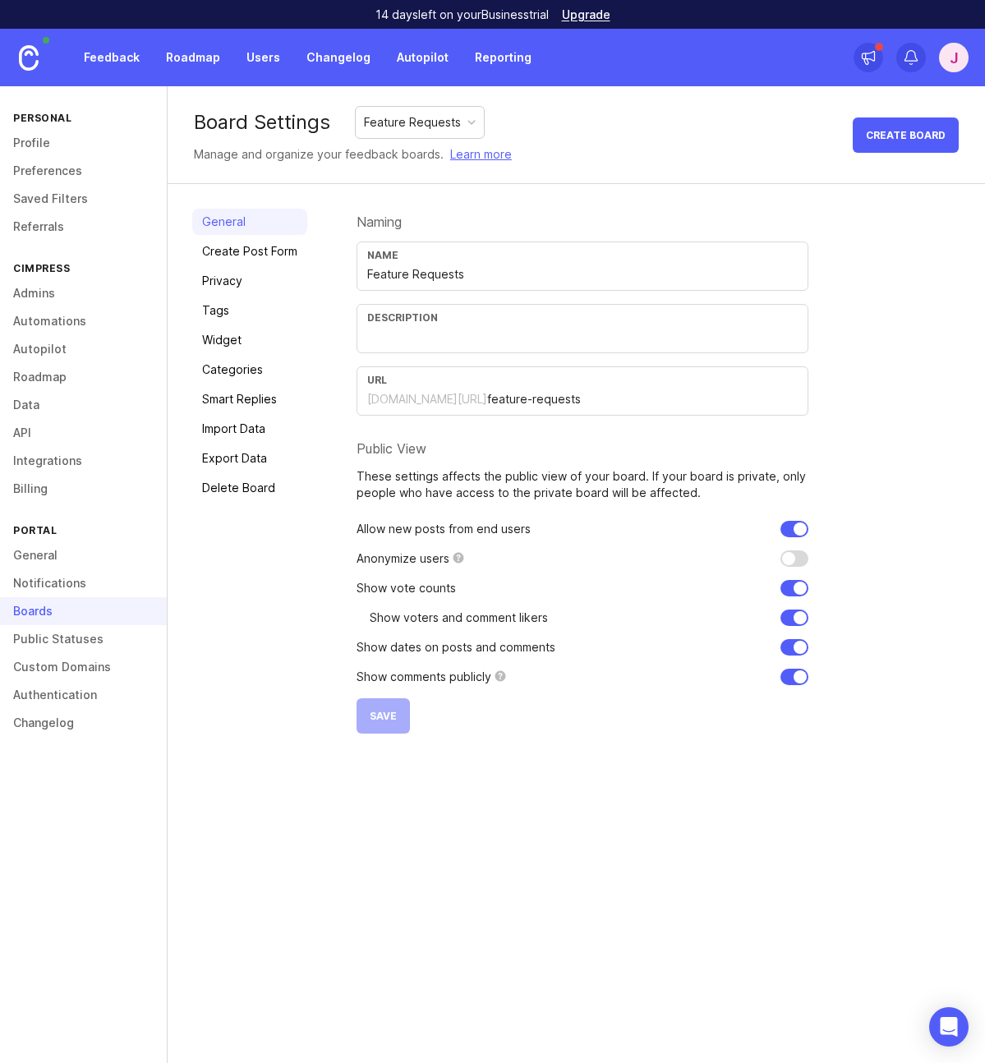
click at [468, 120] on div at bounding box center [471, 122] width 8 height 8
click at [470, 119] on div at bounding box center [471, 122] width 8 height 8
click at [561, 113] on div "Board Settings Feature Requests Manage and organize your feedback boards. Learn…" at bounding box center [576, 135] width 817 height 98
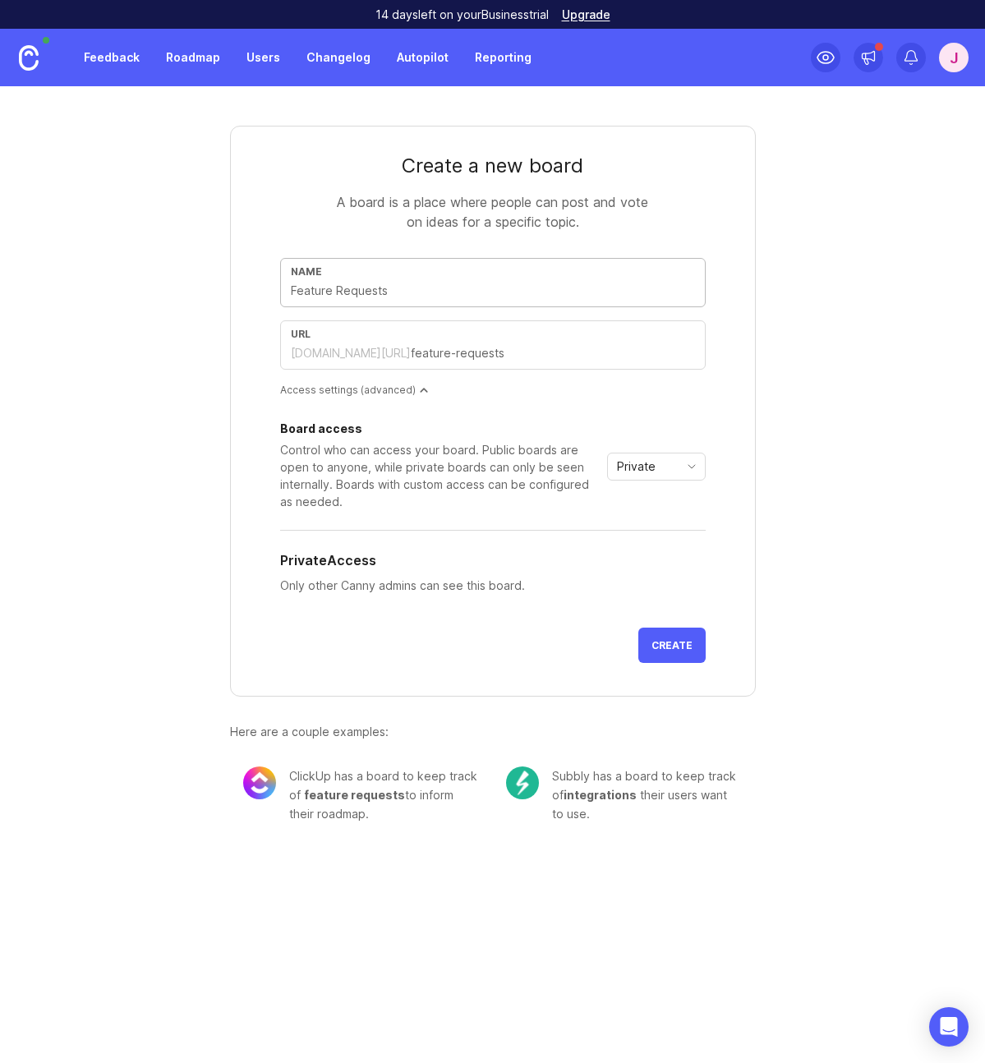
click at [438, 286] on input "text" at bounding box center [493, 291] width 404 height 18
click at [438, 287] on input "text" at bounding box center [493, 291] width 404 height 18
type input "I"
type input "i"
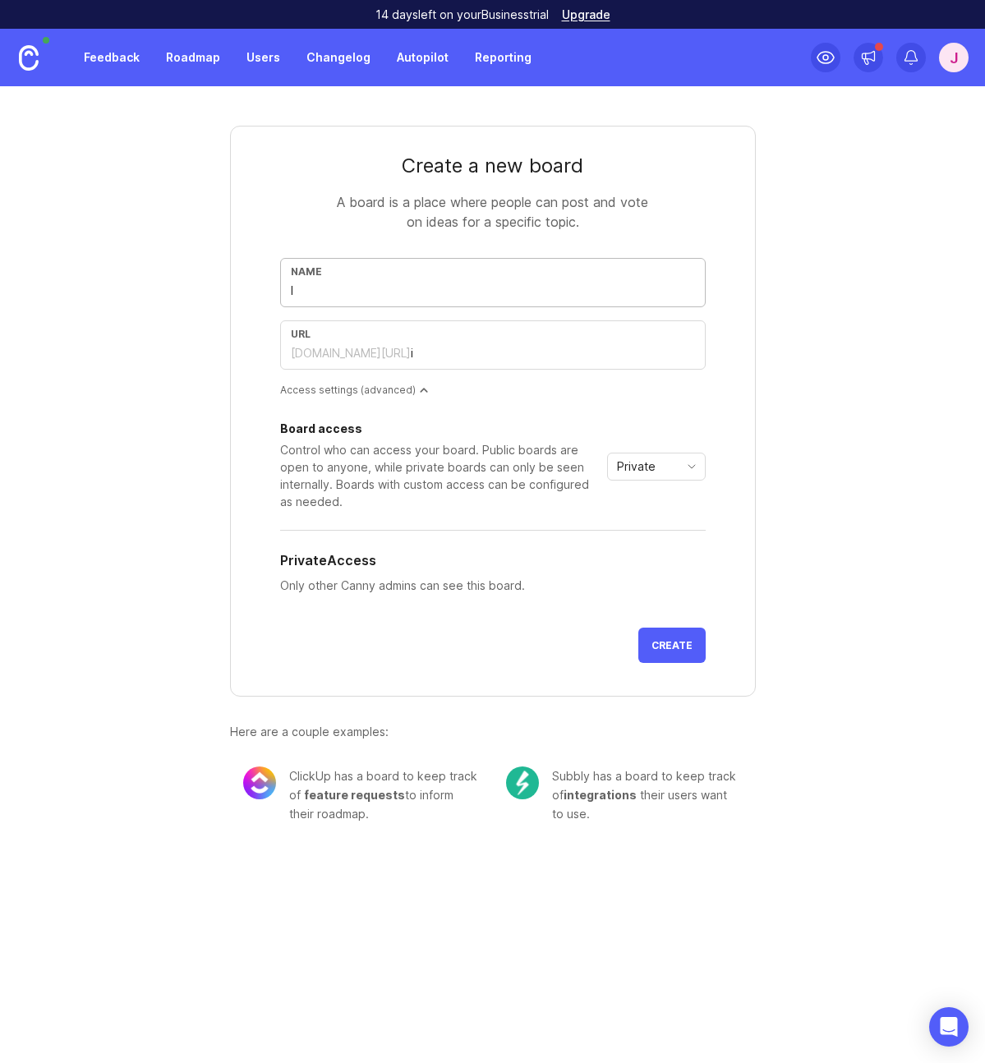
type input "Id"
type input "id"
type input "Ide"
type input "ide"
type input "Idea"
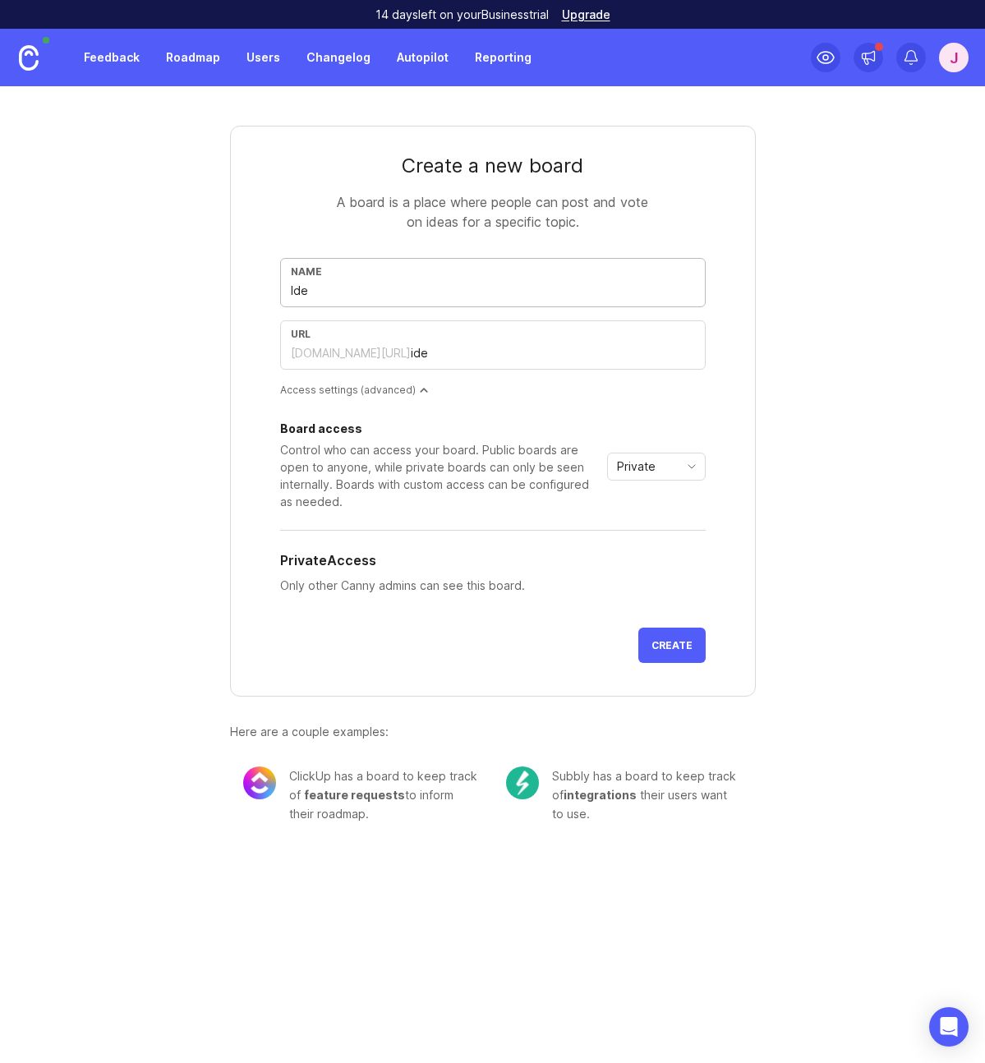
type input "idea"
type input "Ideas"
type input "ideas"
type input "Ideas"
click at [669, 473] on div "Private" at bounding box center [643, 466] width 71 height 26
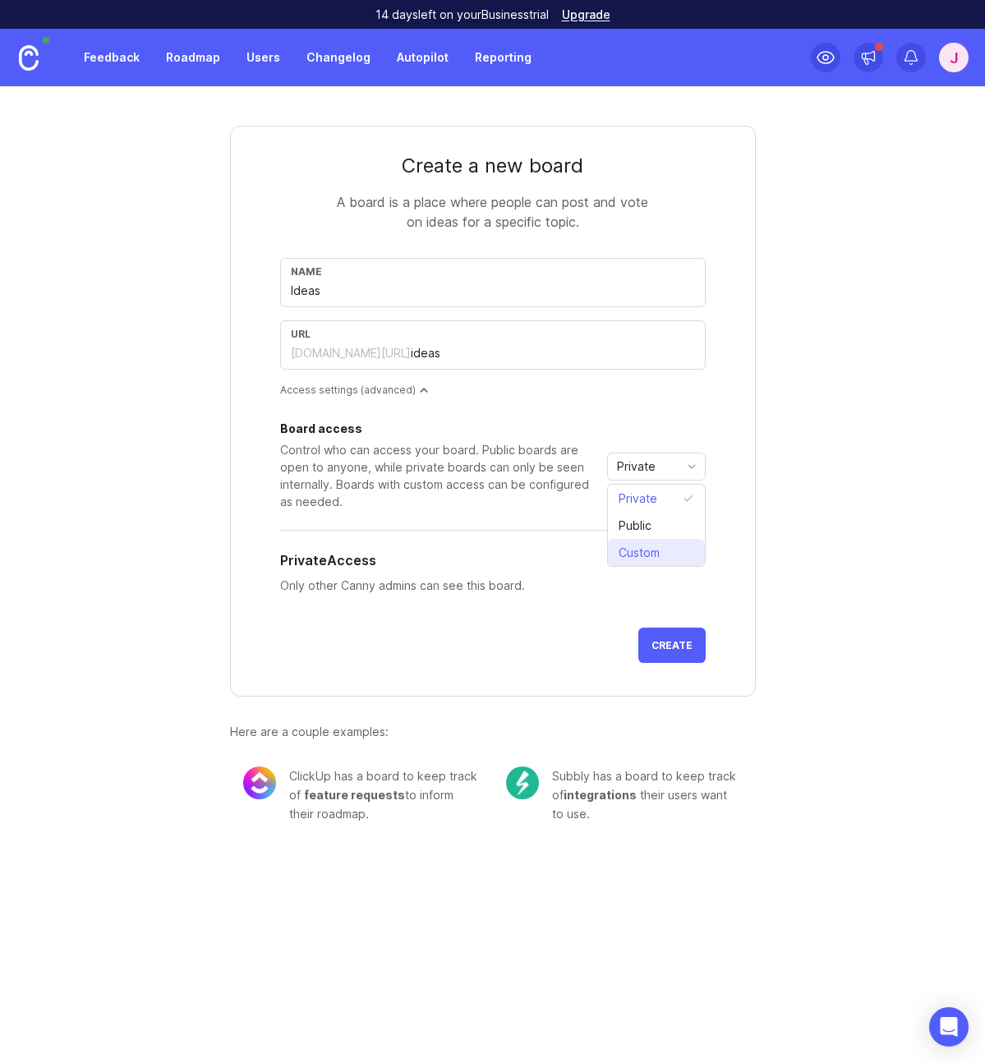
click at [655, 550] on span "Custom" at bounding box center [639, 553] width 41 height 18
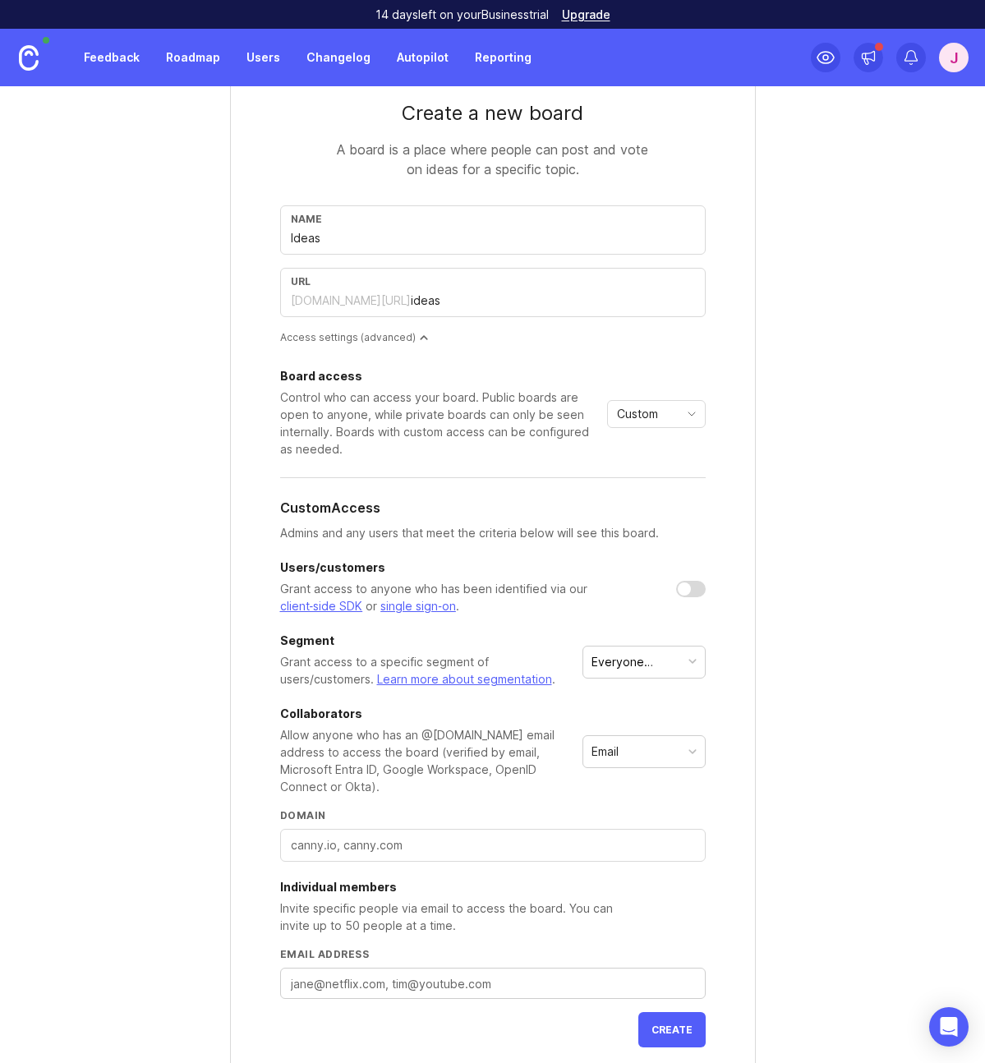
scroll to position [223, 0]
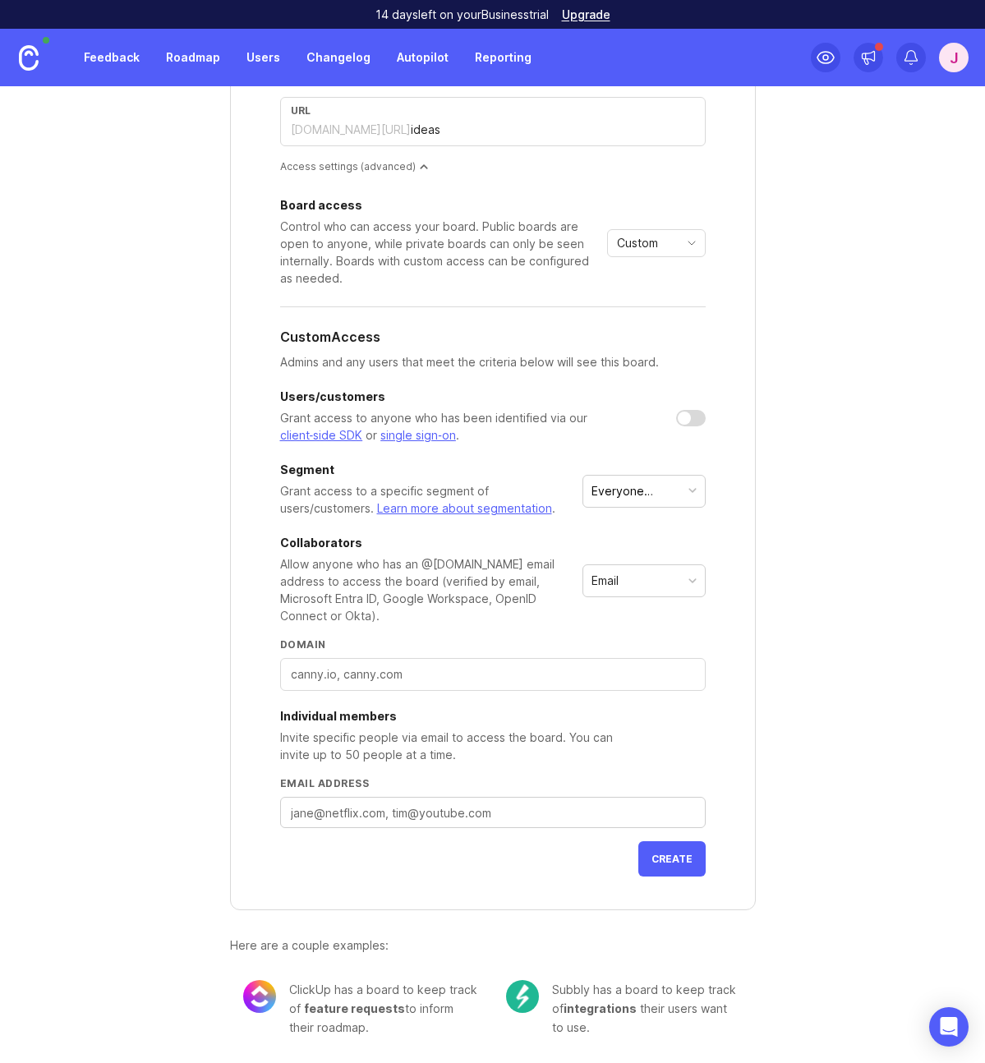
click at [633, 583] on div "Email" at bounding box center [644, 580] width 122 height 31
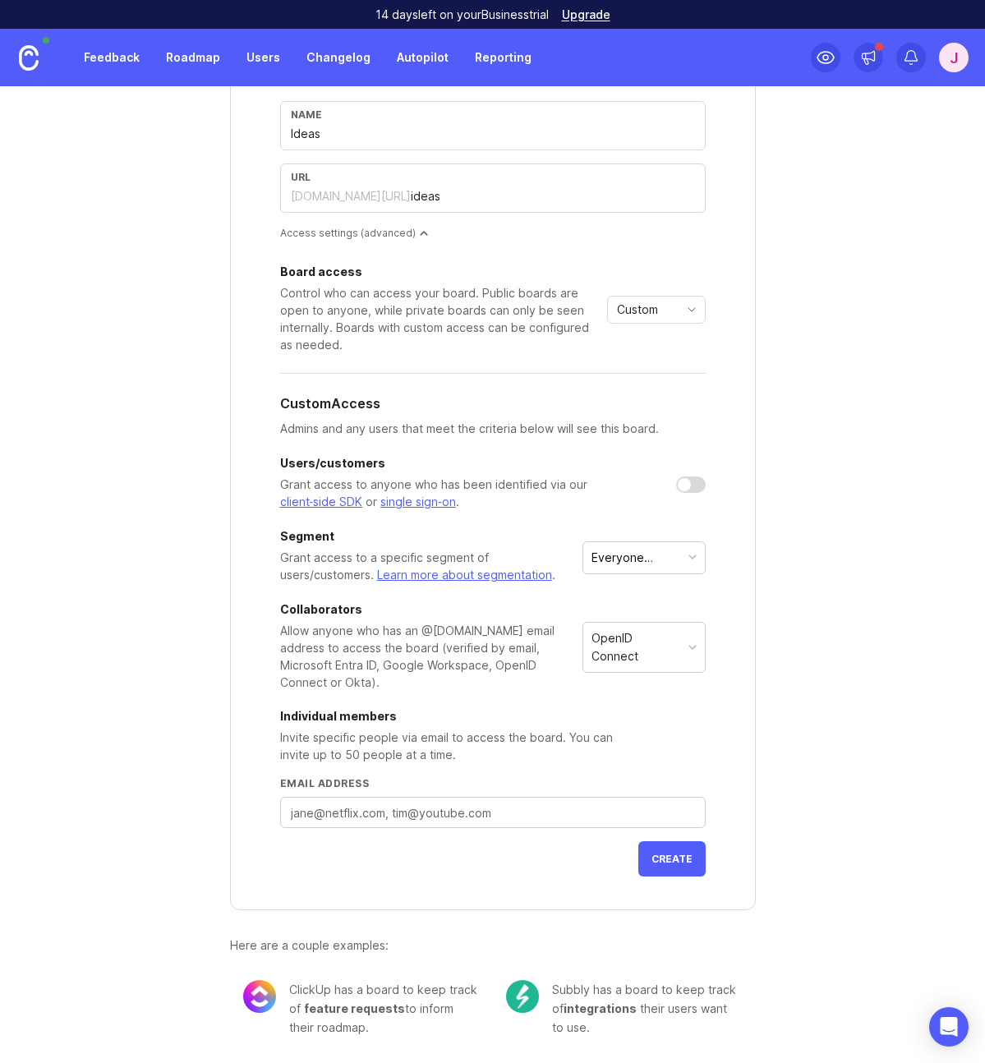
scroll to position [157, 0]
click at [664, 859] on span "Create" at bounding box center [671, 859] width 41 height 12
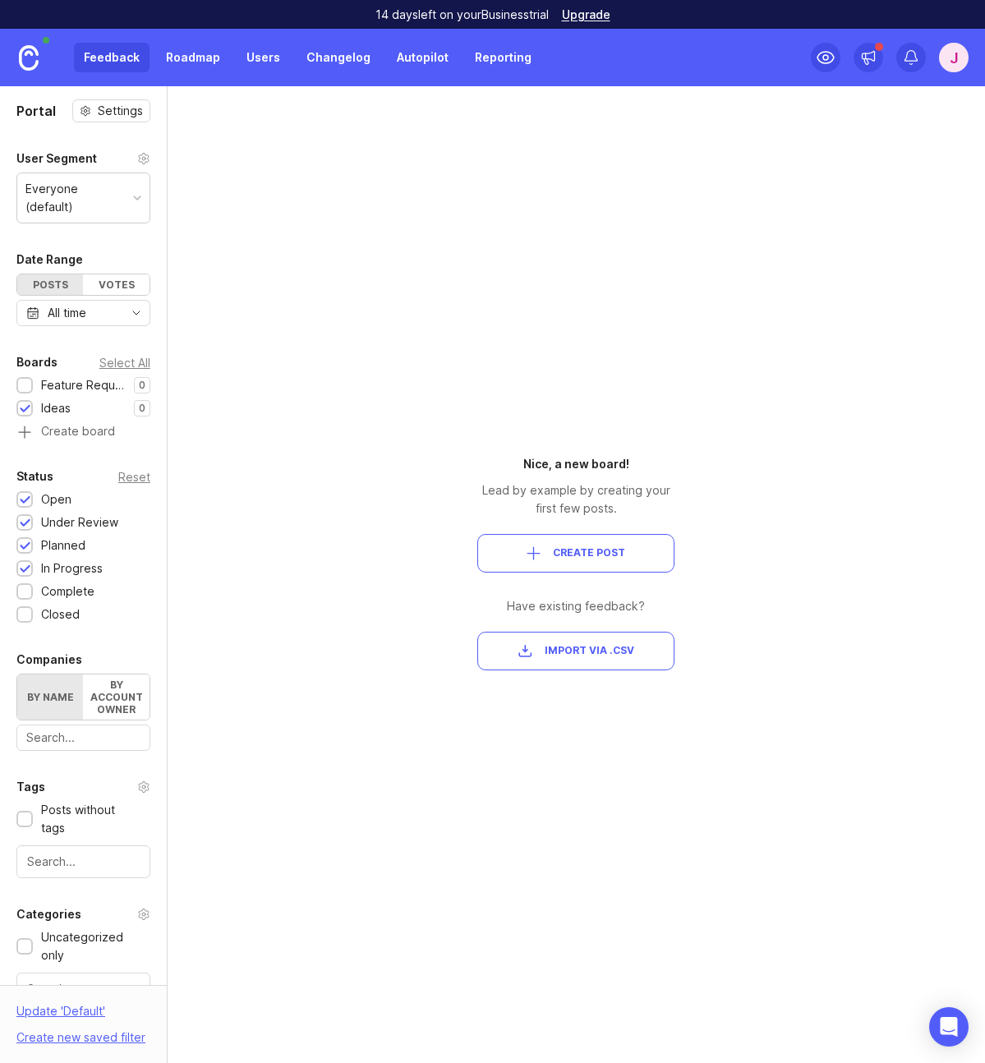
click at [30, 53] on img at bounding box center [29, 57] width 20 height 25
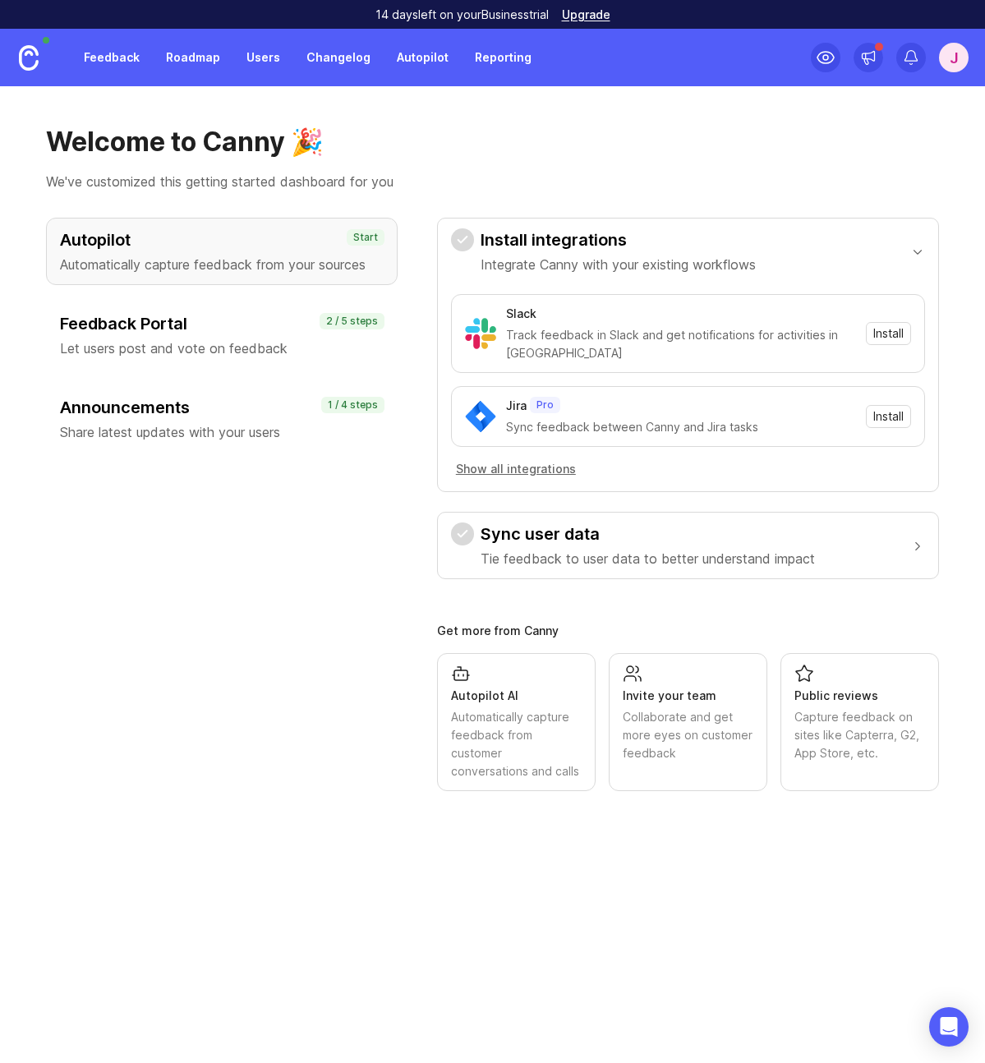
click at [182, 255] on p "Automatically capture feedback from your sources" at bounding box center [222, 265] width 324 height 20
click at [203, 341] on p "Let users post and vote on feedback" at bounding box center [222, 348] width 324 height 20
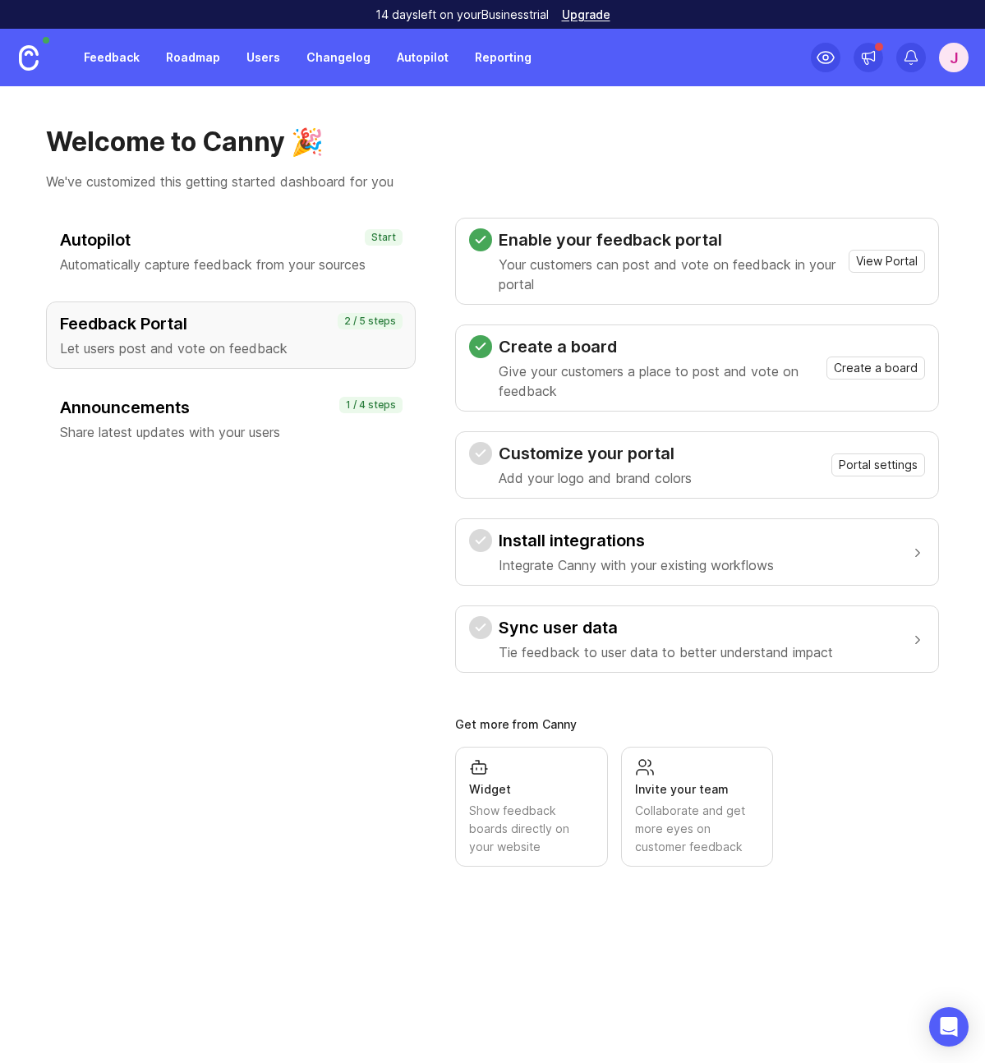
click at [207, 263] on p "Automatically capture feedback from your sources" at bounding box center [231, 265] width 342 height 20
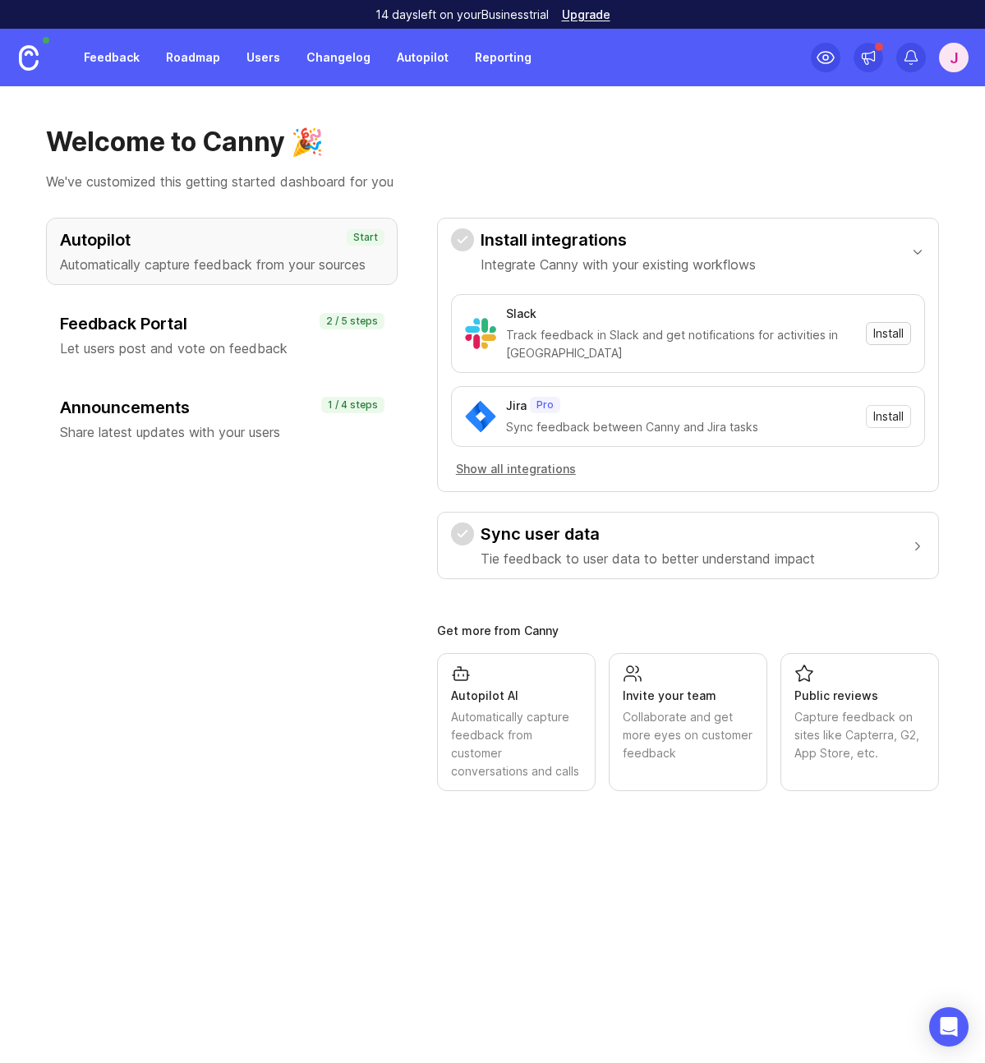
click at [895, 333] on span "Install" at bounding box center [888, 333] width 30 height 16
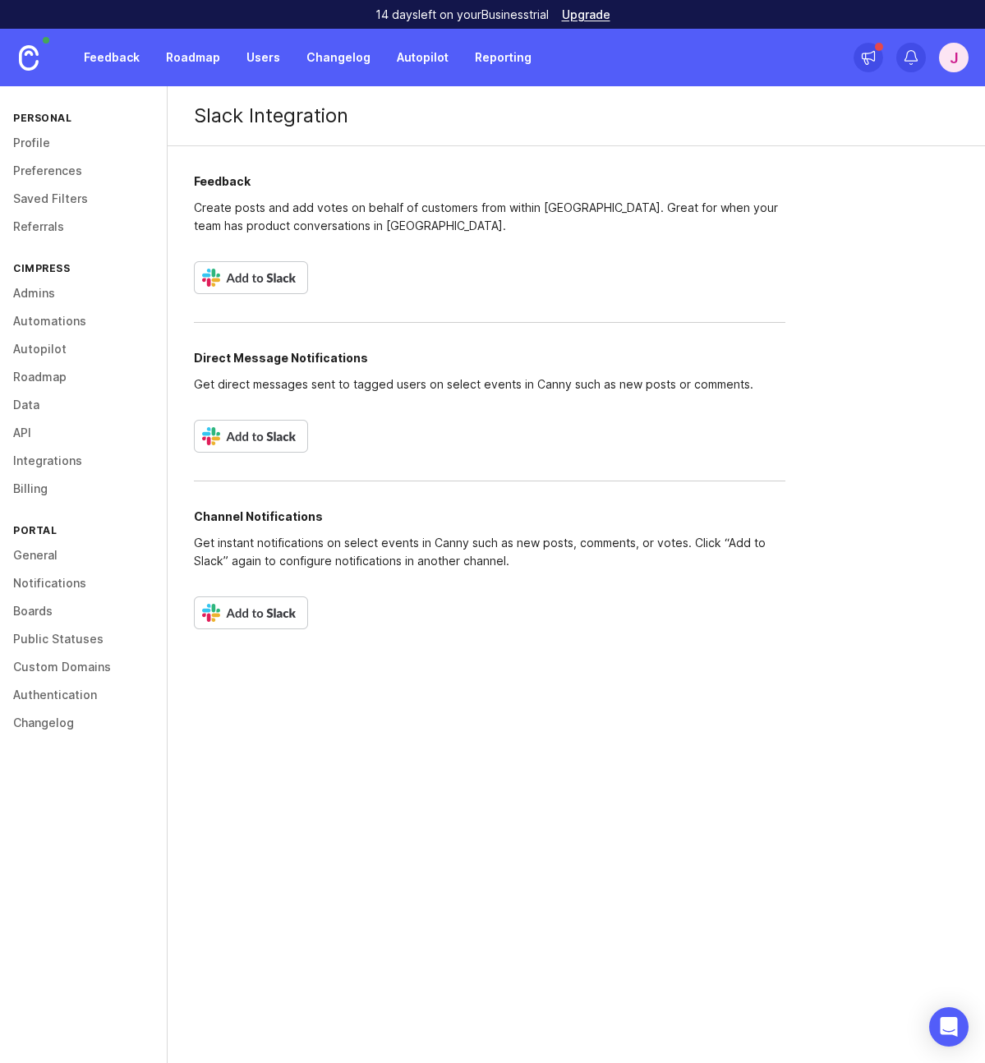
click at [266, 614] on img at bounding box center [251, 612] width 114 height 33
click at [32, 58] on img at bounding box center [29, 57] width 20 height 25
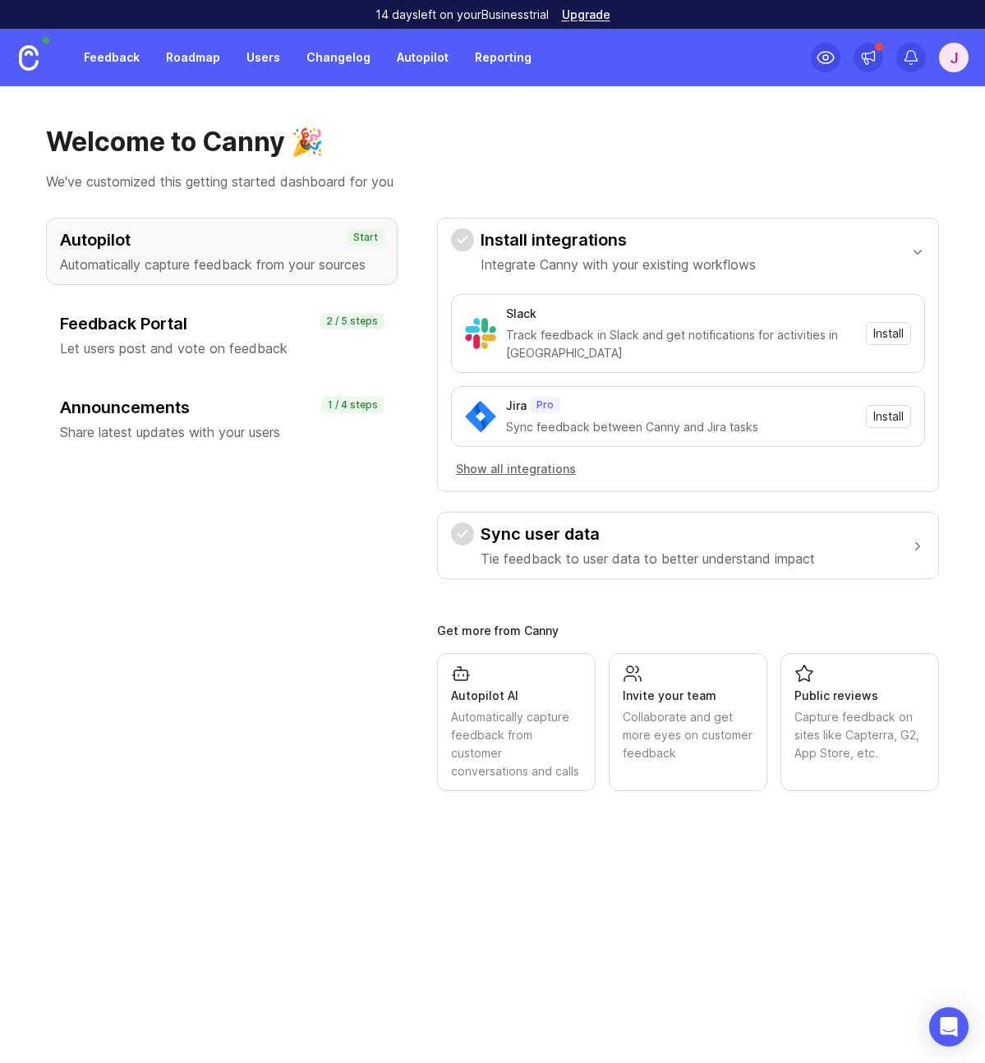
click at [653, 541] on h3 "Sync user data" at bounding box center [648, 533] width 334 height 23
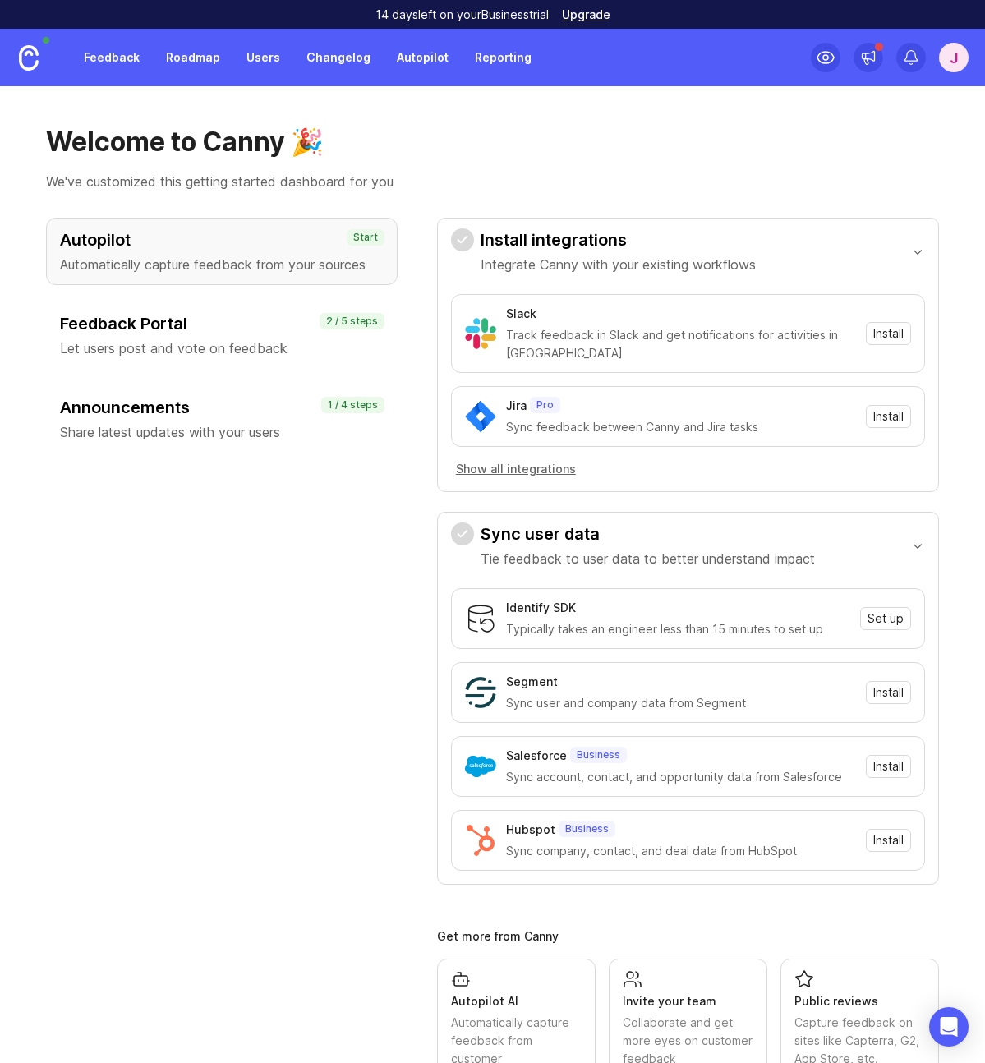
click at [910, 545] on div "button" at bounding box center [917, 545] width 15 height 17
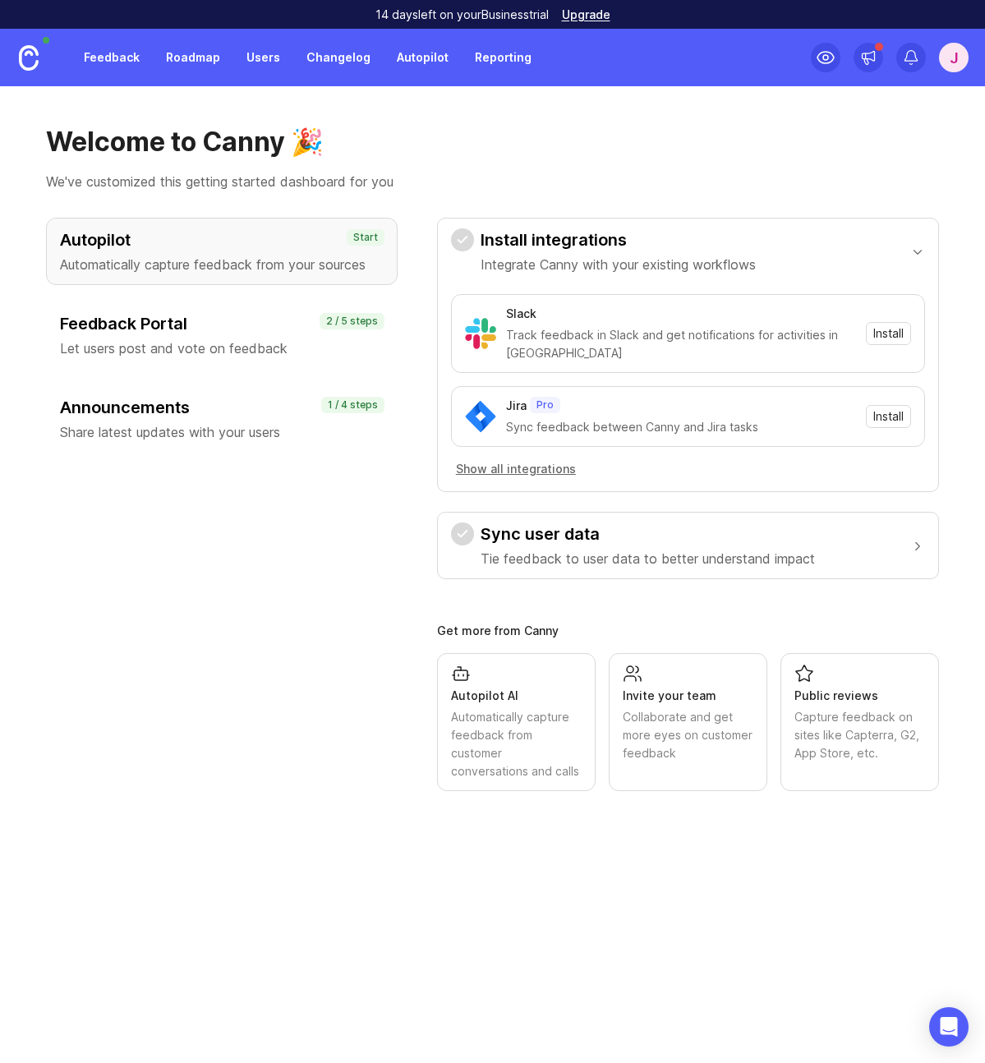
click at [219, 343] on p "Let users post and vote on feedback" at bounding box center [222, 348] width 324 height 20
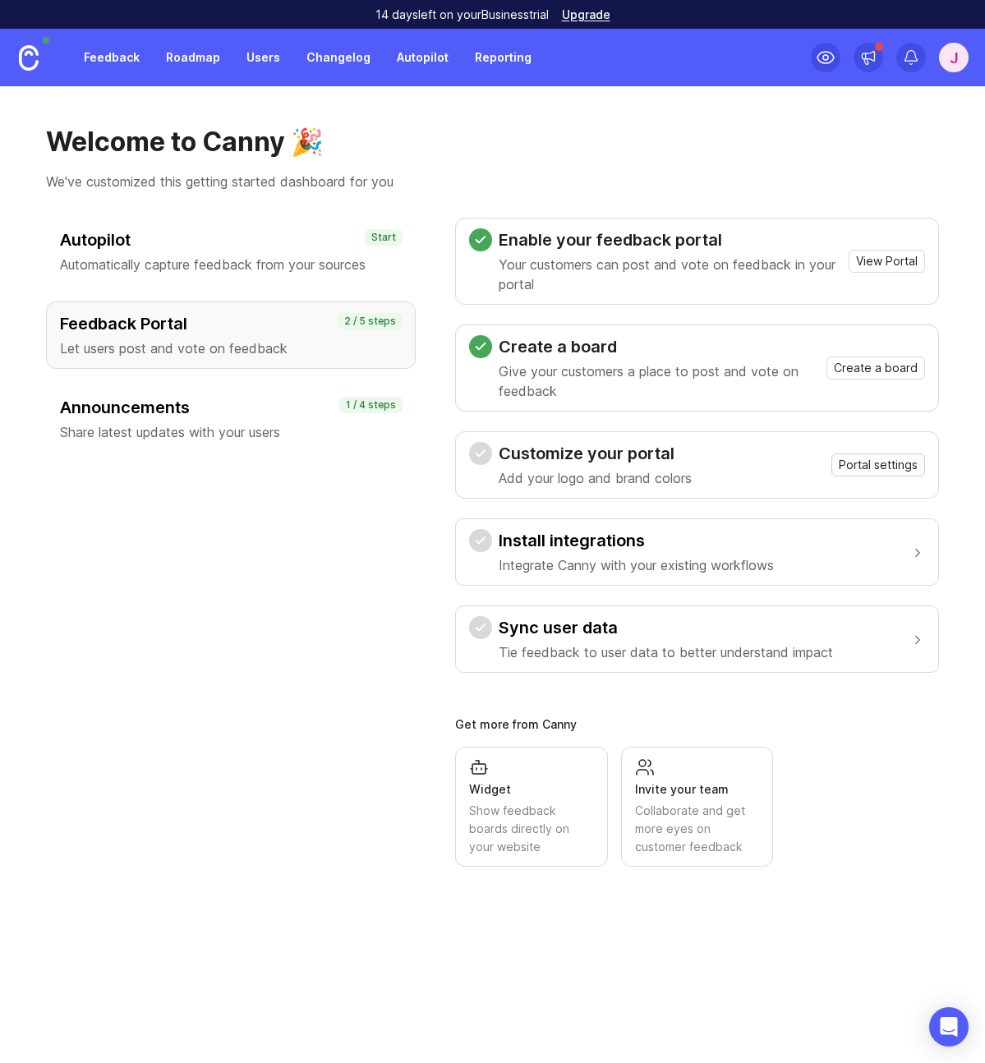
click at [892, 469] on span "Portal settings" at bounding box center [878, 465] width 79 height 16
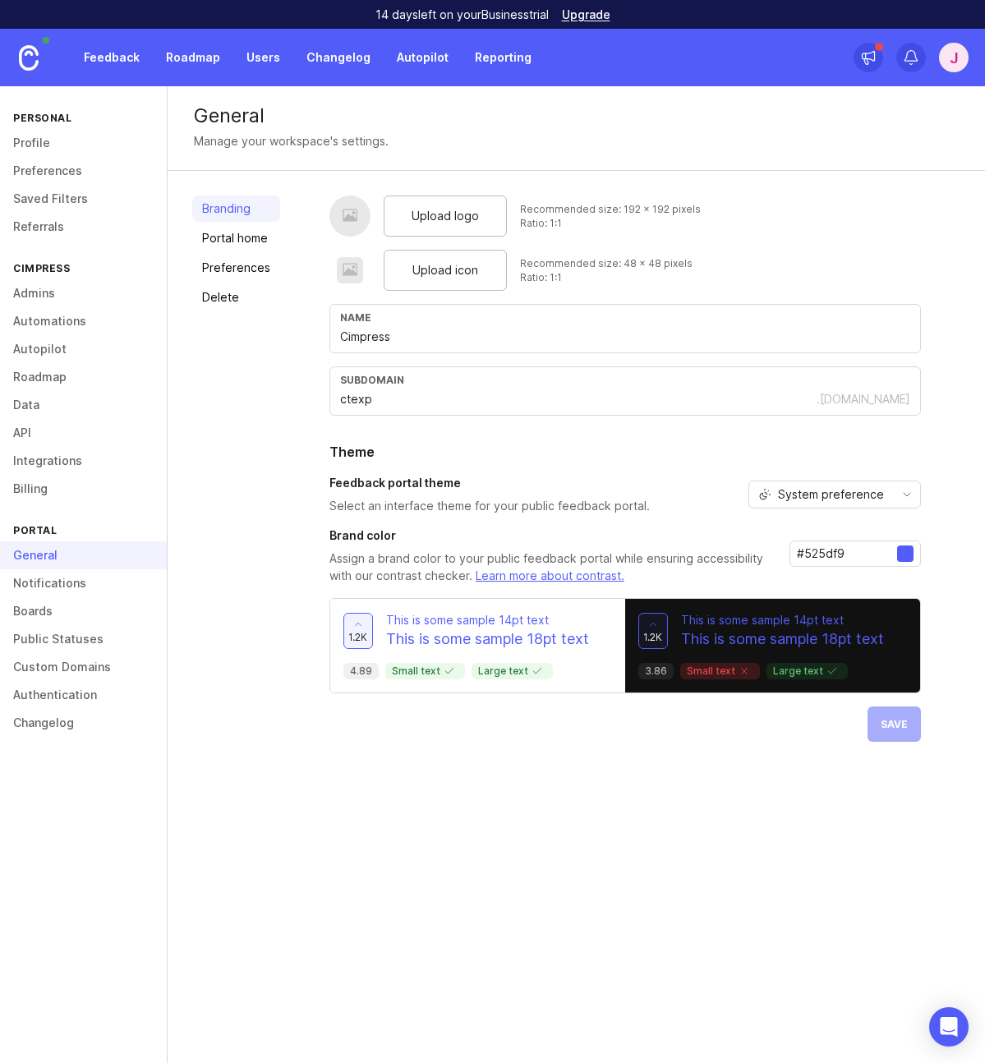
click at [255, 242] on link "Portal home" at bounding box center [236, 238] width 88 height 26
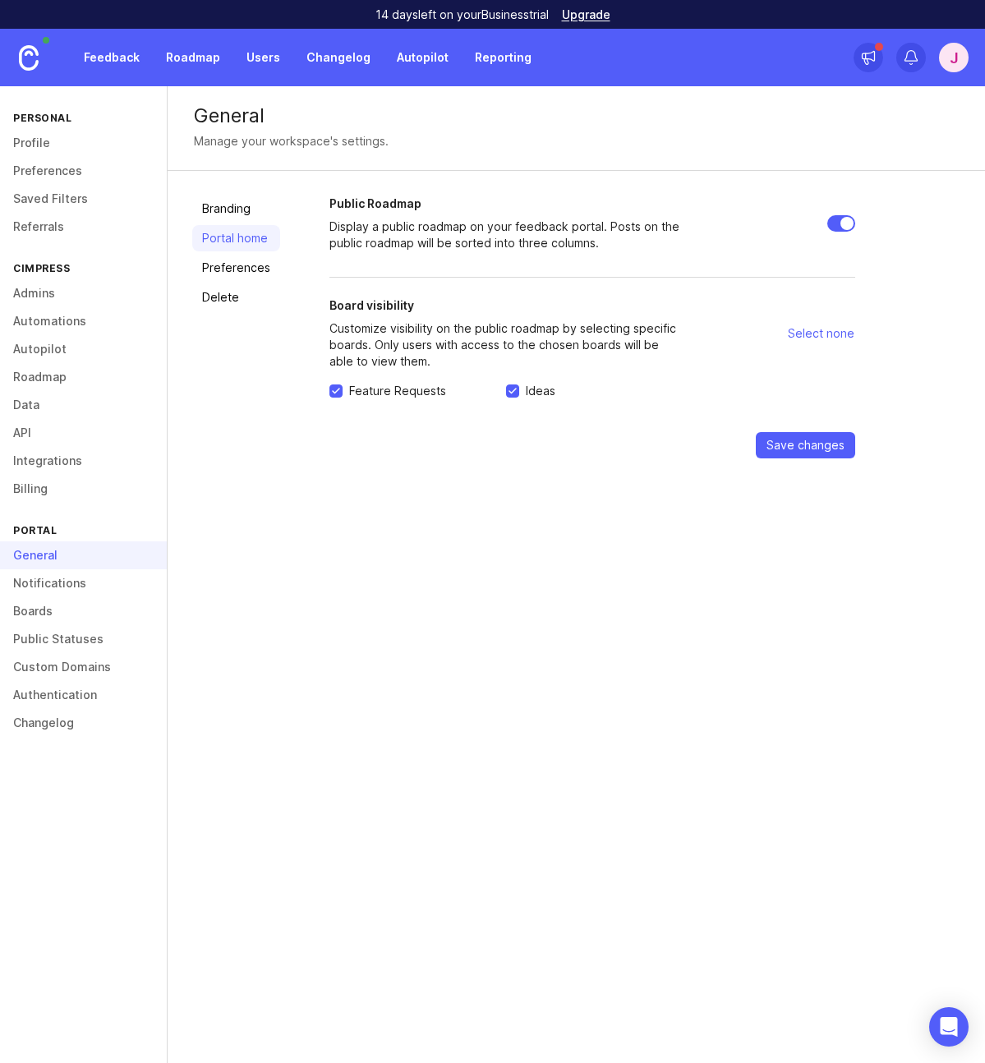
click at [239, 262] on link "Preferences" at bounding box center [236, 268] width 88 height 26
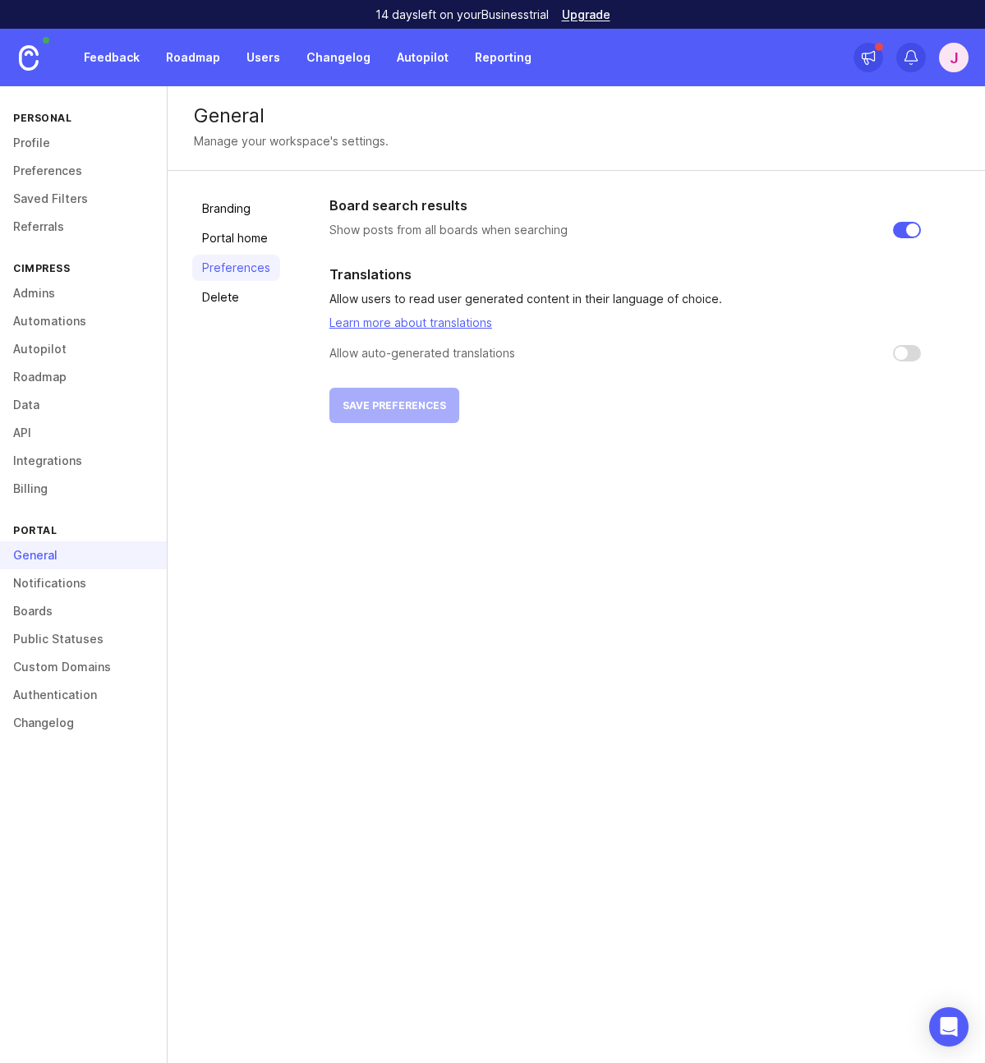
click at [234, 242] on link "Portal home" at bounding box center [236, 238] width 88 height 26
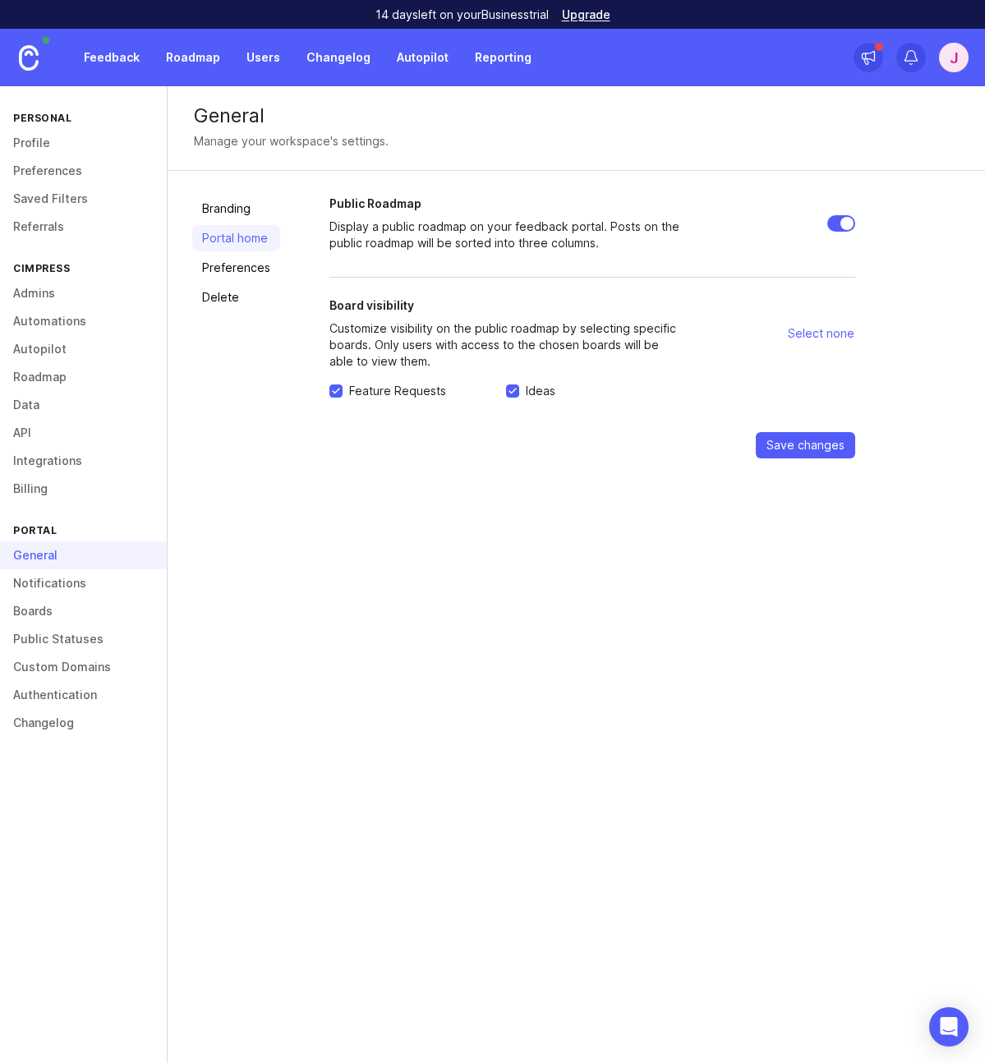
click at [834, 219] on input "Public Roadmap" at bounding box center [841, 223] width 28 height 16
click at [836, 222] on input "Public Roadmap" at bounding box center [841, 223] width 28 height 16
checkbox input "false"
click at [840, 445] on span "Save changes" at bounding box center [805, 445] width 78 height 16
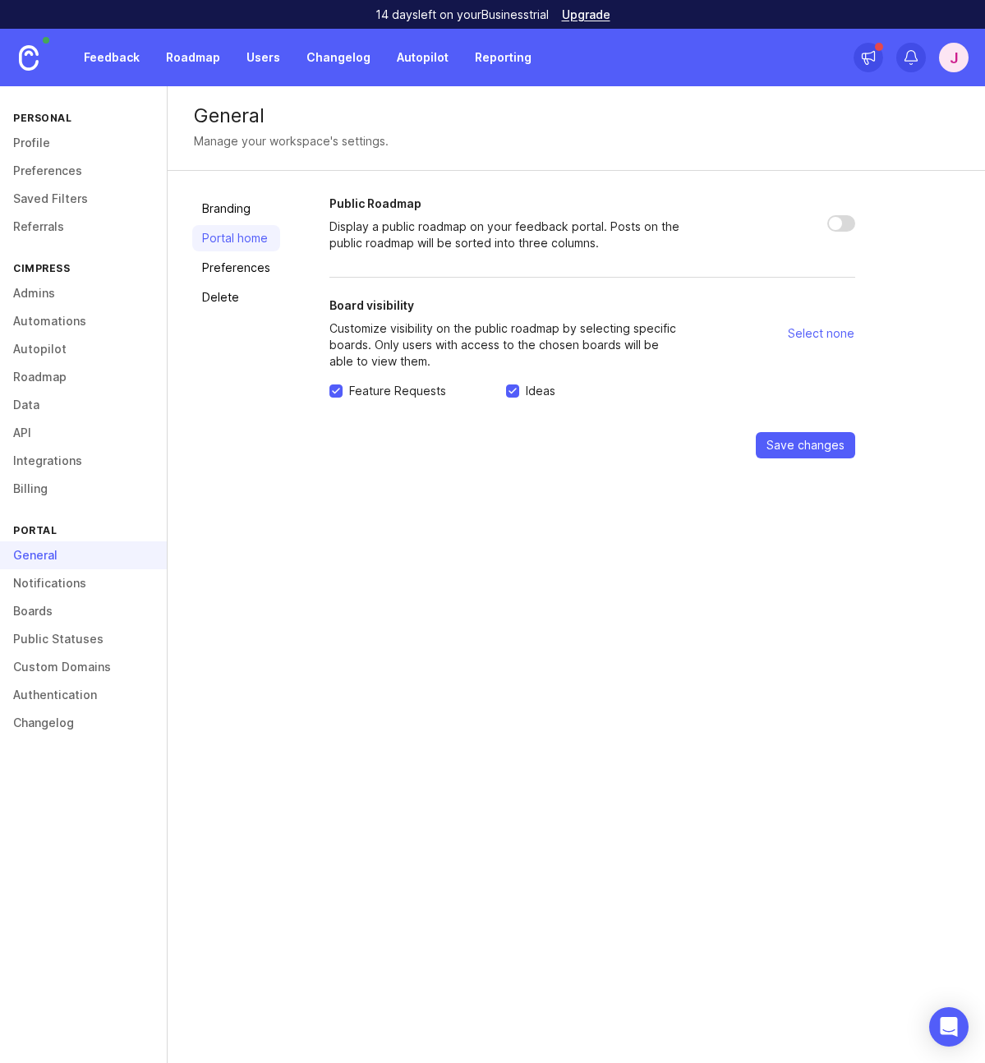
click at [39, 57] on link at bounding box center [29, 58] width 58 height 58
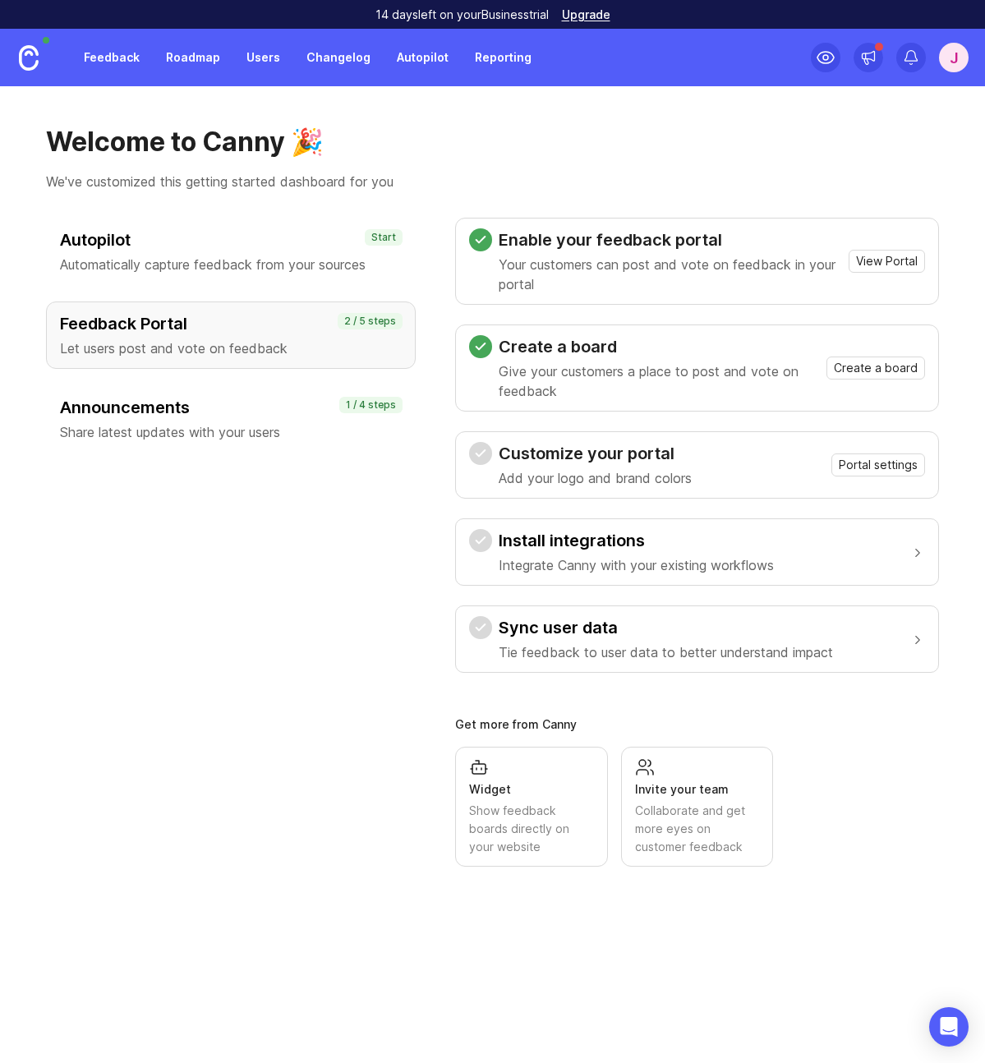
click at [684, 377] on p "Give your customers a place to post and vote on feedback" at bounding box center [659, 380] width 321 height 39
click at [875, 460] on span "Portal settings" at bounding box center [878, 465] width 79 height 16
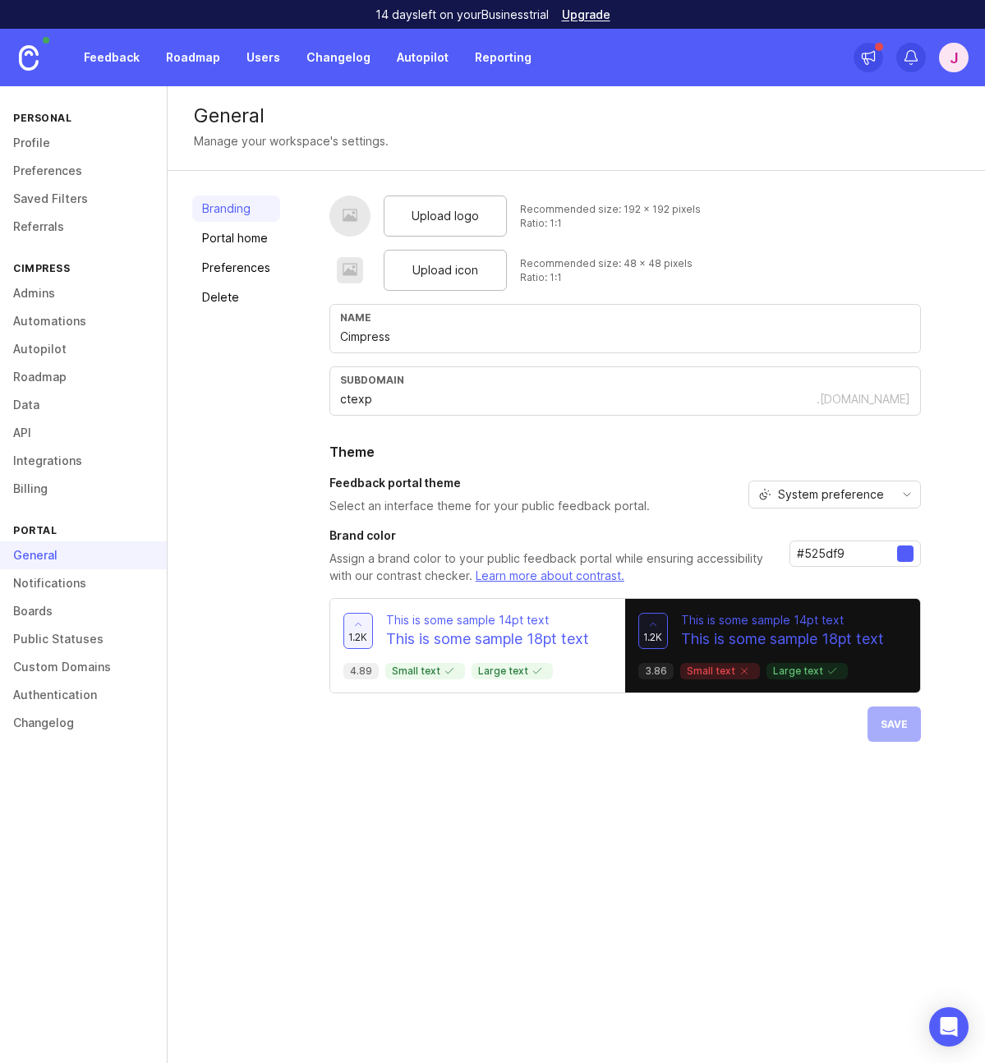
click at [257, 242] on link "Portal home" at bounding box center [236, 238] width 88 height 26
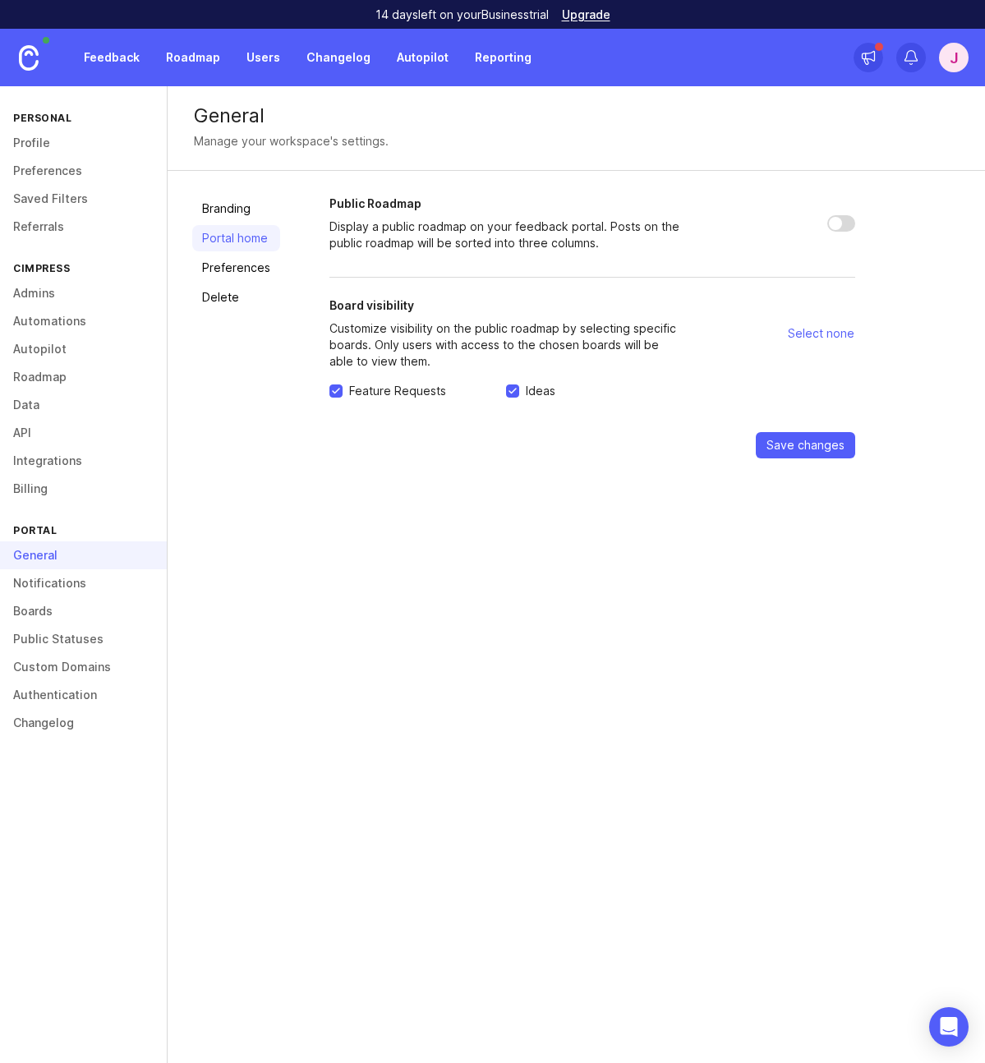
click at [834, 220] on input "Public Roadmap" at bounding box center [841, 223] width 28 height 16
checkbox input "true"
click at [805, 456] on button "Save changes" at bounding box center [805, 445] width 99 height 26
click at [240, 269] on link "Preferences" at bounding box center [236, 268] width 88 height 26
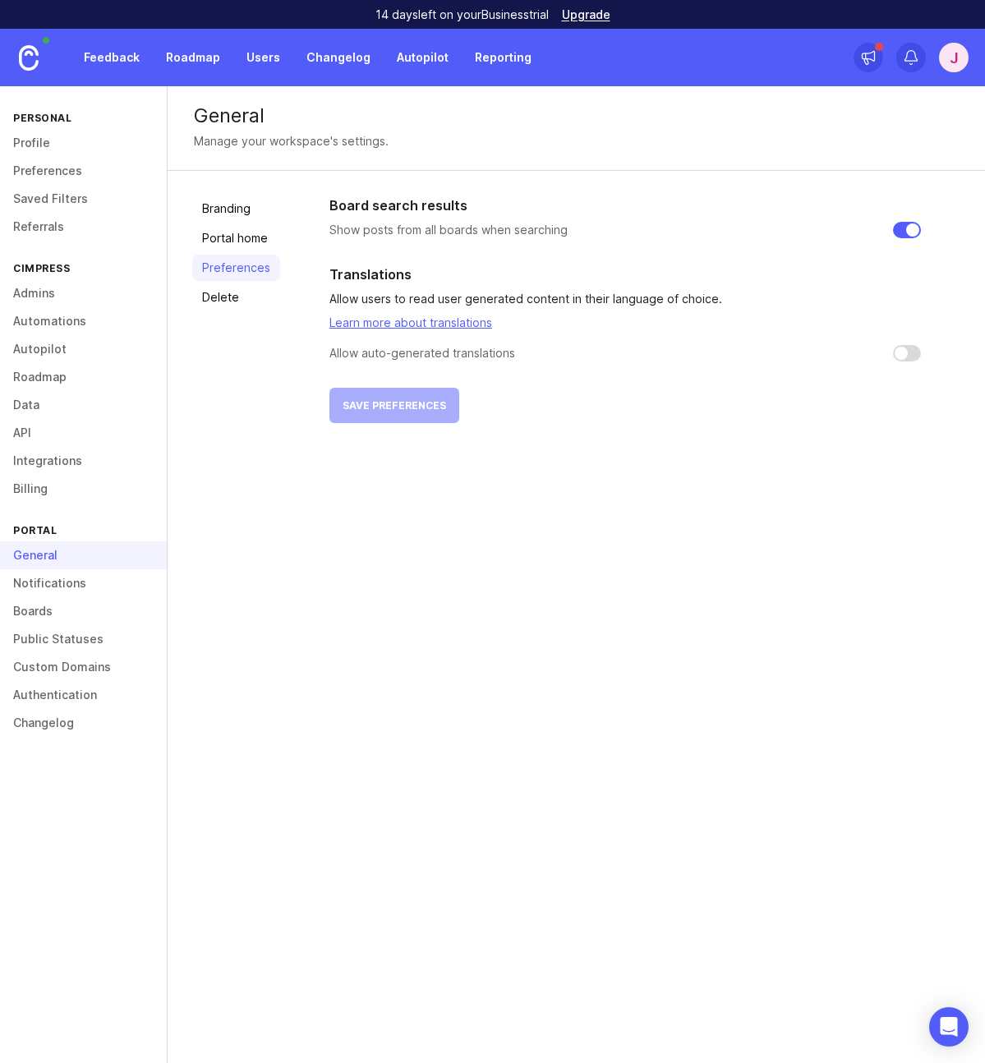
click at [909, 350] on input "checkbox" at bounding box center [907, 353] width 28 height 16
checkbox input "true"
click at [409, 412] on button "Save preferences" at bounding box center [394, 405] width 130 height 35
click at [233, 301] on link "Delete" at bounding box center [236, 297] width 88 height 26
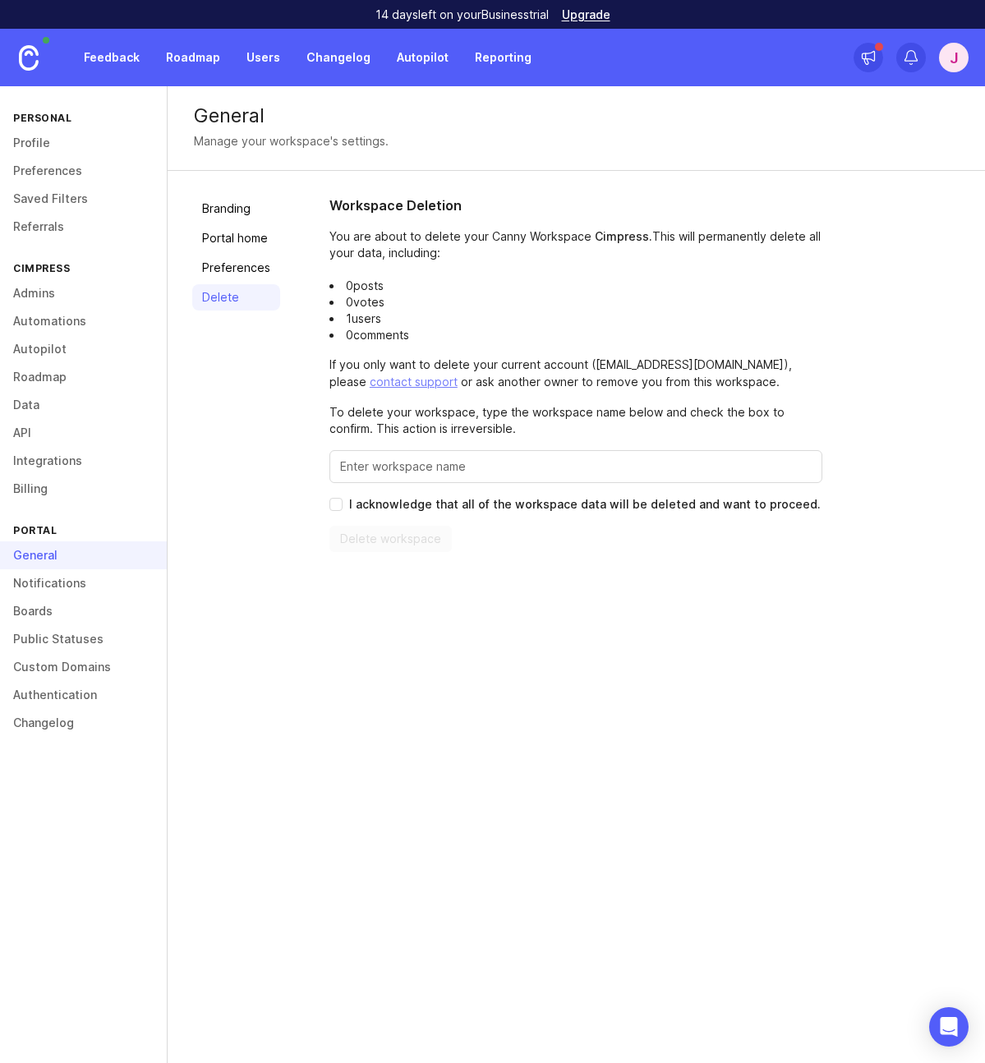
click at [219, 215] on link "Branding" at bounding box center [236, 209] width 88 height 26
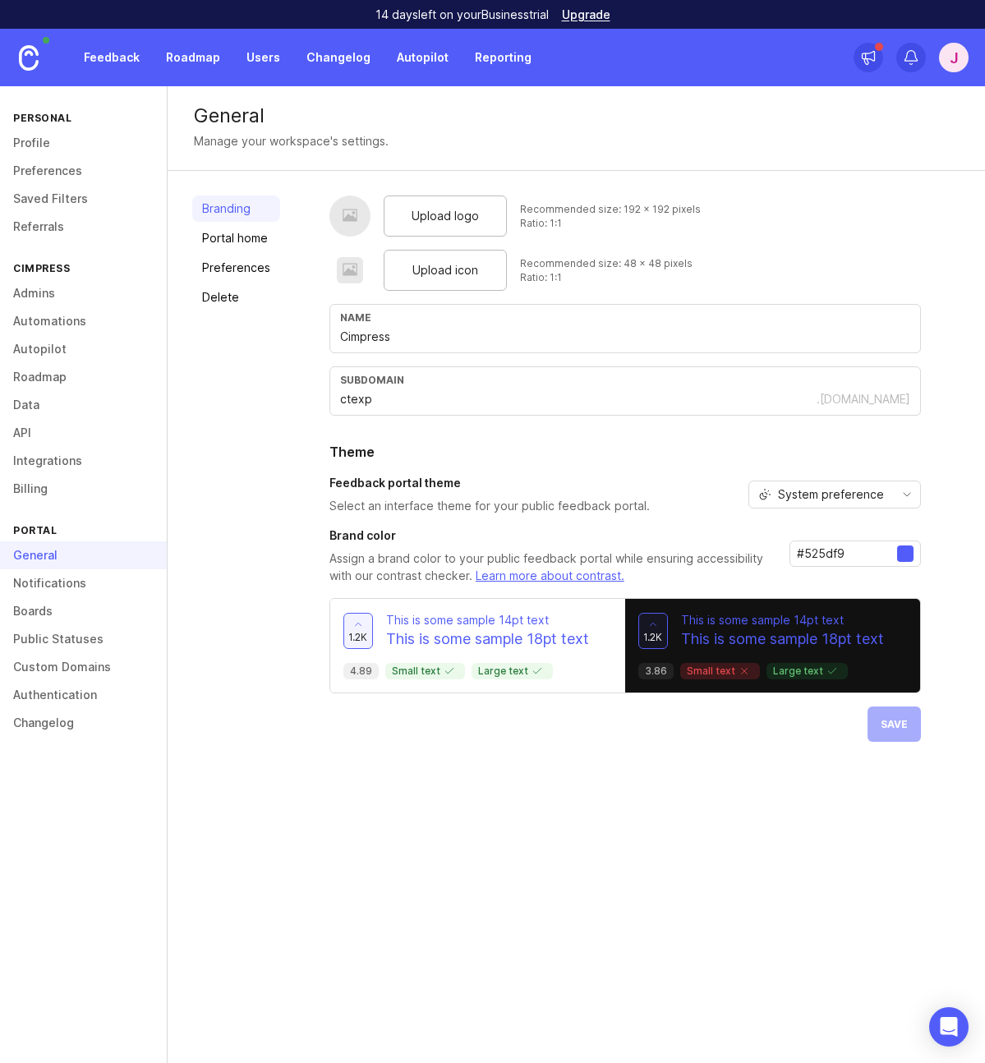
click at [224, 236] on link "Portal home" at bounding box center [236, 238] width 88 height 26
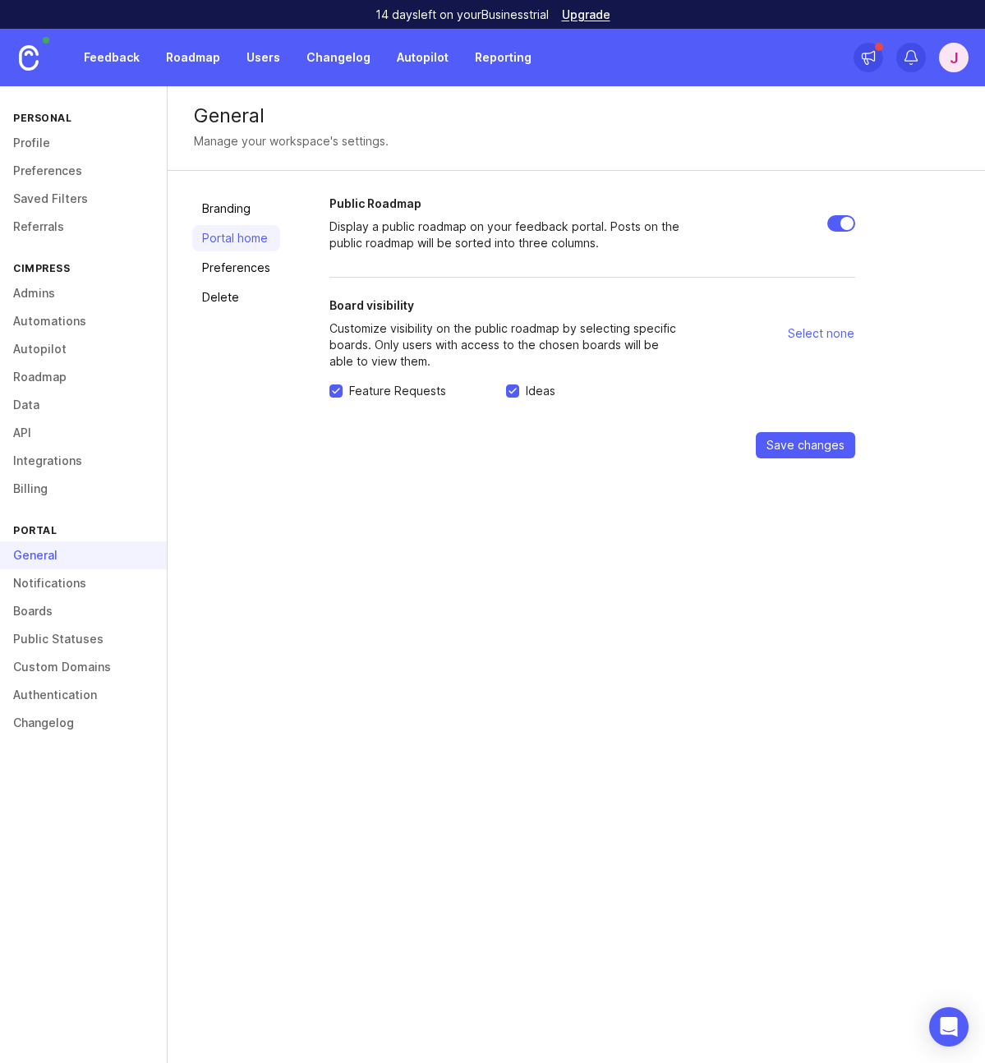
click at [36, 143] on link "Profile" at bounding box center [83, 143] width 167 height 28
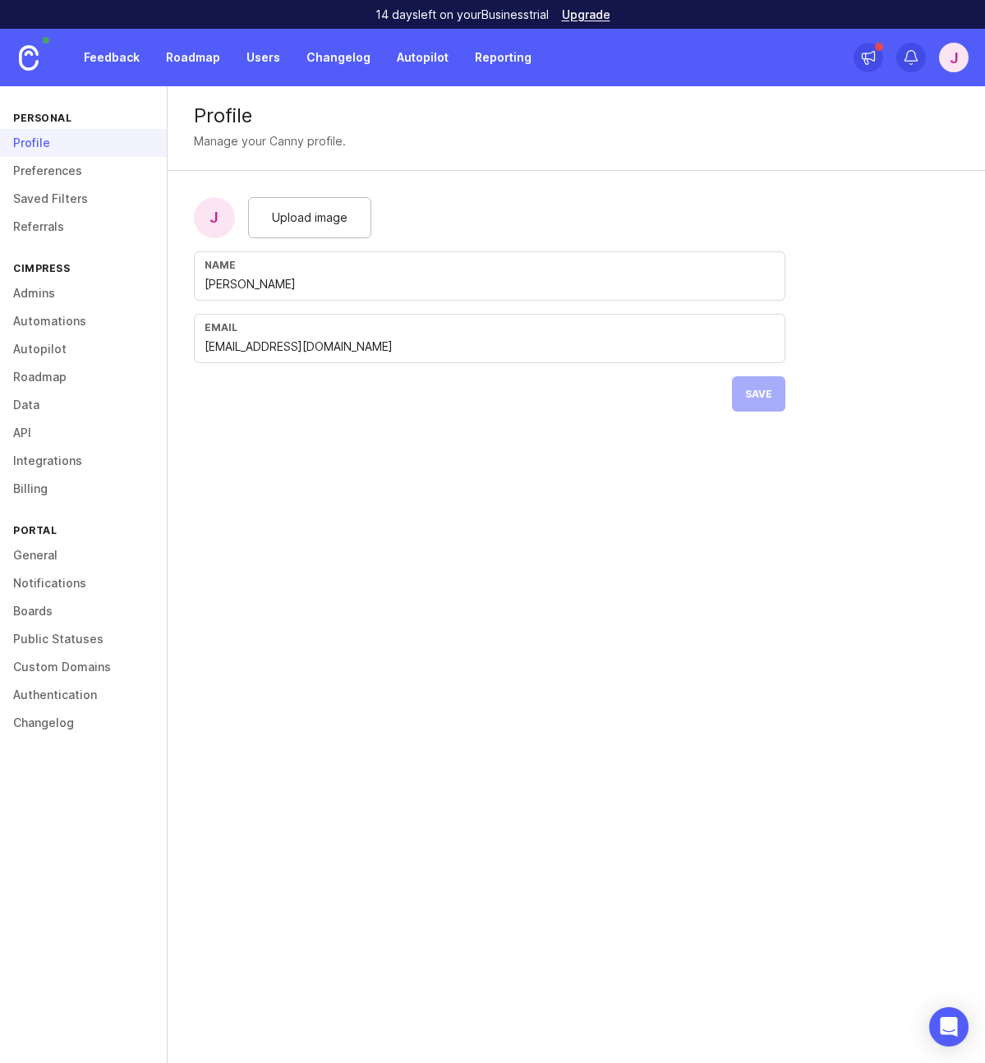
click at [48, 549] on link "General" at bounding box center [83, 555] width 167 height 28
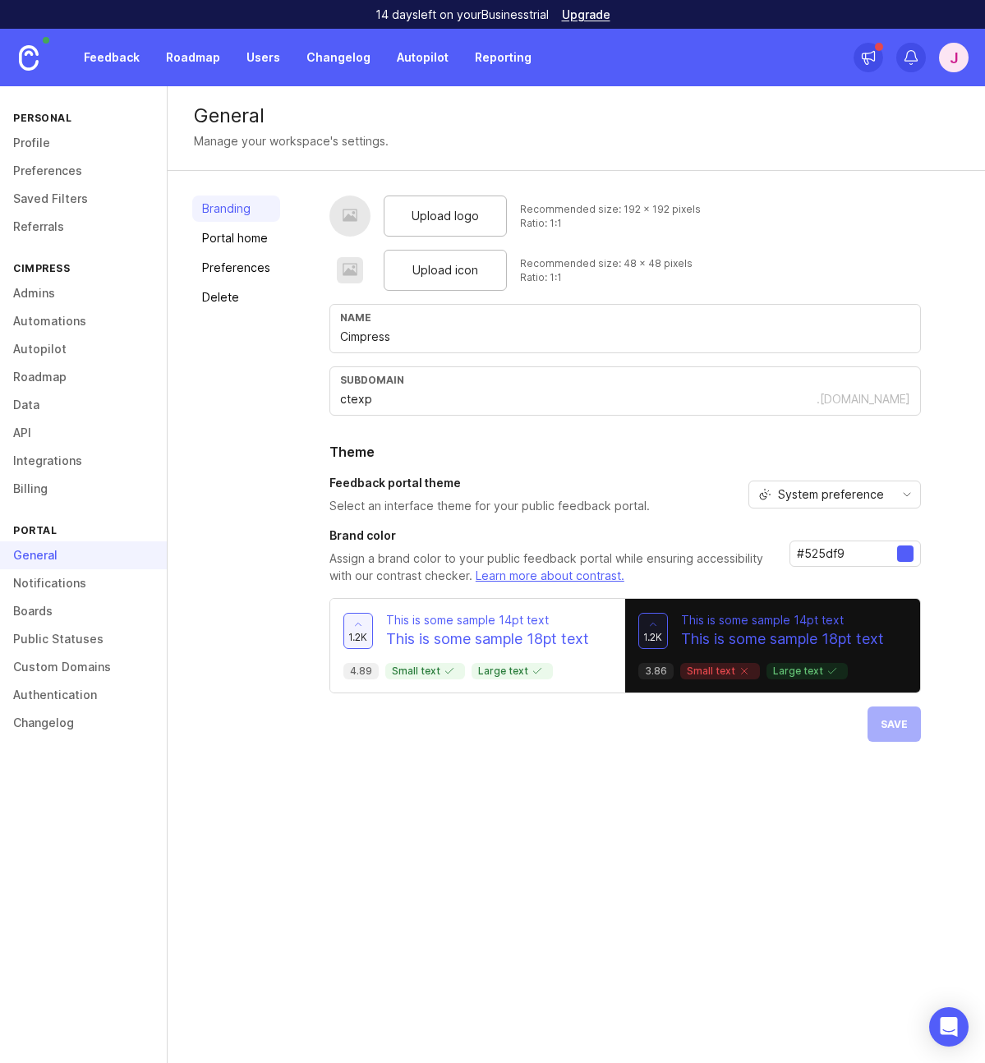
click at [441, 341] on input "Cimpress" at bounding box center [625, 337] width 570 height 18
type input "Cimpress Technology - Engineering Experience"
click at [881, 731] on button "Save" at bounding box center [893, 723] width 53 height 35
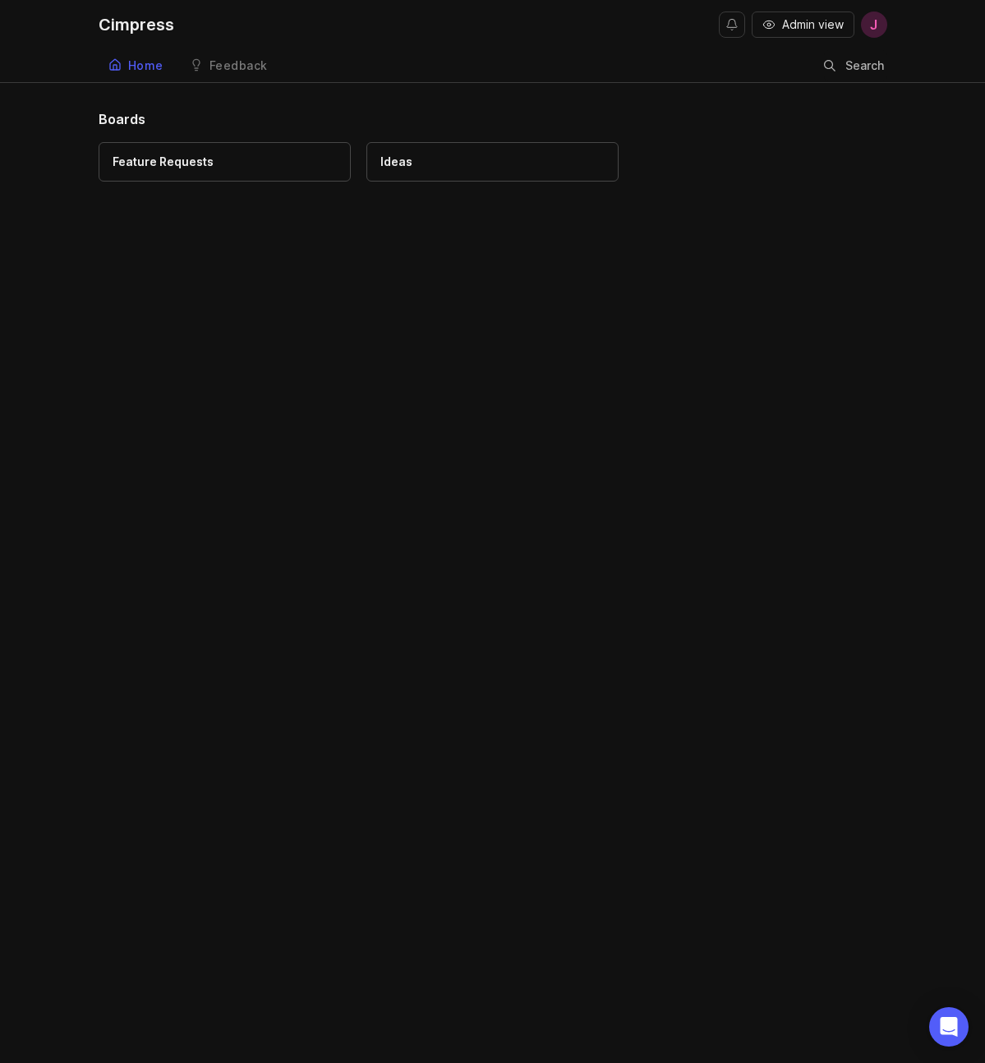
click at [246, 69] on div "Feedback" at bounding box center [238, 66] width 58 height 12
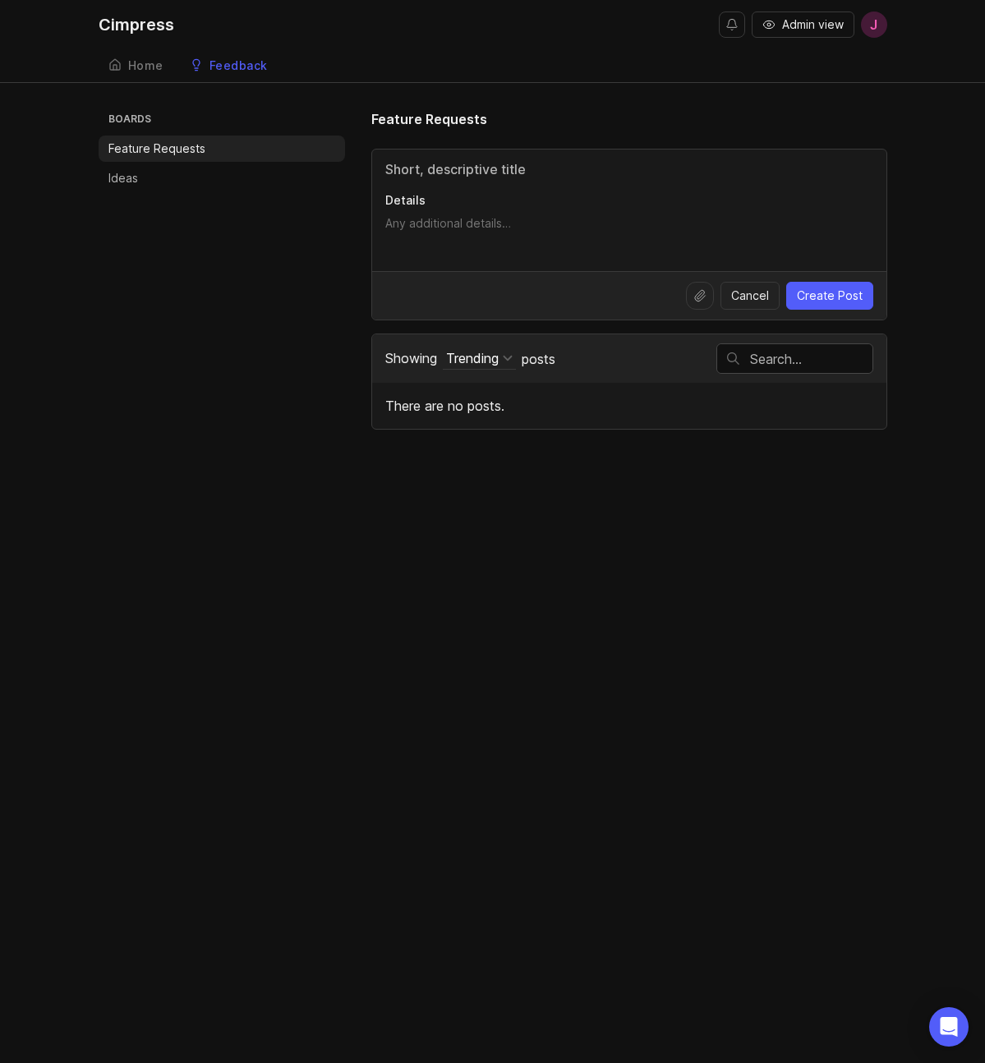
click at [139, 62] on div "Home" at bounding box center [145, 66] width 35 height 12
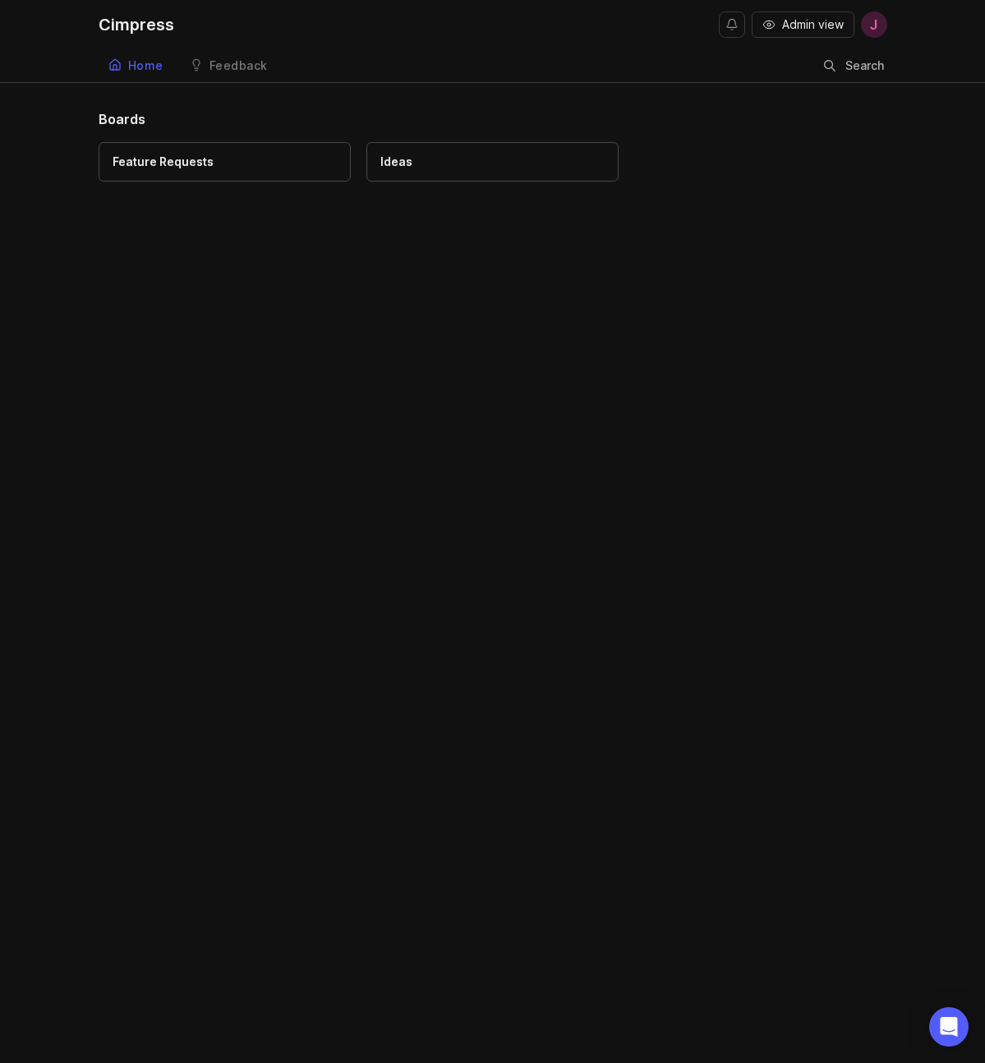
click at [242, 65] on div "Feedback" at bounding box center [238, 66] width 58 height 12
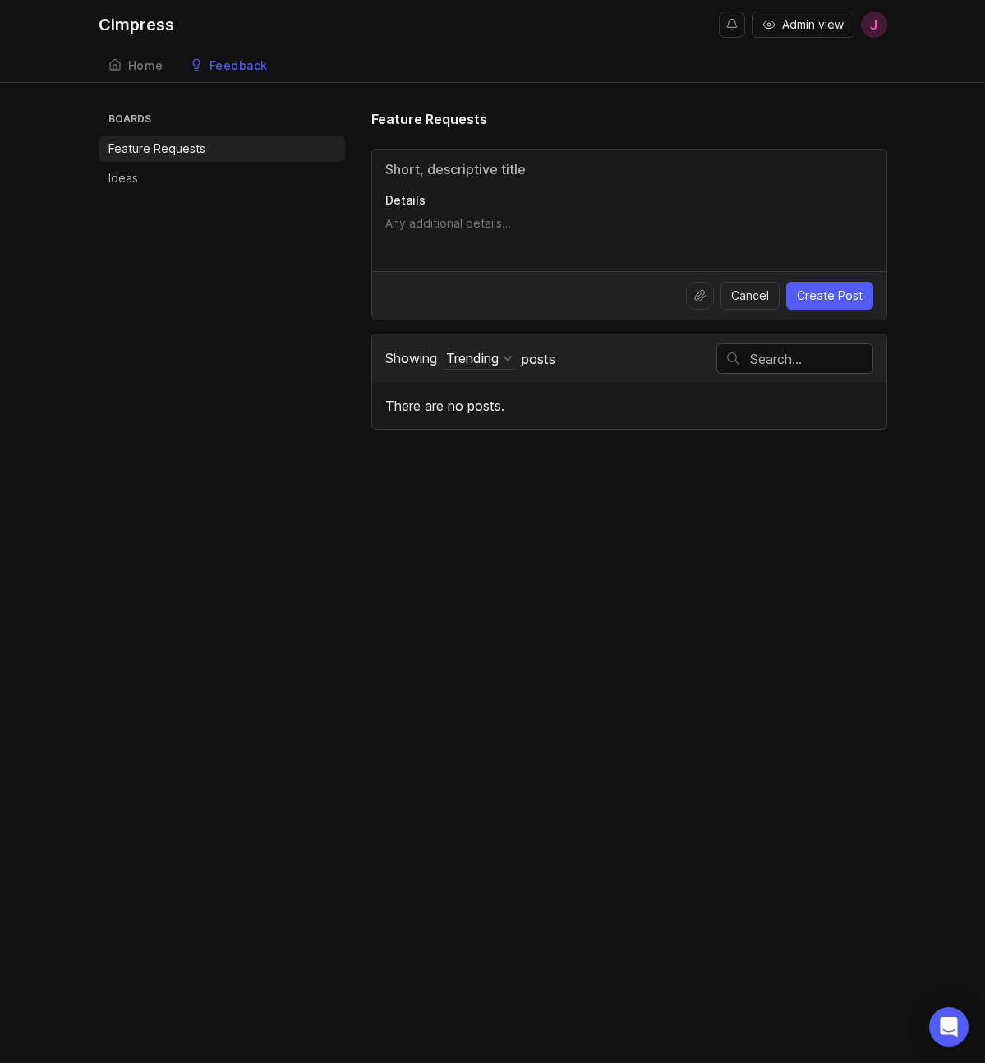
click at [127, 177] on p "Ideas" at bounding box center [123, 178] width 30 height 16
click at [146, 73] on link "Home" at bounding box center [136, 66] width 75 height 34
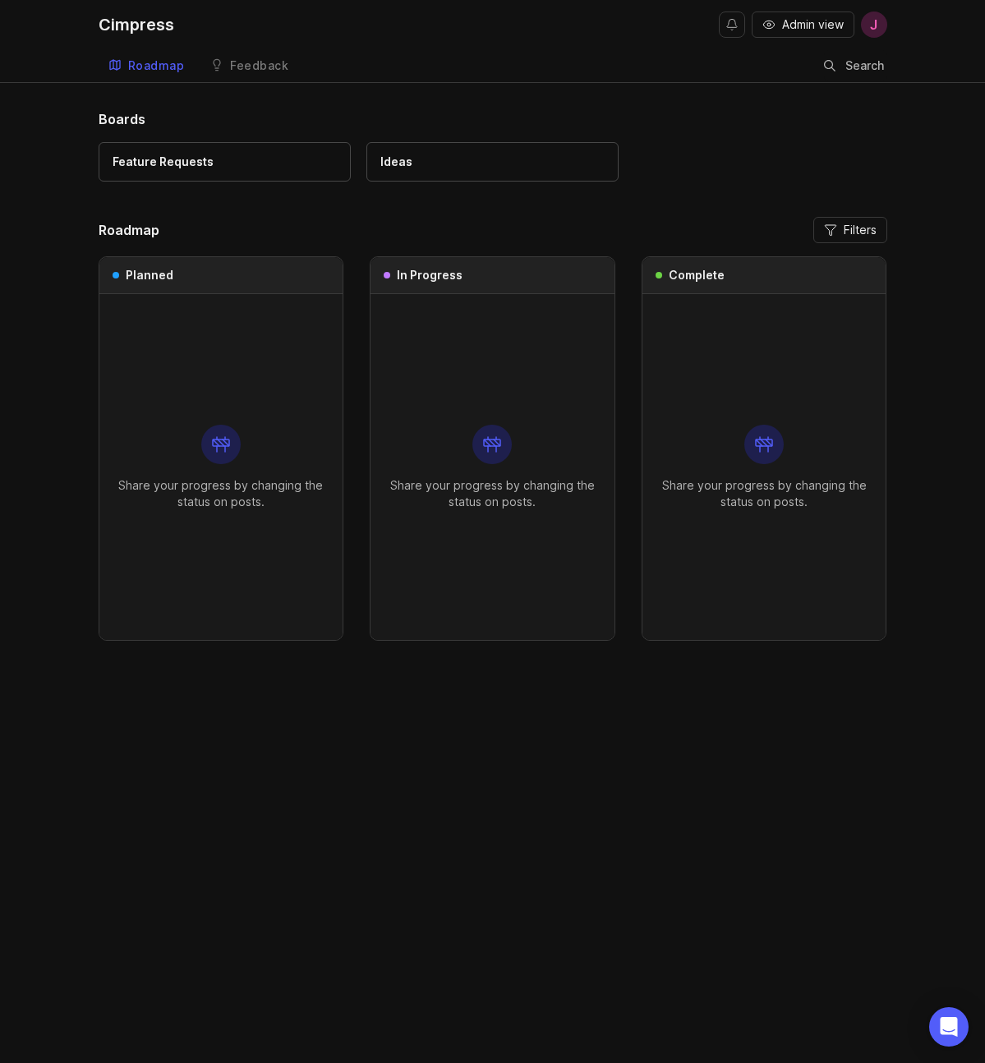
click at [326, 51] on div "Roadmap Feedback Feedback Search" at bounding box center [493, 65] width 789 height 33
click at [276, 64] on div "Feedback" at bounding box center [259, 66] width 58 height 12
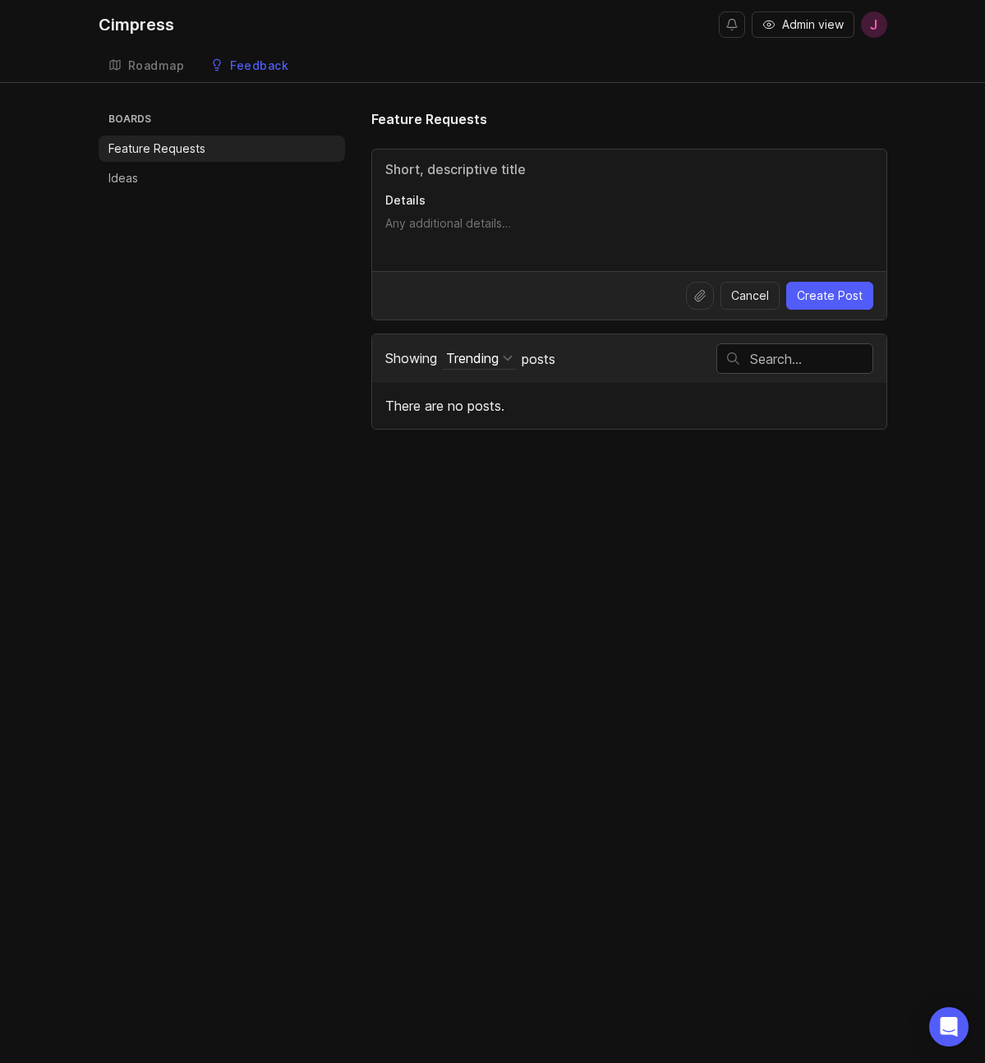
click at [155, 67] on div "Roadmap" at bounding box center [156, 66] width 57 height 12
click at [143, 182] on li "Ideas" at bounding box center [222, 178] width 246 height 26
click at [160, 66] on div "Roadmap" at bounding box center [156, 66] width 57 height 12
